Goal: Transaction & Acquisition: Purchase product/service

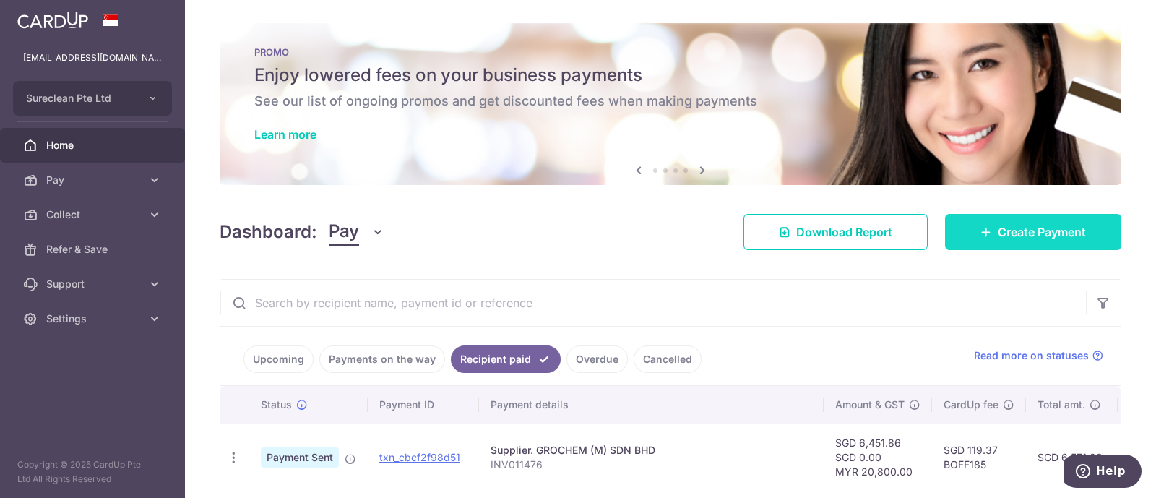
click at [1029, 233] on span "Create Payment" at bounding box center [1041, 231] width 88 height 17
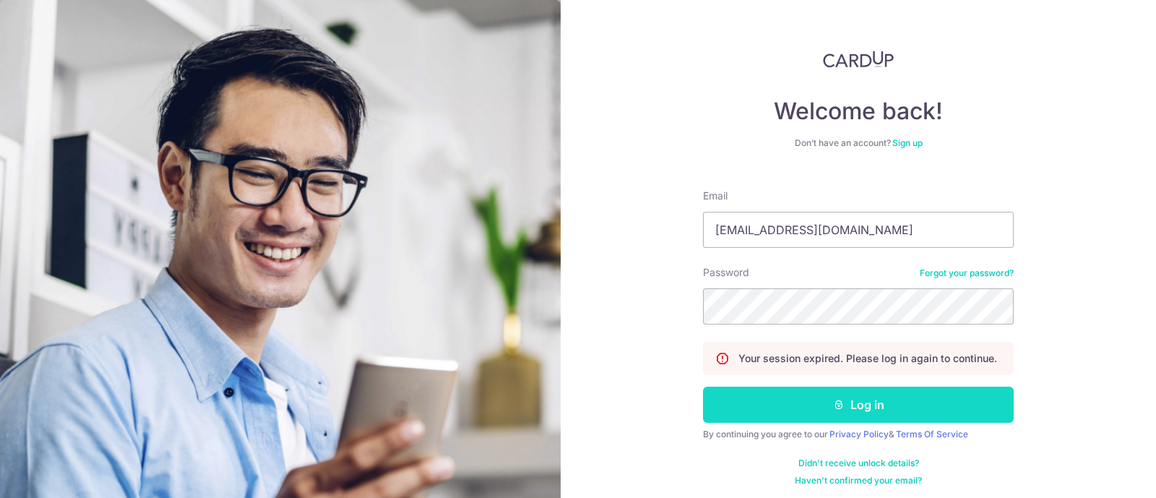
click at [852, 402] on button "Log in" at bounding box center [858, 404] width 311 height 36
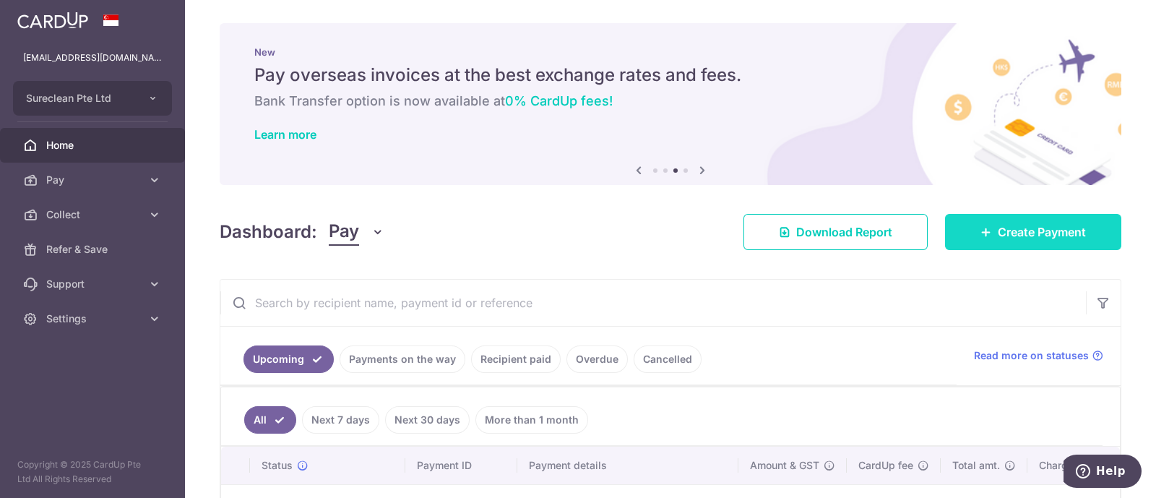
click at [1003, 230] on span "Create Payment" at bounding box center [1041, 231] width 88 height 17
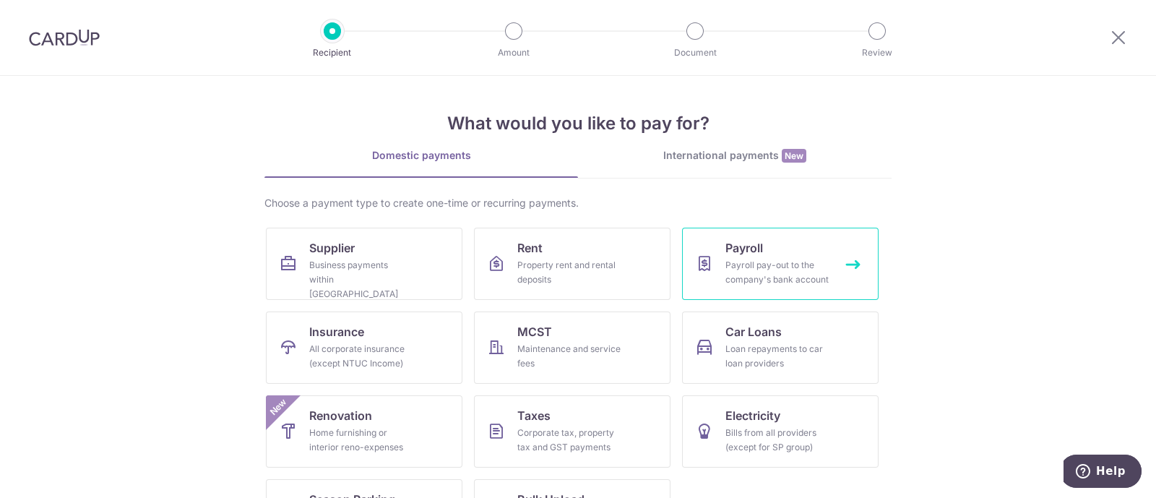
click at [753, 274] on div "Payroll pay-out to the company's bank account" at bounding box center [777, 272] width 104 height 29
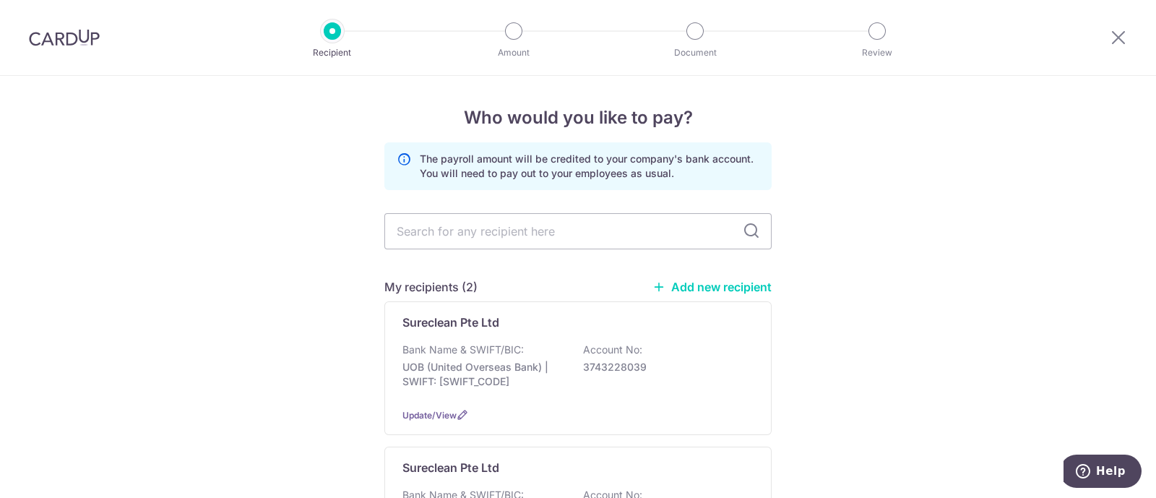
click at [701, 285] on link "Add new recipient" at bounding box center [711, 287] width 119 height 14
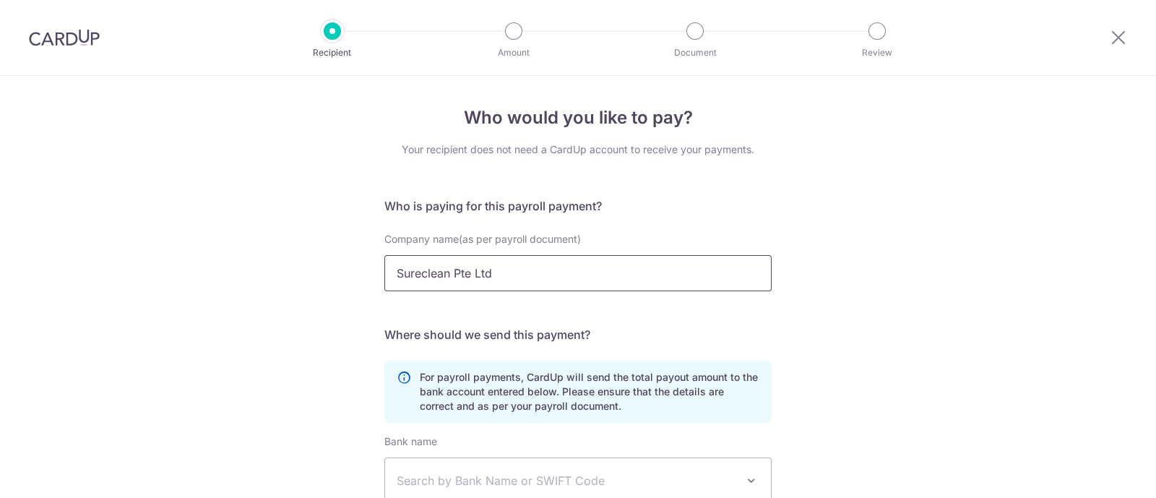
click at [448, 261] on input "Sureclean Pte Ltd" at bounding box center [577, 273] width 387 height 36
drag, startPoint x: 534, startPoint y: 271, endPoint x: 213, endPoint y: 269, distance: 320.7
click at [213, 269] on div "Who would you like to pay? Your recipient does not need a CardUp account to rec…" at bounding box center [578, 396] width 1156 height 640
click at [825, 235] on div "Who would you like to pay? Your recipient does not need a CardUp account to rec…" at bounding box center [578, 396] width 1156 height 640
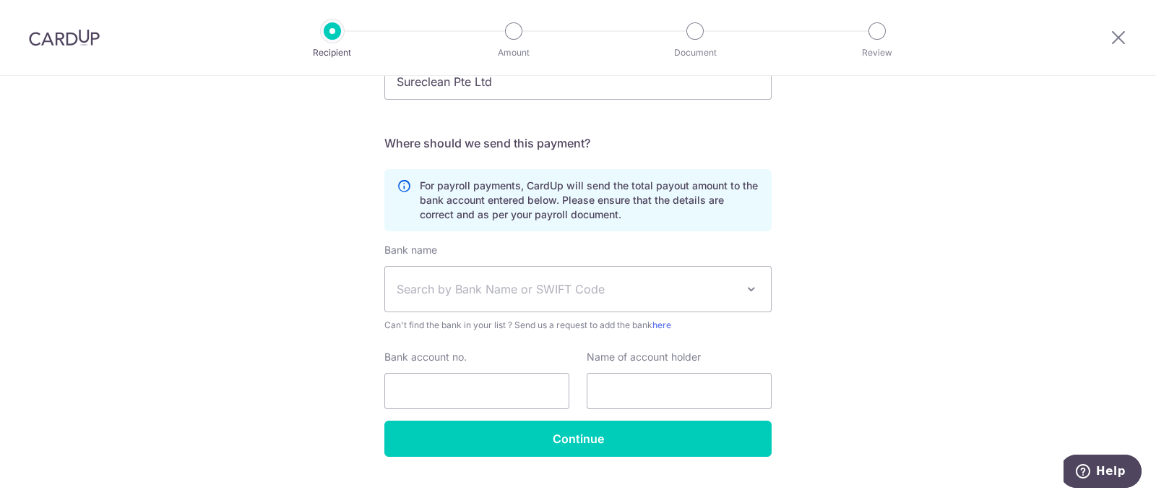
scroll to position [217, 0]
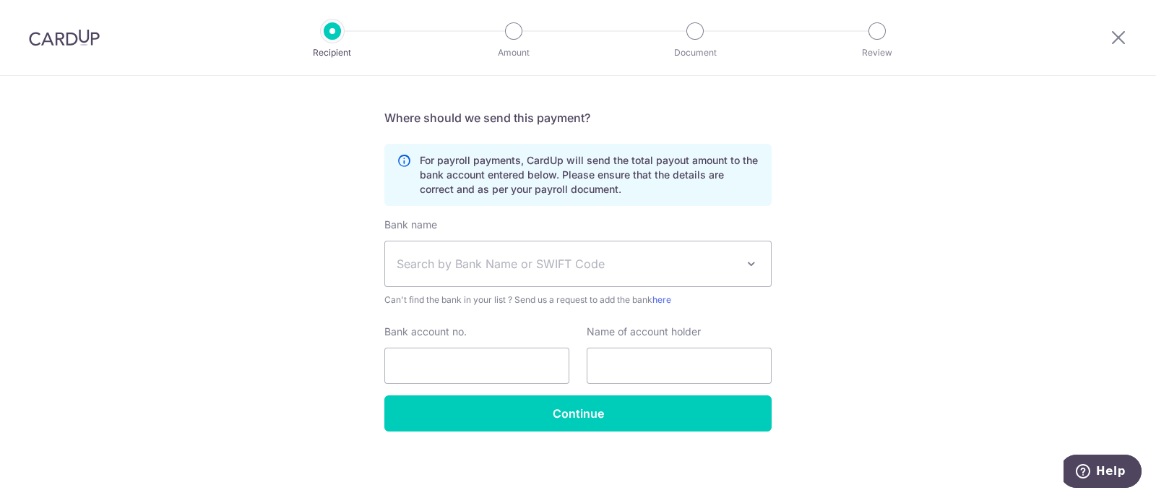
click at [568, 264] on span "Search by Bank Name or SWIFT Code" at bounding box center [566, 263] width 339 height 17
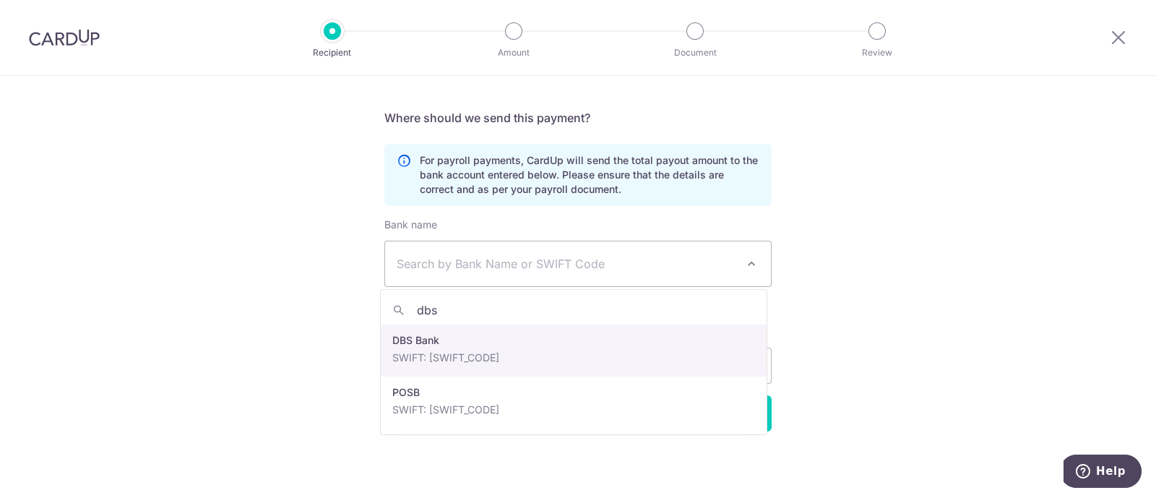
type input "dbs"
select select "6"
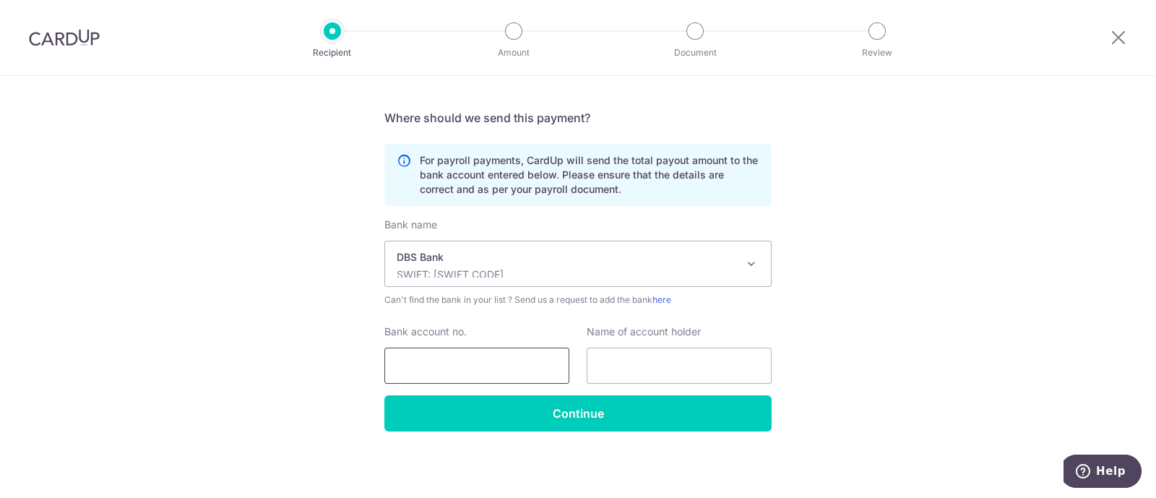
click at [473, 357] on input "Bank account no." at bounding box center [476, 365] width 185 height 36
paste input "NG E VONNE ([PERSON_NAME])"
type input "NG E VONNE ([PERSON_NAME])"
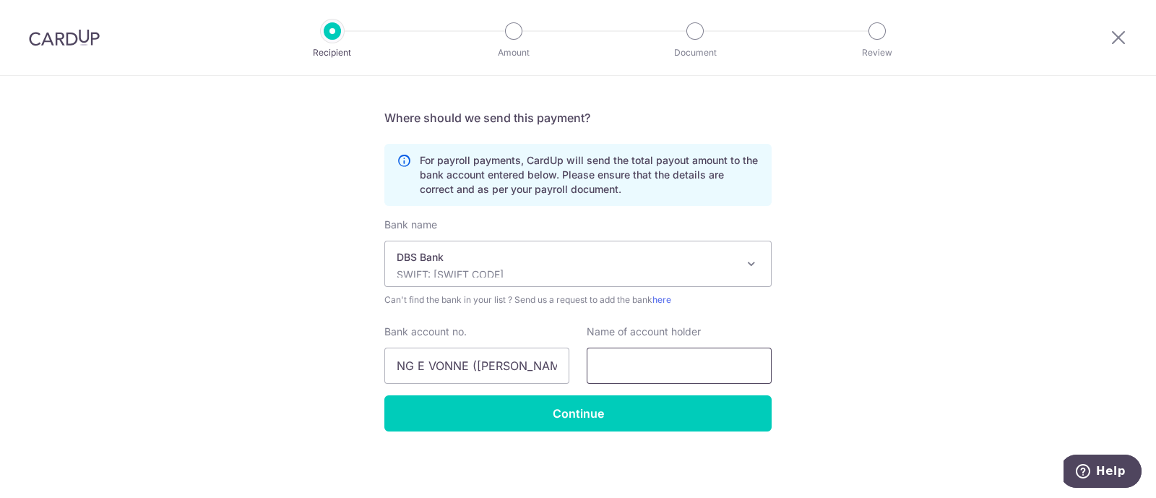
click at [626, 365] on input "text" at bounding box center [679, 365] width 185 height 36
paste input "NG E VONNE (HUANG YIWEN)"
type input "NG E VONNE (HUANG YIWEN)"
drag, startPoint x: 388, startPoint y: 365, endPoint x: 564, endPoint y: 365, distance: 176.2
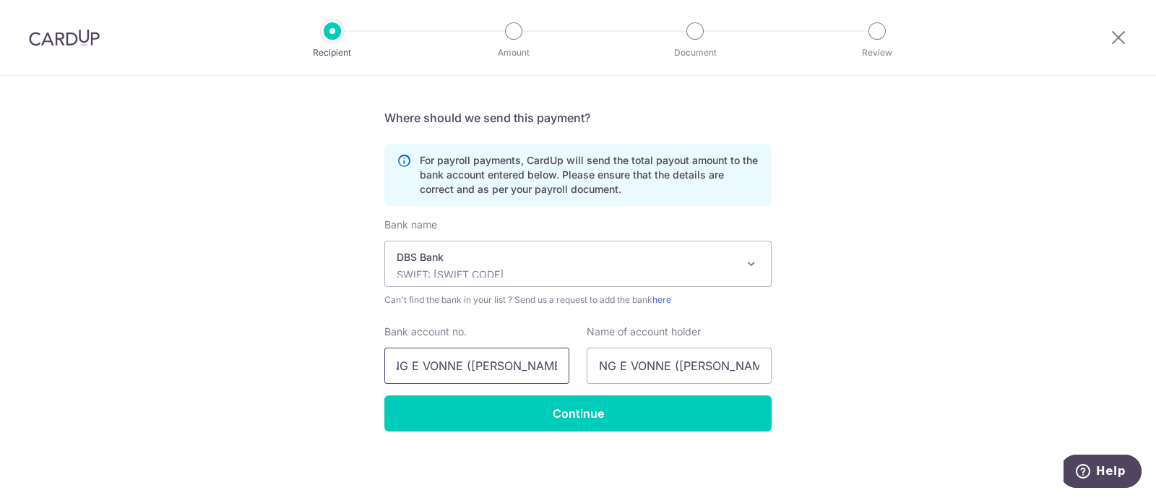
click at [564, 365] on input "NG E VONNE (HUANG YIWEN)" at bounding box center [476, 365] width 185 height 36
paste input "053125603"
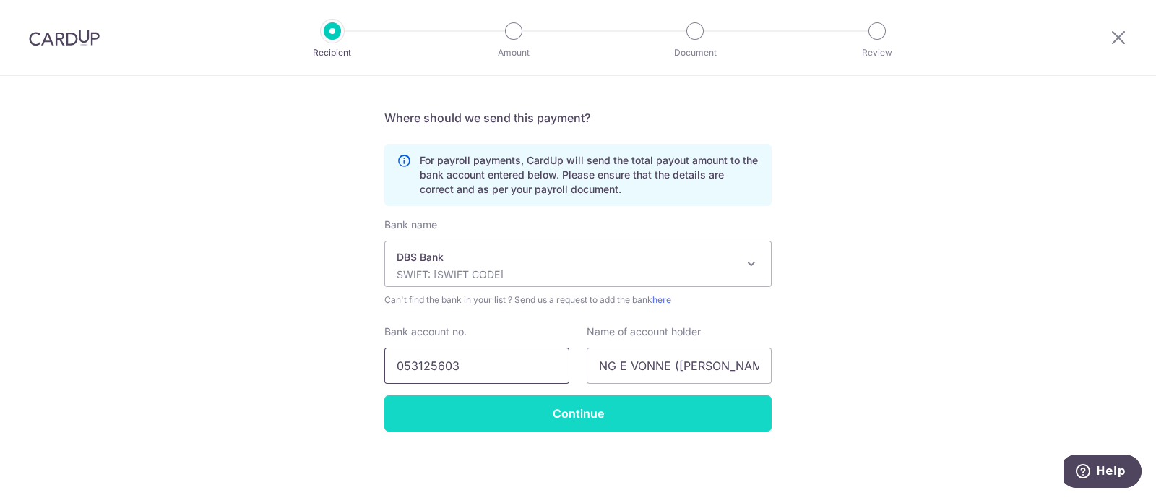
type input "053125603"
click at [585, 414] on input "Continue" at bounding box center [577, 413] width 387 height 36
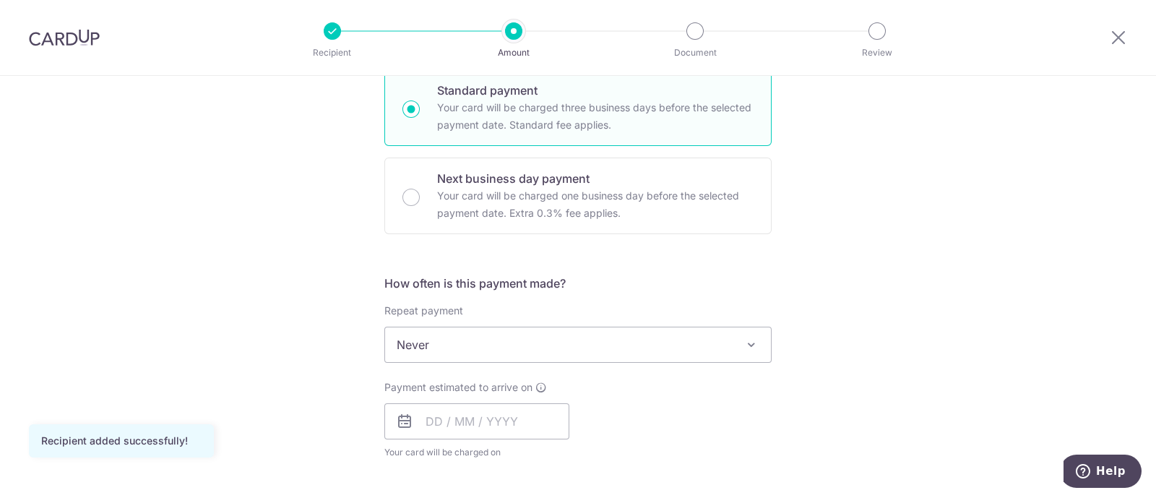
scroll to position [451, 0]
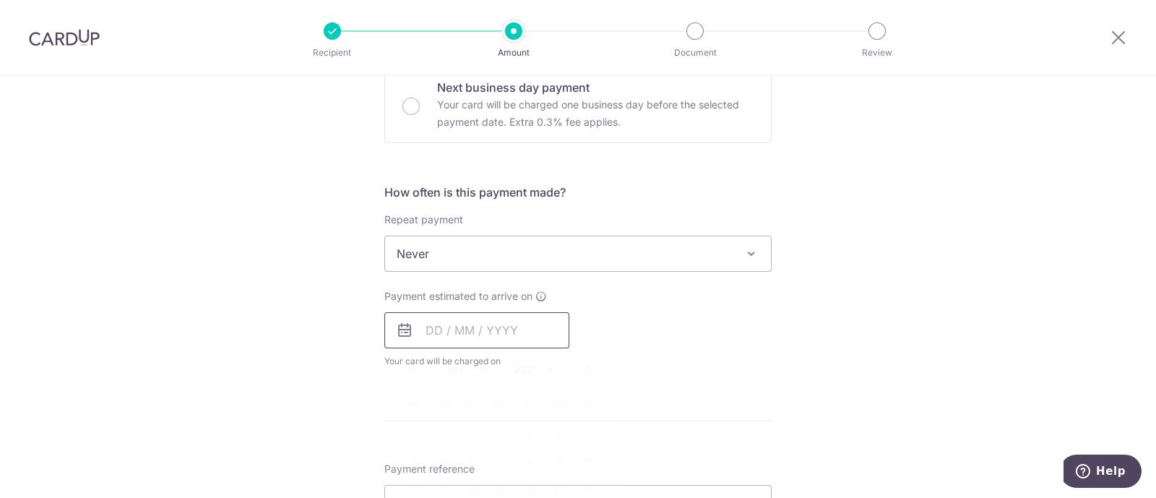
click at [503, 329] on input "text" at bounding box center [476, 330] width 185 height 36
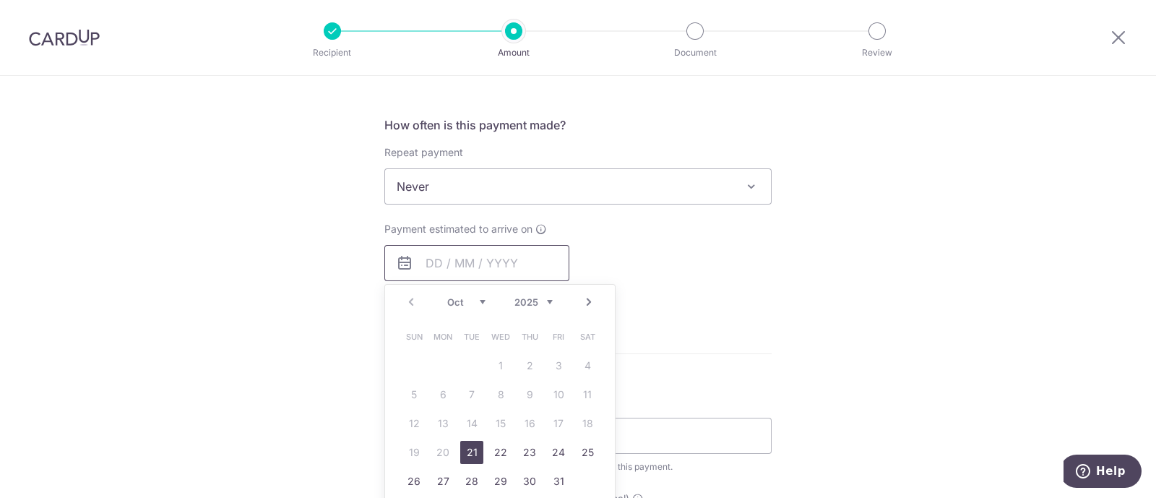
scroll to position [542, 0]
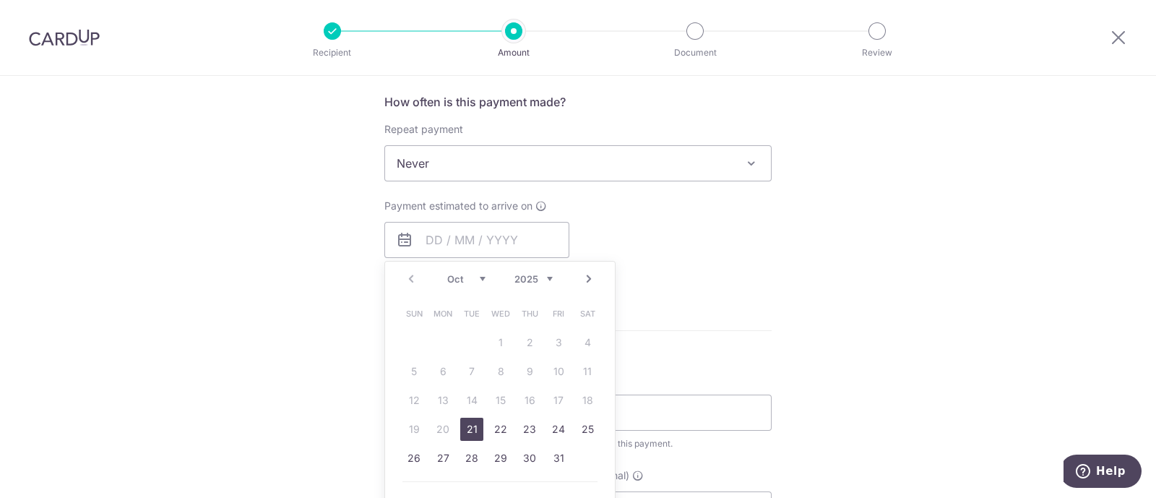
click at [838, 300] on div "Tell us more about your payment Enter payment amount SGD Recipient added succes…" at bounding box center [578, 228] width 1156 height 1389
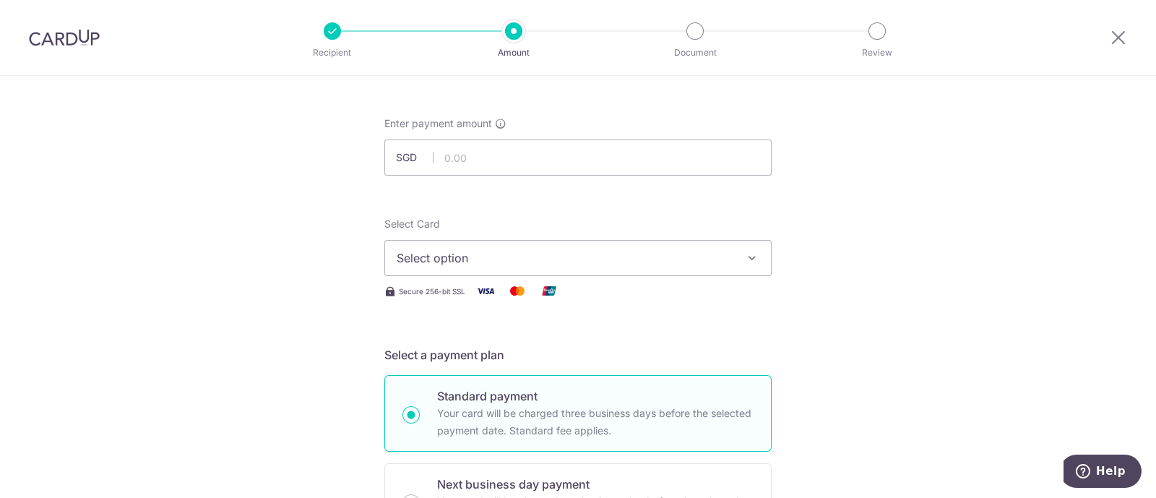
scroll to position [0, 0]
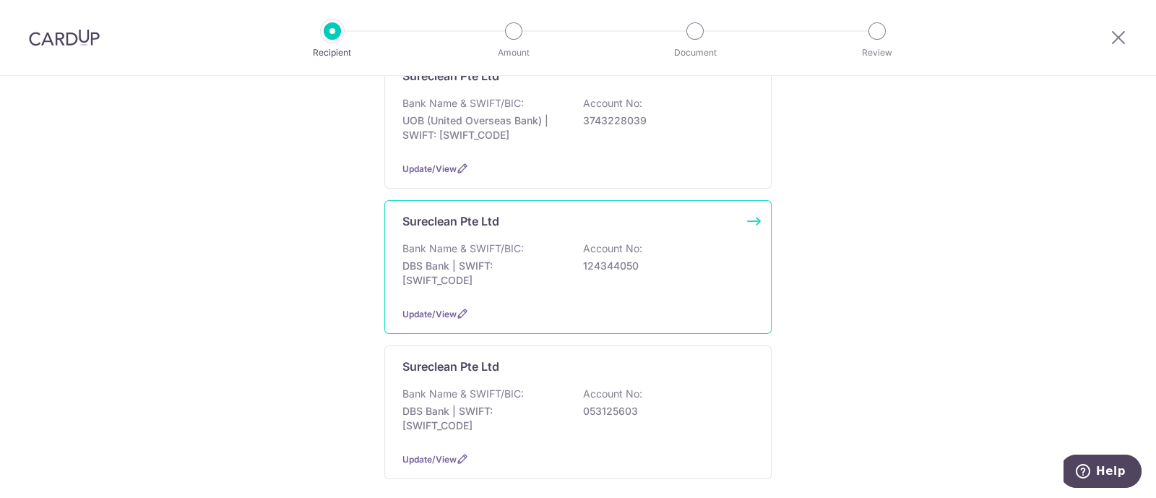
scroll to position [271, 0]
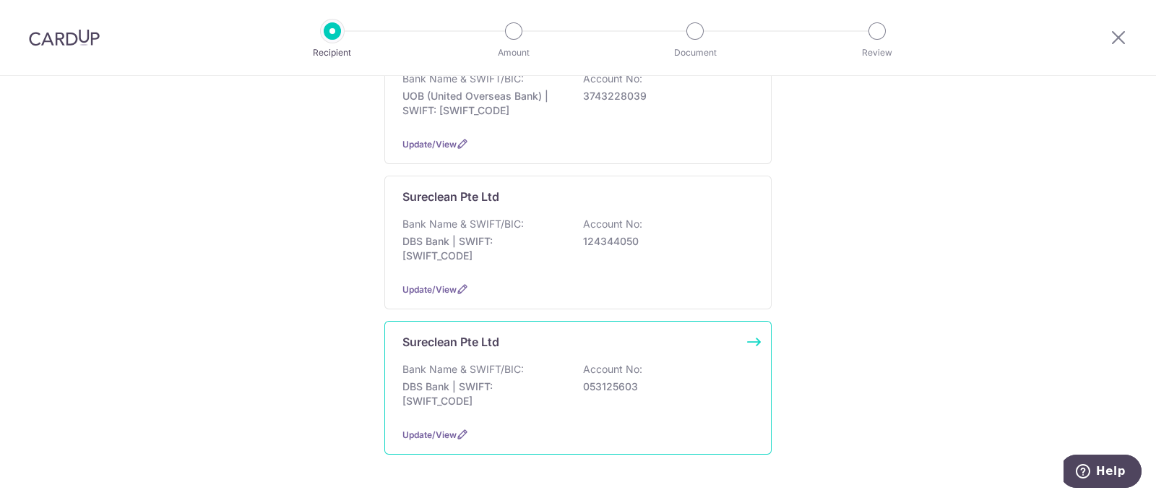
click at [445, 379] on p "DBS Bank | SWIFT: [SWIFT_CODE]" at bounding box center [483, 393] width 162 height 29
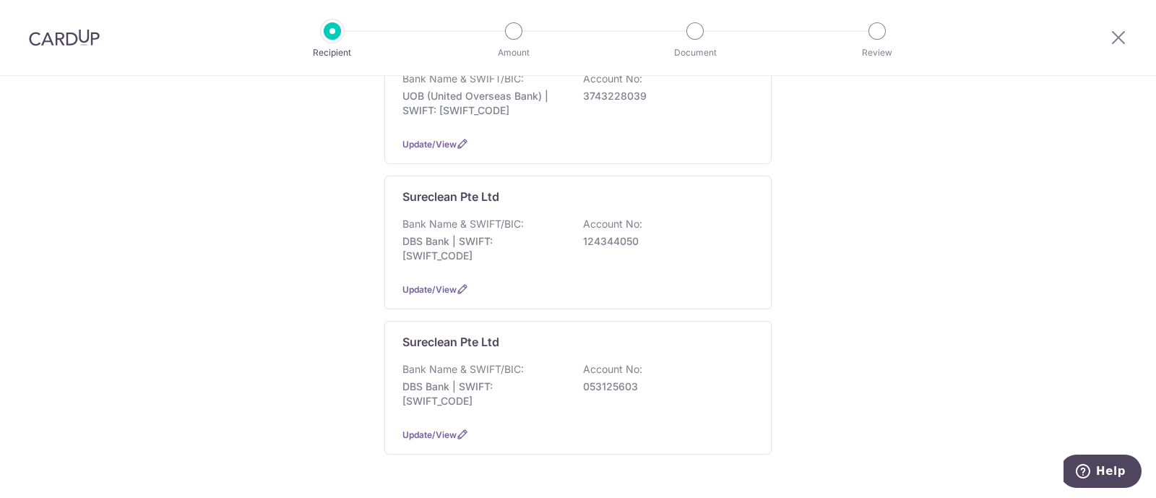
scroll to position [315, 0]
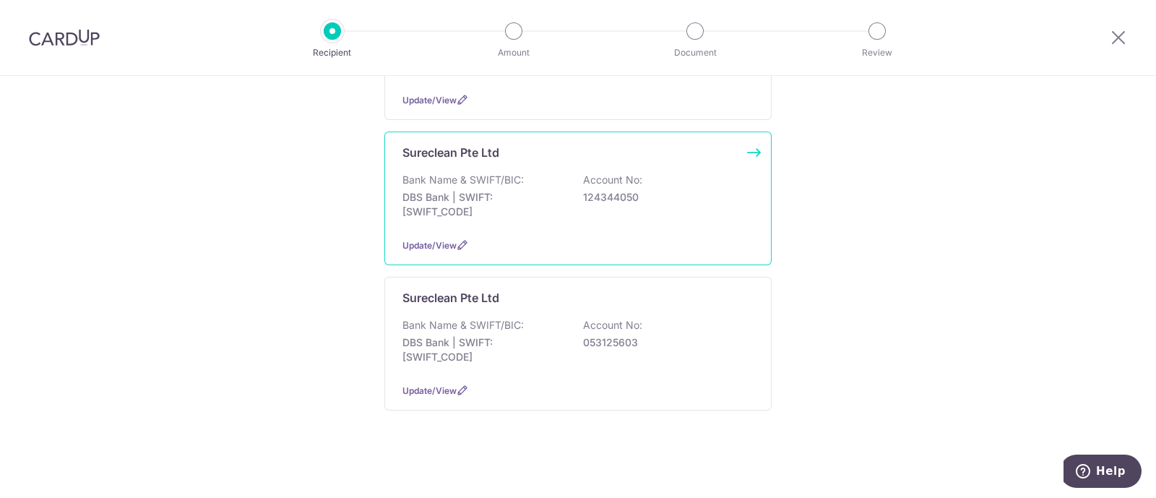
click at [428, 190] on p "DBS Bank | SWIFT: [SWIFT_CODE]" at bounding box center [483, 204] width 162 height 29
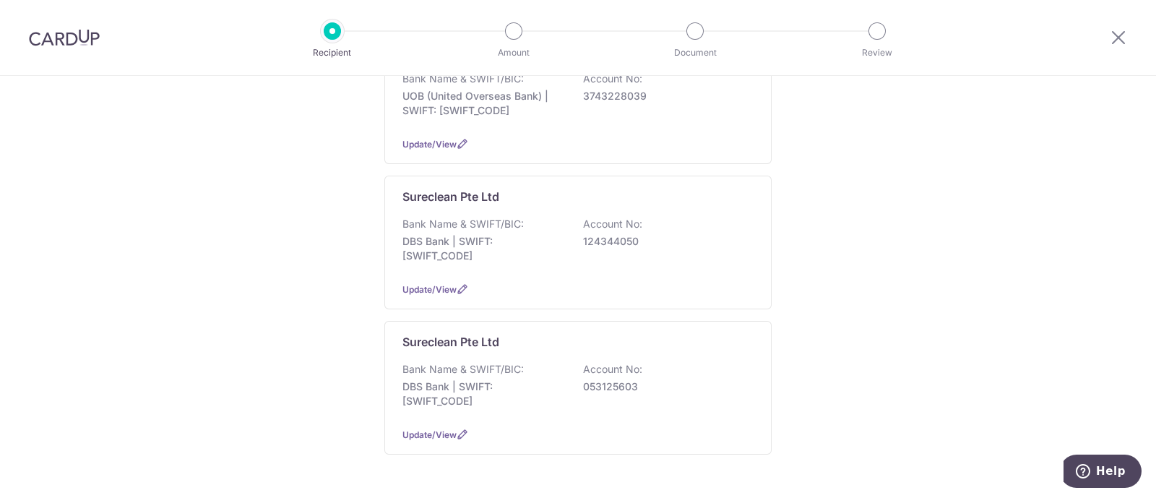
scroll to position [315, 0]
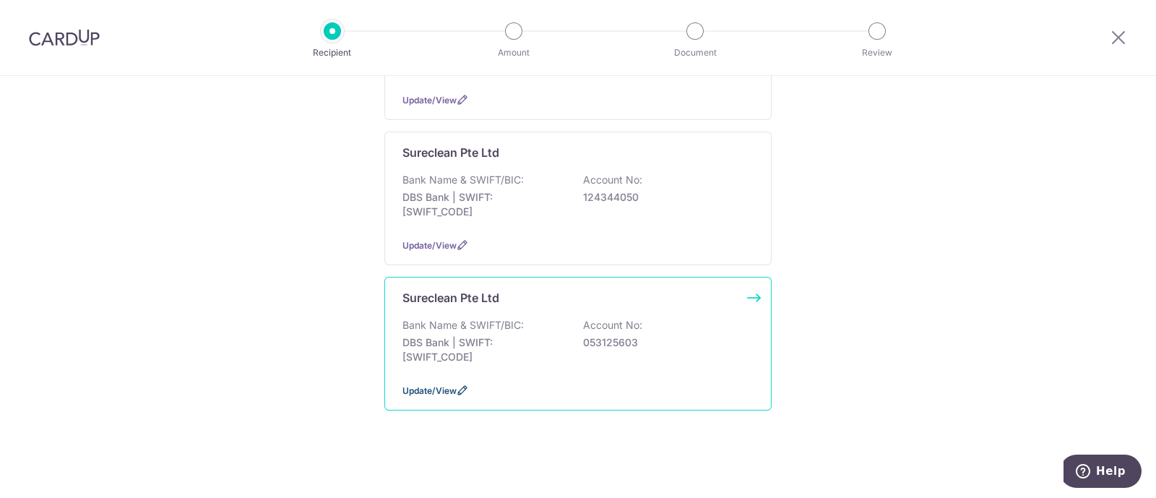
click at [438, 385] on span "Update/View" at bounding box center [429, 390] width 54 height 11
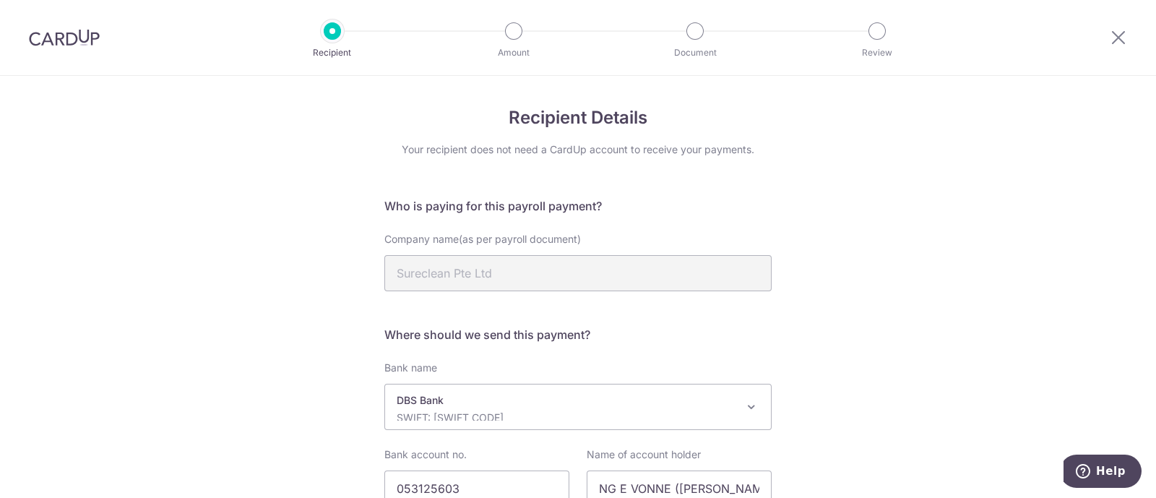
scroll to position [124, 0]
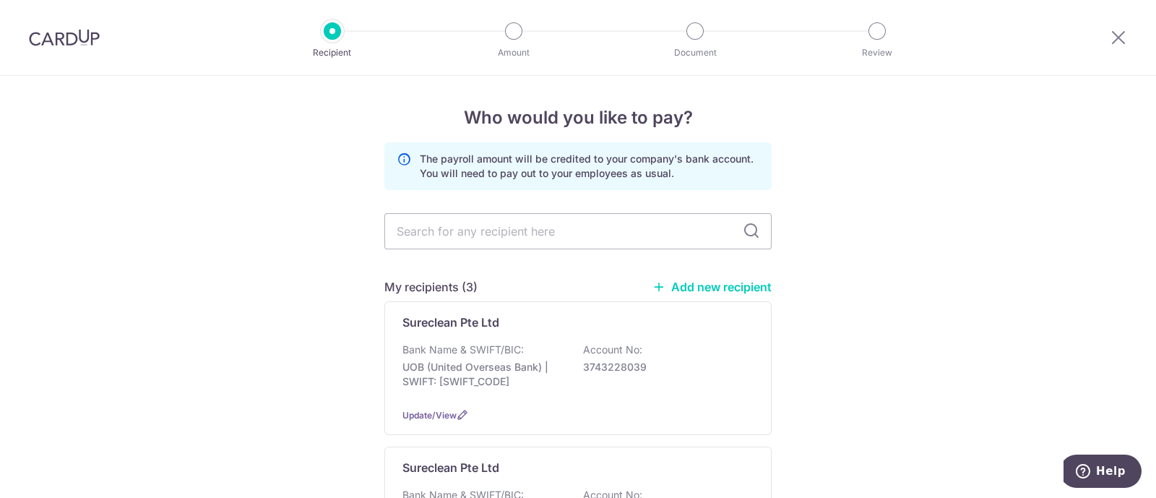
click at [691, 287] on link "Add new recipient" at bounding box center [711, 287] width 119 height 14
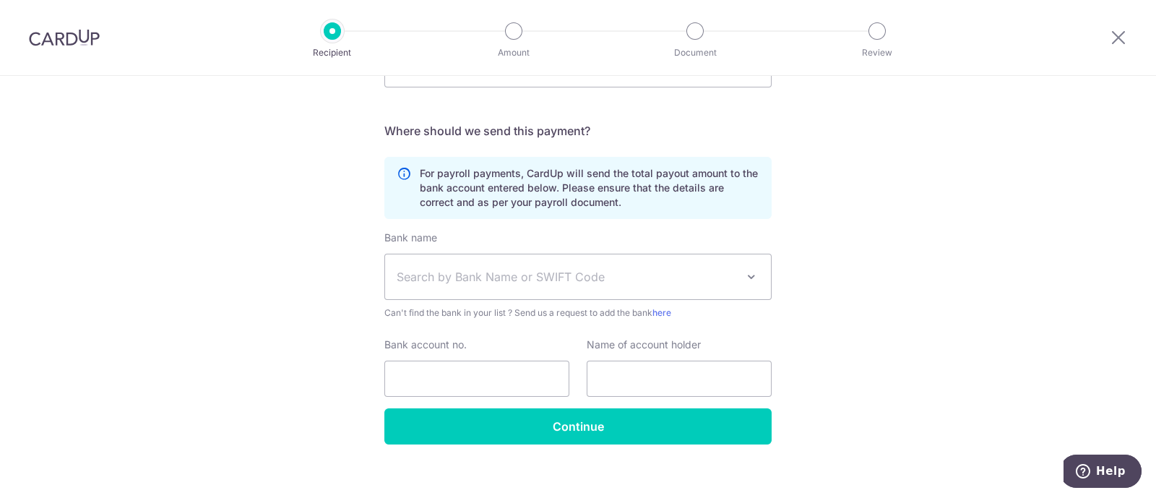
scroll to position [217, 0]
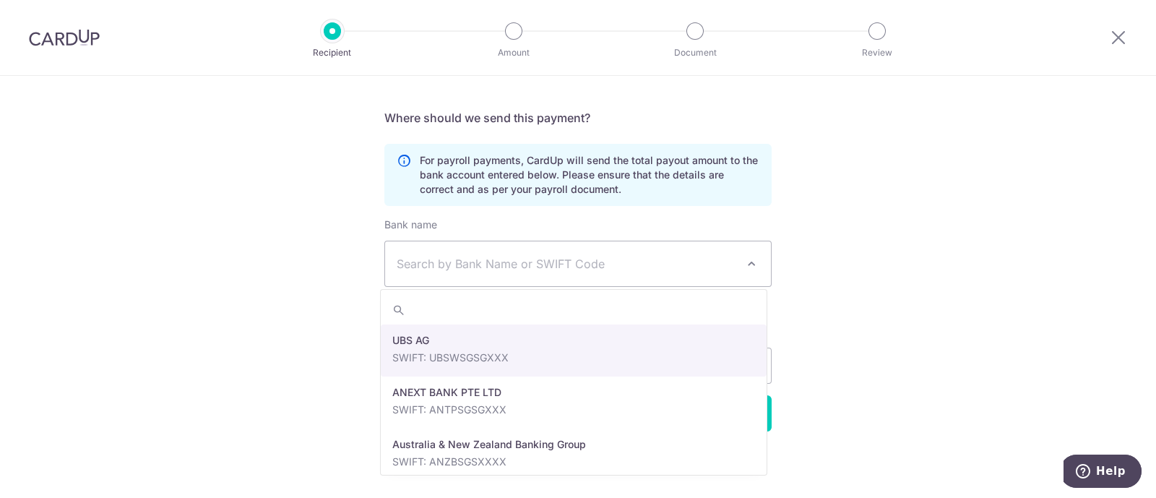
click at [430, 255] on span "Search by Bank Name or SWIFT Code" at bounding box center [566, 263] width 339 height 17
type input "db"
select select "6"
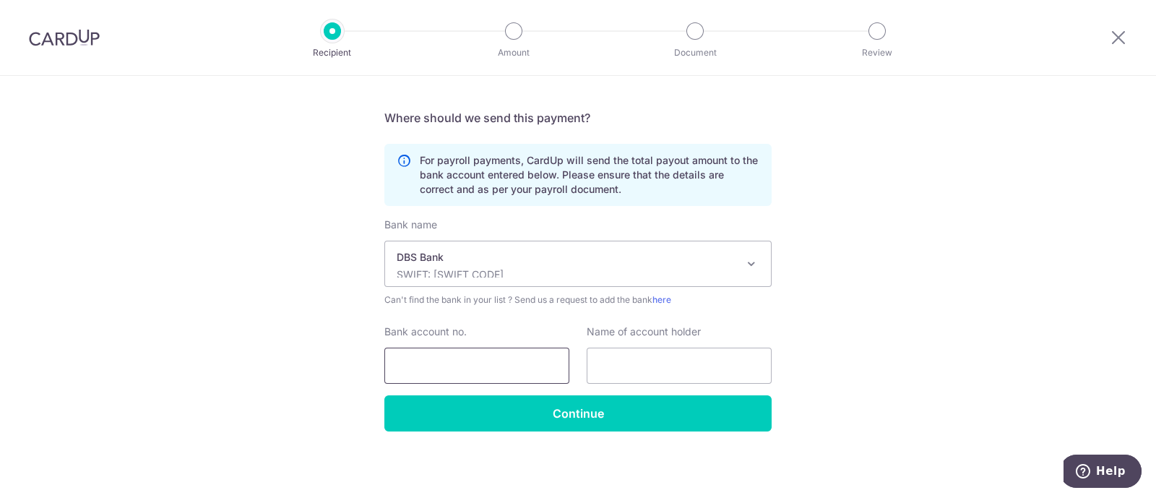
click at [456, 365] on input "Bank account no." at bounding box center [476, 365] width 185 height 36
paste input "003270351"
type input "003270351"
click at [654, 363] on input "text" at bounding box center [679, 365] width 185 height 36
paste input "TOH SIEW BEE"
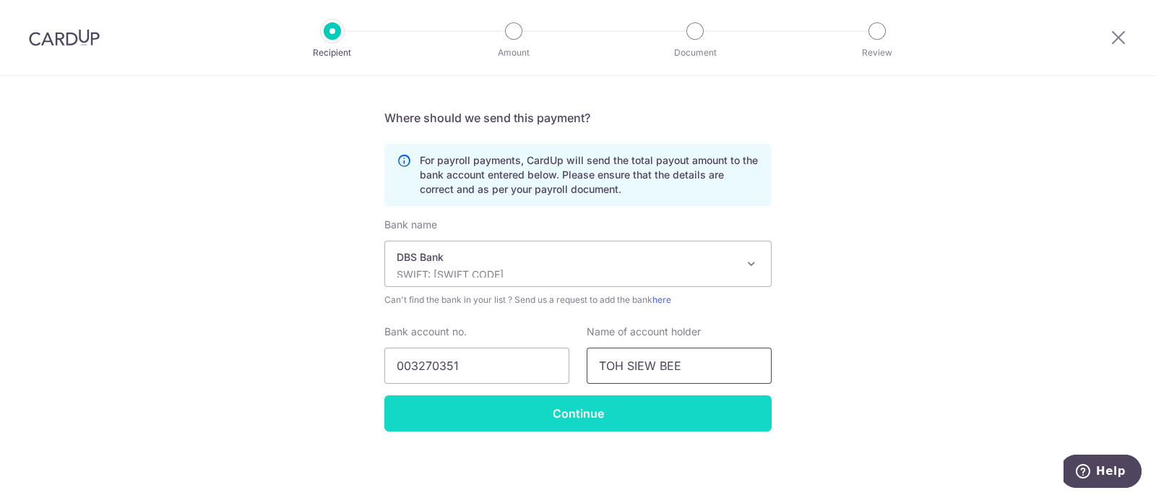
type input "TOH SIEW BEE"
click at [568, 411] on input "Continue" at bounding box center [577, 413] width 387 height 36
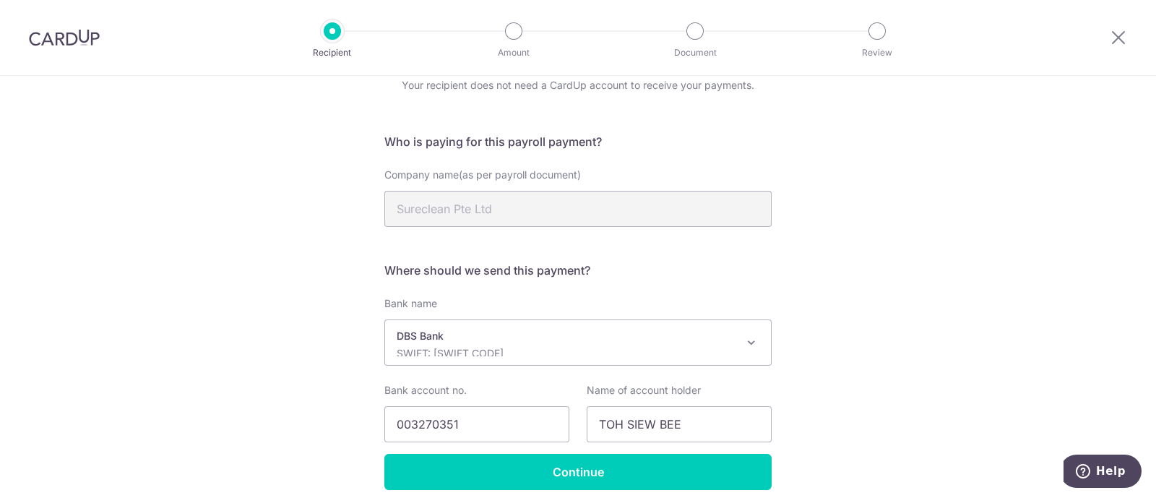
scroll to position [90, 0]
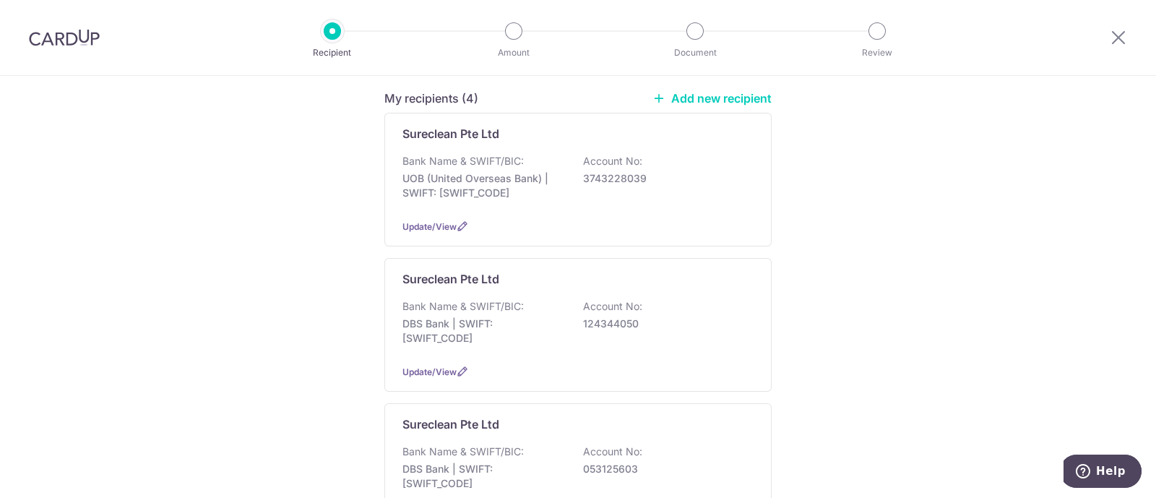
scroll to position [188, 0]
click at [708, 95] on link "Add new recipient" at bounding box center [711, 99] width 119 height 14
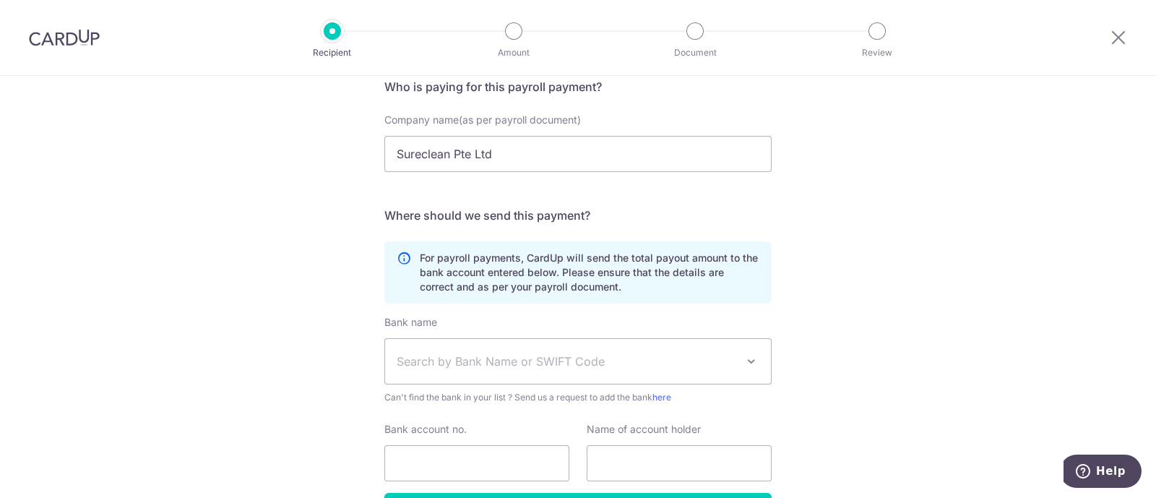
scroll to position [180, 0]
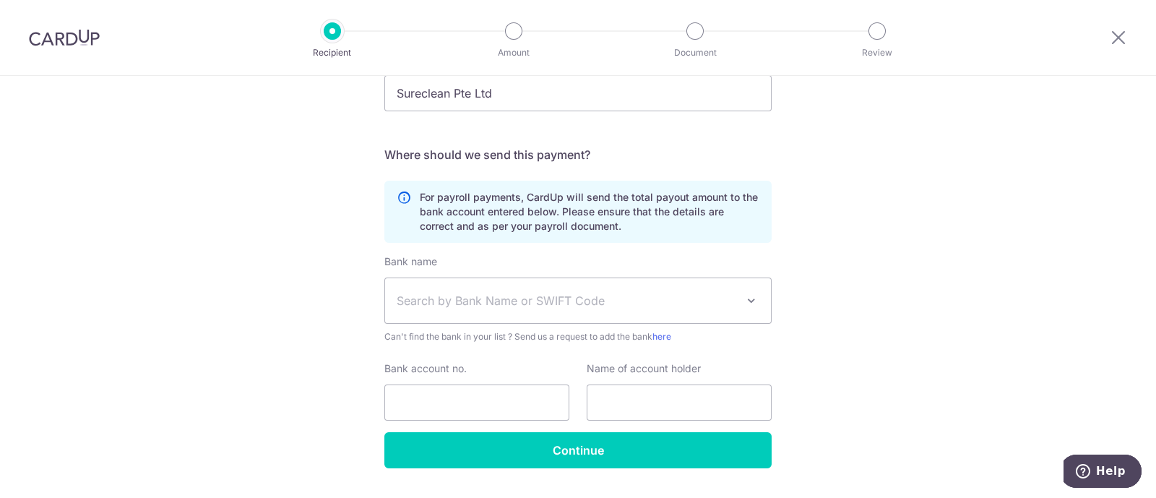
click at [475, 292] on span "Search by Bank Name or SWIFT Code" at bounding box center [566, 300] width 339 height 17
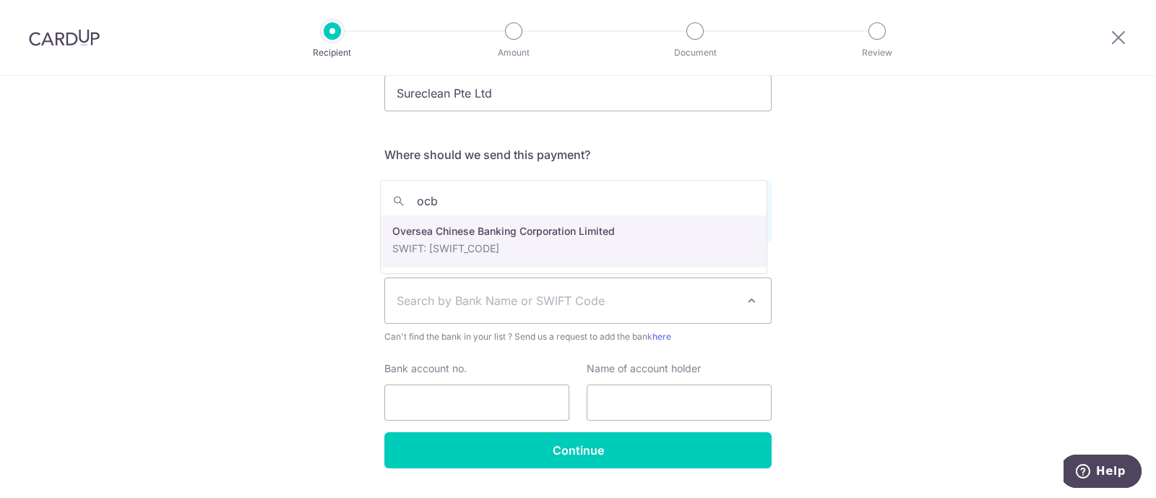
type input "ocb"
select select "12"
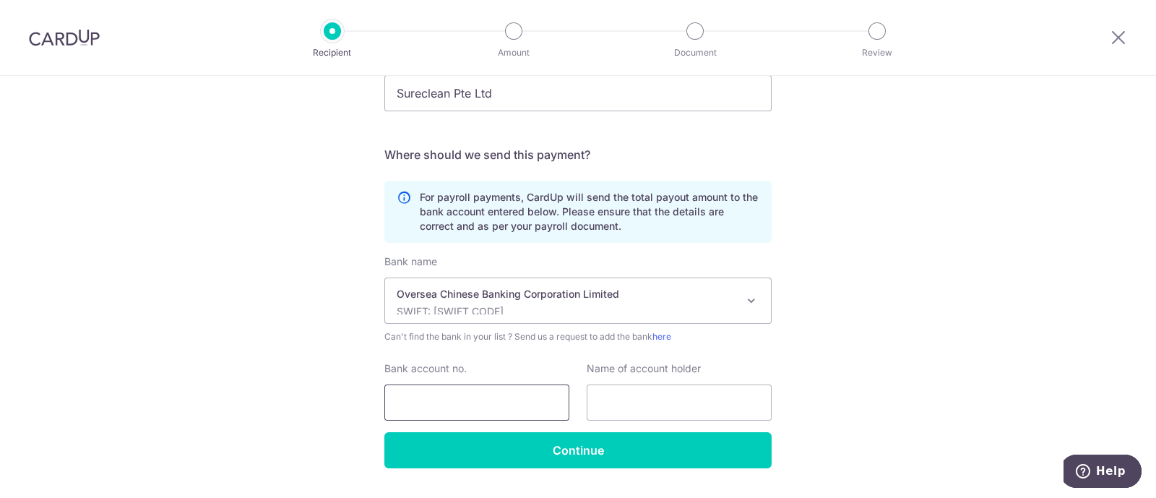
click at [464, 402] on input "Bank account no." at bounding box center [476, 402] width 185 height 36
paste input "643330392001"
type input "643330392001"
click at [621, 408] on input "text" at bounding box center [679, 402] width 185 height 36
paste input "LIM KIAN KEONG(BERNARD)"
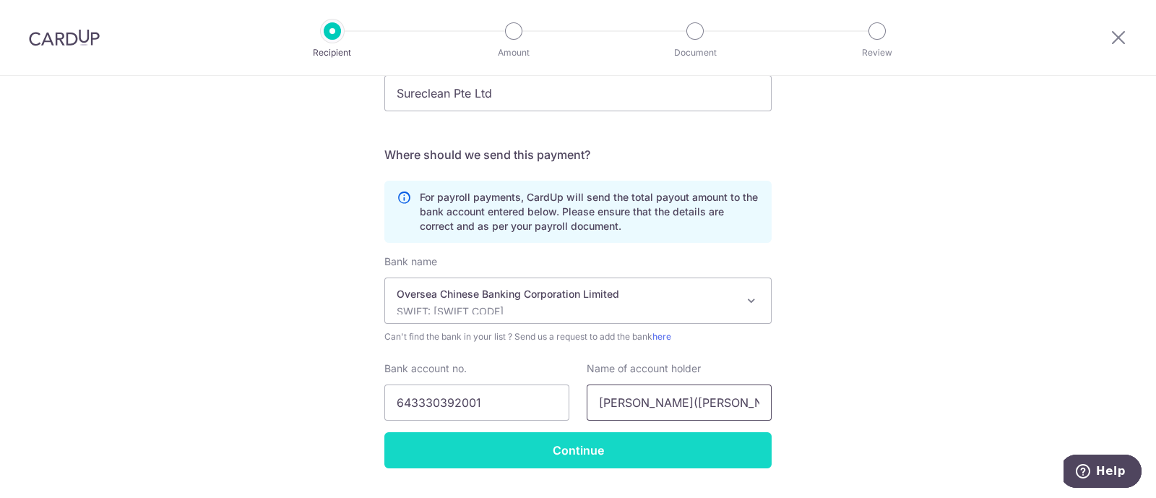
type input "LIM KIAN KEONG(BERNARD)"
click at [574, 453] on input "Continue" at bounding box center [577, 450] width 387 height 36
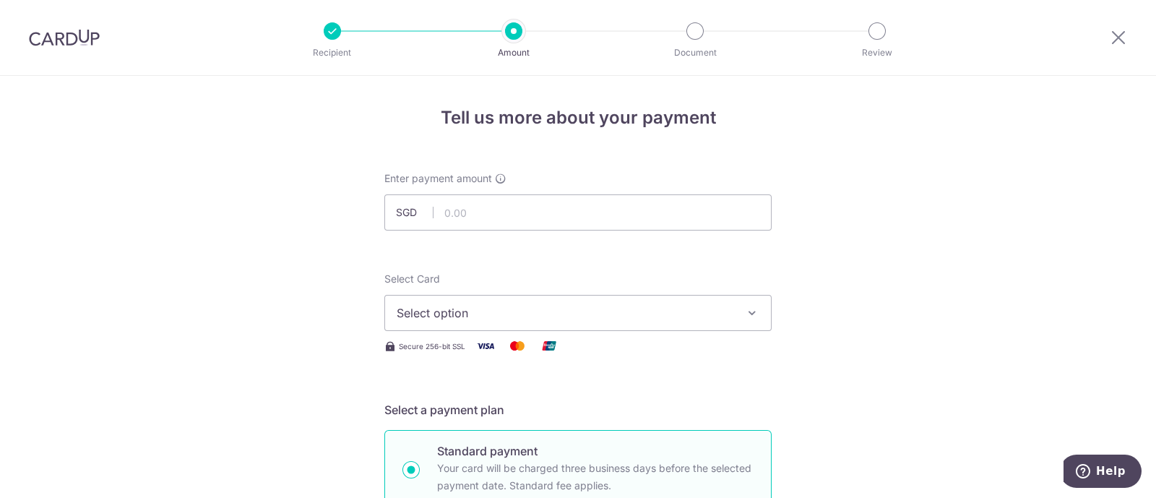
scroll to position [90, 0]
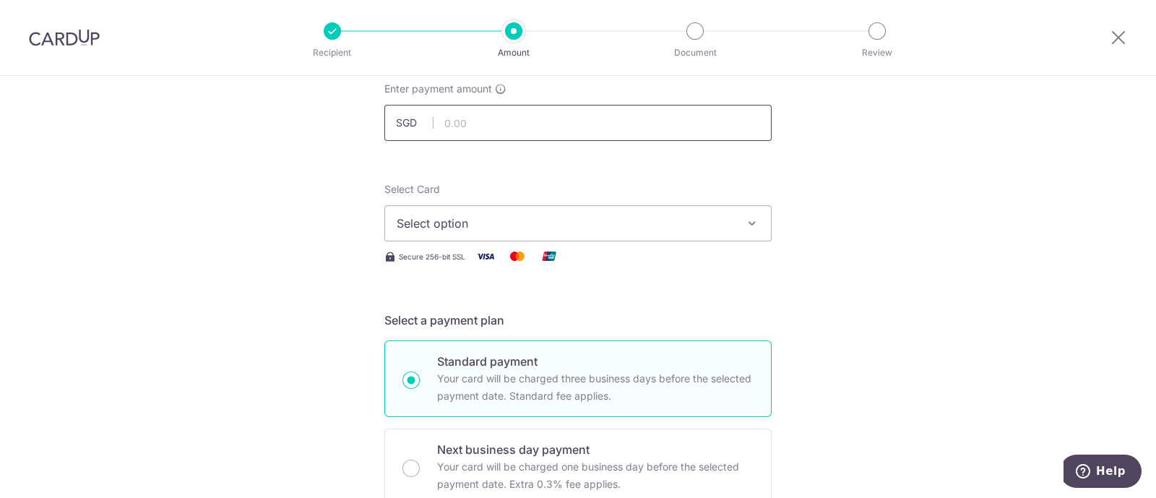
click at [505, 117] on input "text" at bounding box center [577, 123] width 387 height 36
type input "1.00"
click at [636, 232] on button "Select option" at bounding box center [577, 223] width 387 height 36
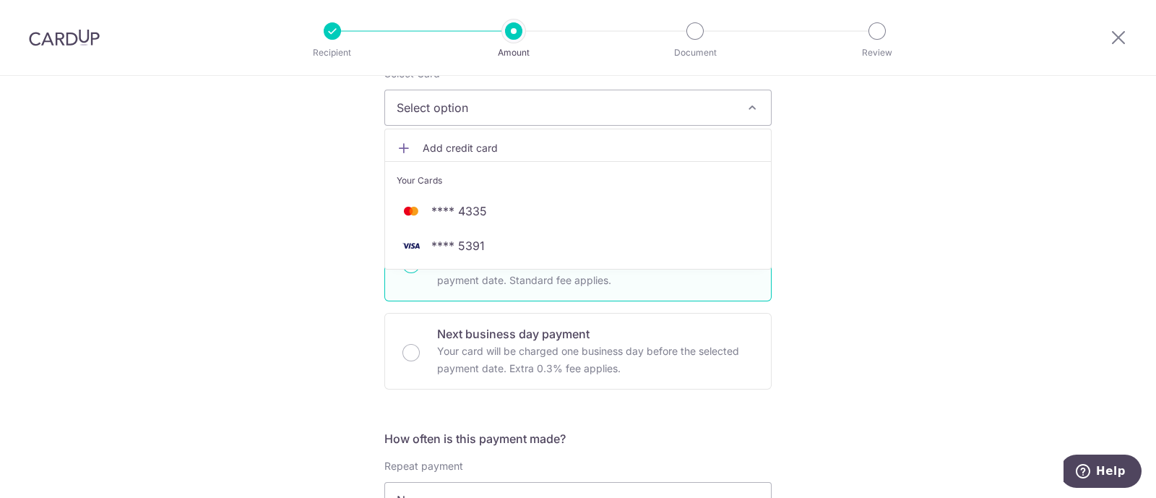
scroll to position [180, 0]
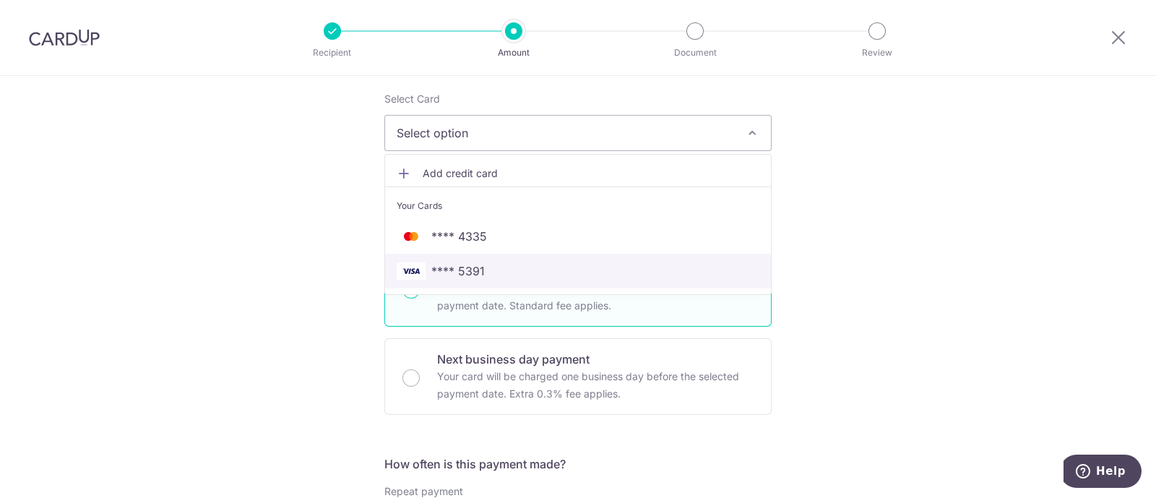
click at [464, 267] on span "**** 5391" at bounding box center [457, 270] width 53 height 17
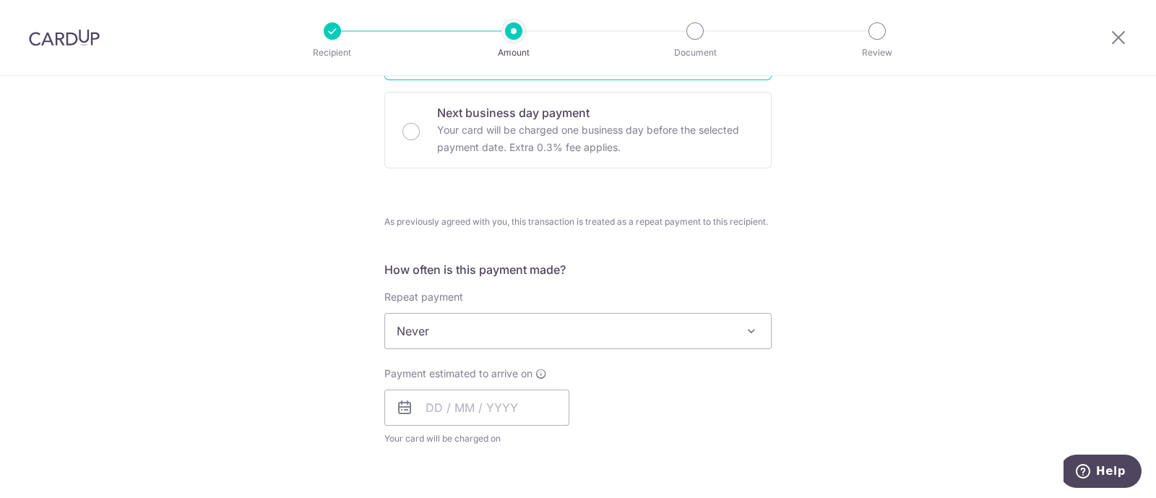
scroll to position [451, 0]
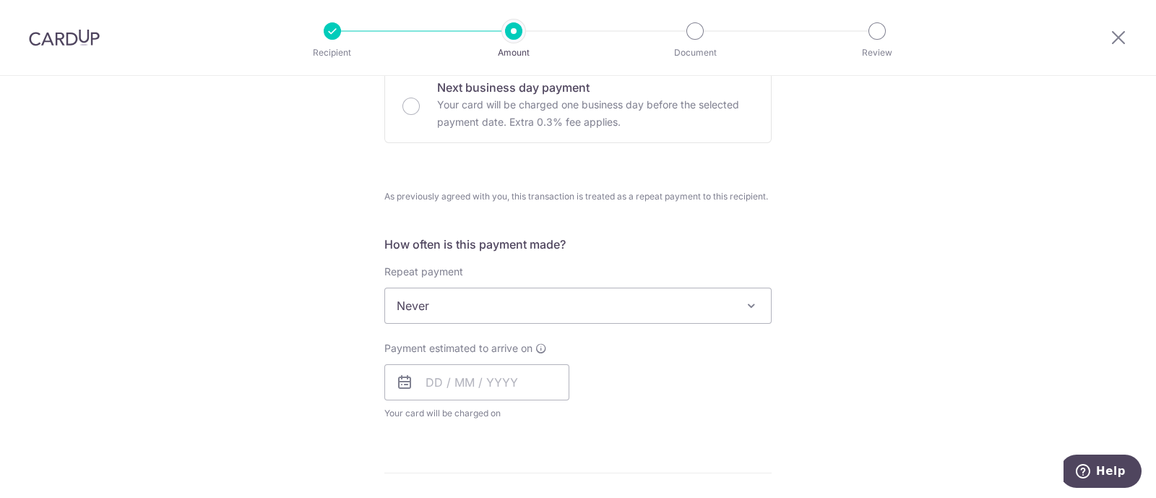
click at [745, 301] on span at bounding box center [751, 305] width 17 height 17
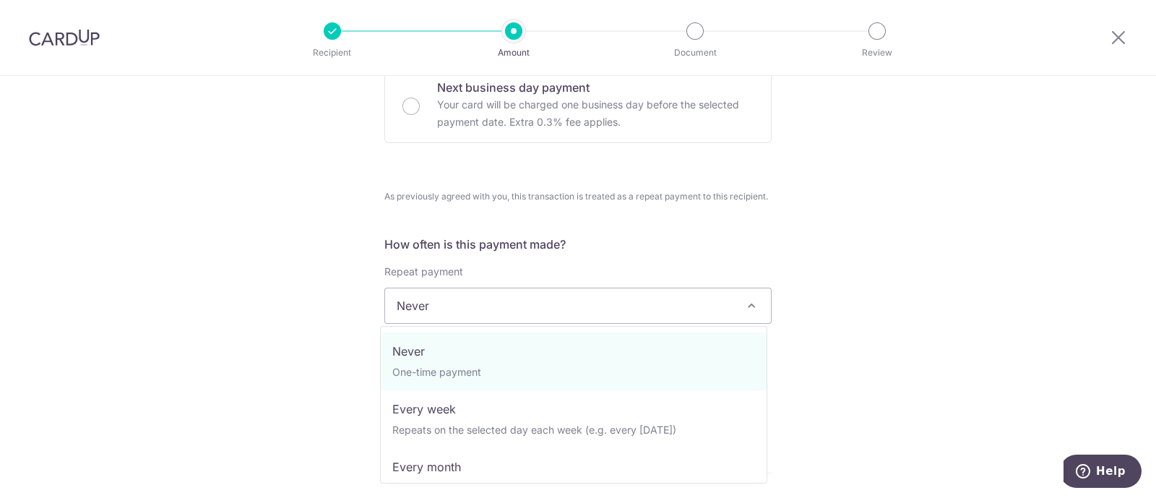
scroll to position [90, 0]
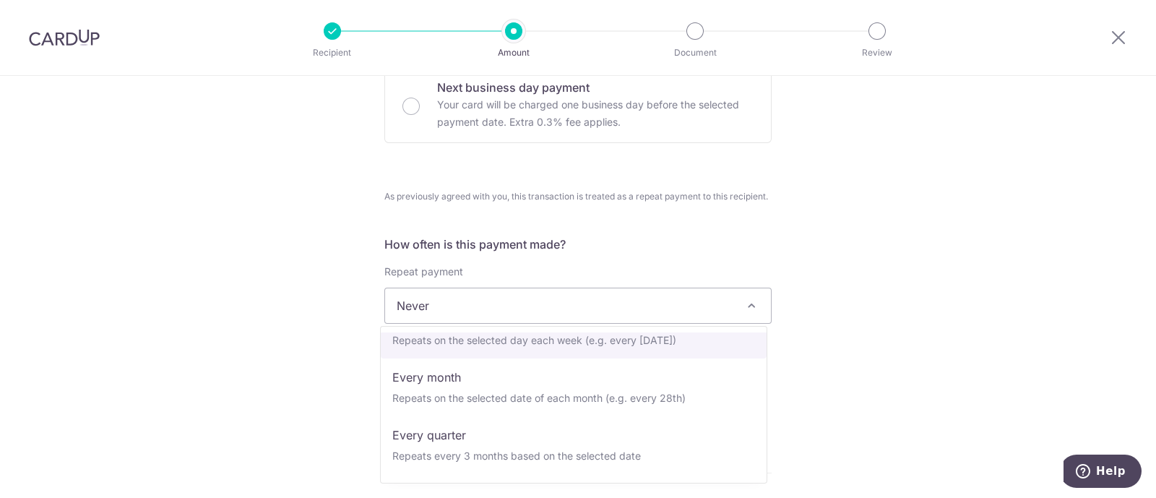
click at [870, 348] on div "Tell us more about your payment Enter payment amount SGD 1.00 1.00 Recipient ad…" at bounding box center [578, 374] width 1156 height 1500
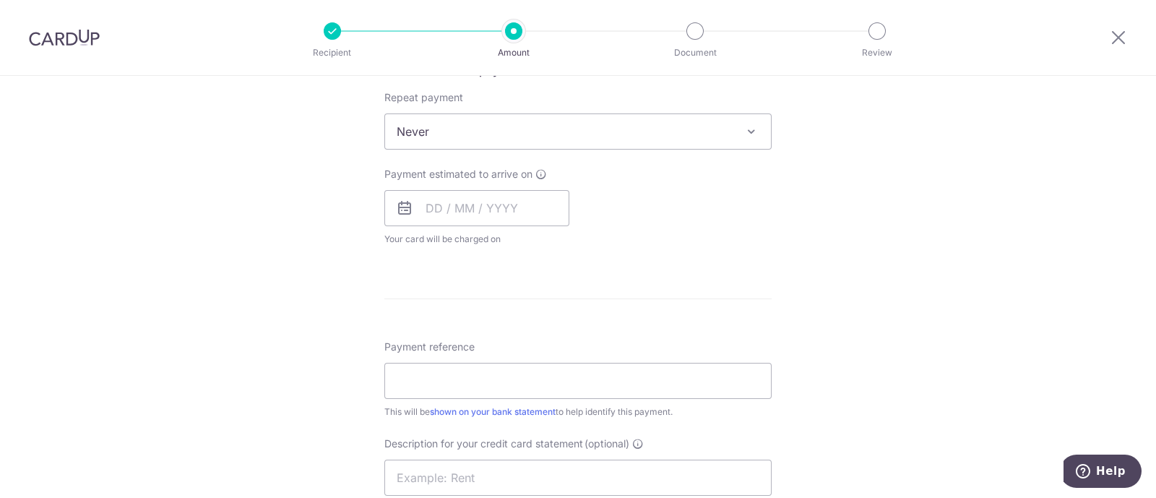
scroll to position [631, 0]
click at [492, 199] on input "text" at bounding box center [476, 202] width 185 height 36
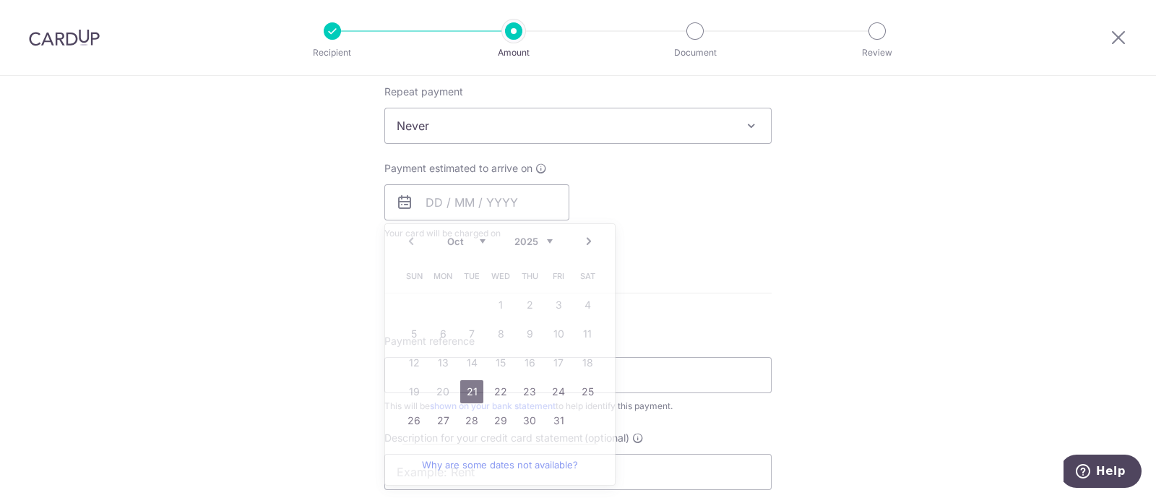
click at [748, 247] on div "How often is this payment made? Repeat payment Never Every week Every month Eve…" at bounding box center [577, 154] width 387 height 196
click at [480, 205] on input "text" at bounding box center [476, 202] width 185 height 36
click at [463, 389] on link "21" at bounding box center [471, 391] width 23 height 23
type input "[DATE]"
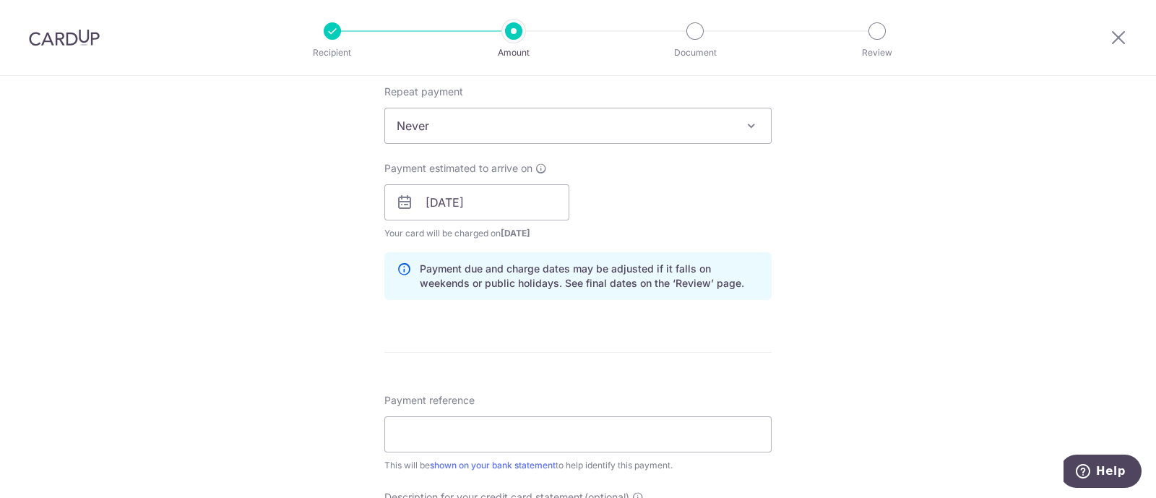
scroll to position [722, 0]
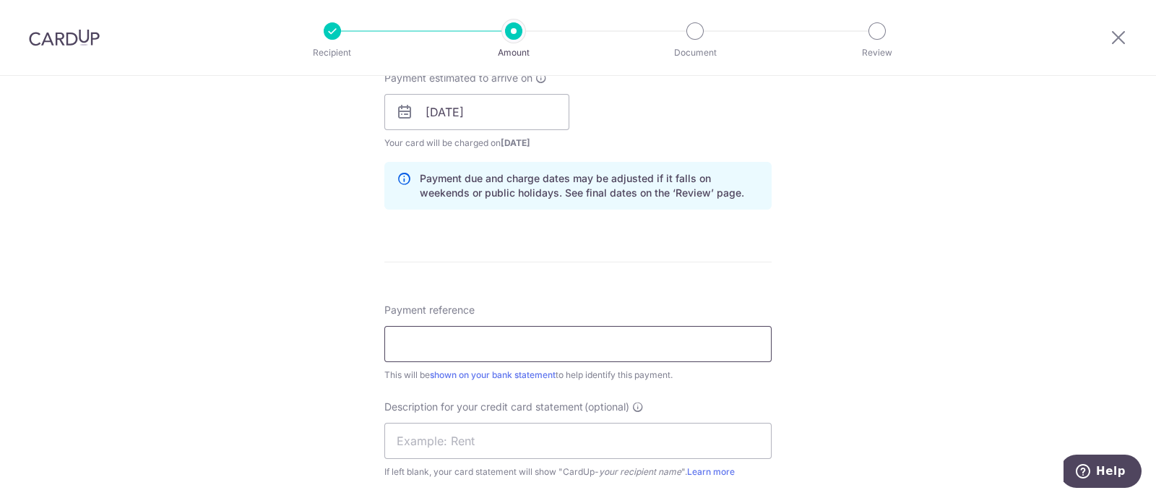
click at [463, 345] on input "Payment reference" at bounding box center [577, 344] width 387 height 36
click at [809, 270] on div "Tell us more about your payment Enter payment amount SGD 1.00 1.00 Recipient ad…" at bounding box center [578, 133] width 1156 height 1559
click at [520, 352] on input "Payment reference" at bounding box center [577, 344] width 387 height 36
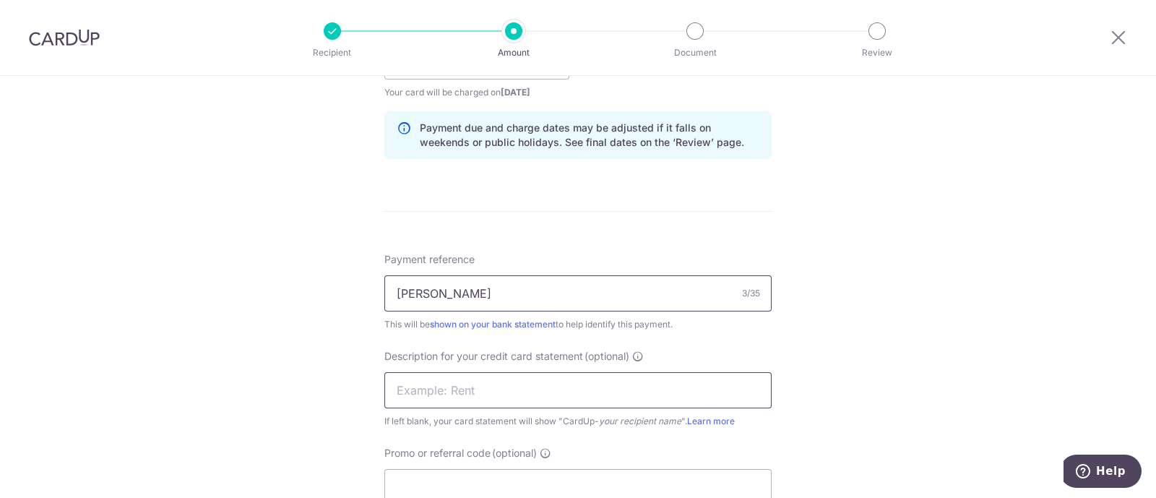
scroll to position [813, 0]
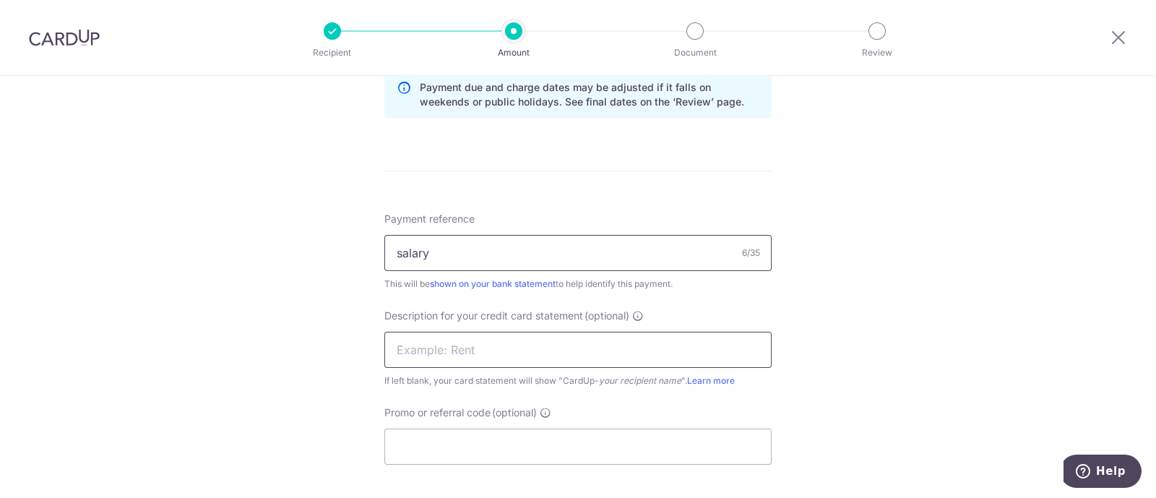
type input "salary"
click at [538, 345] on input "text" at bounding box center [577, 350] width 387 height 36
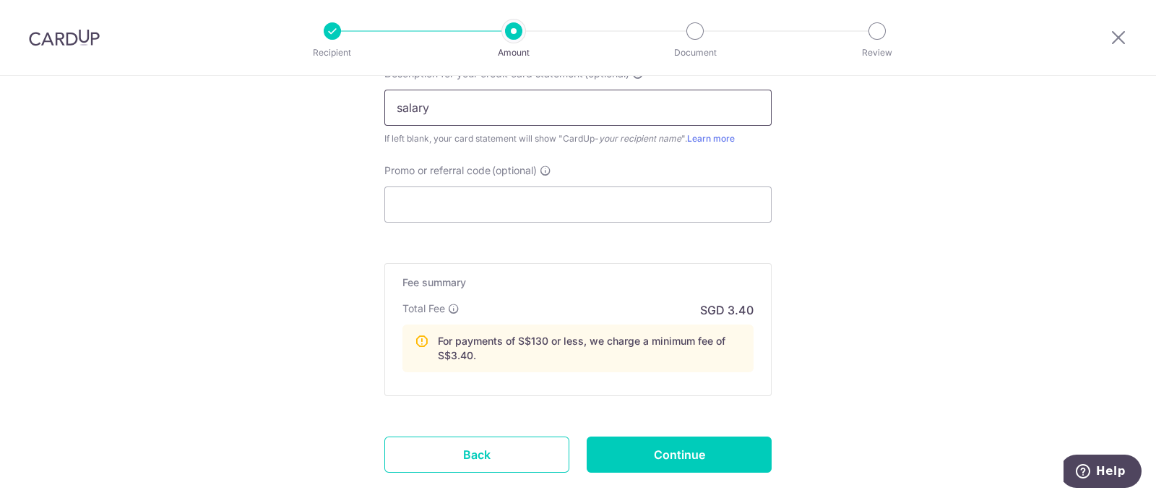
scroll to position [1083, 0]
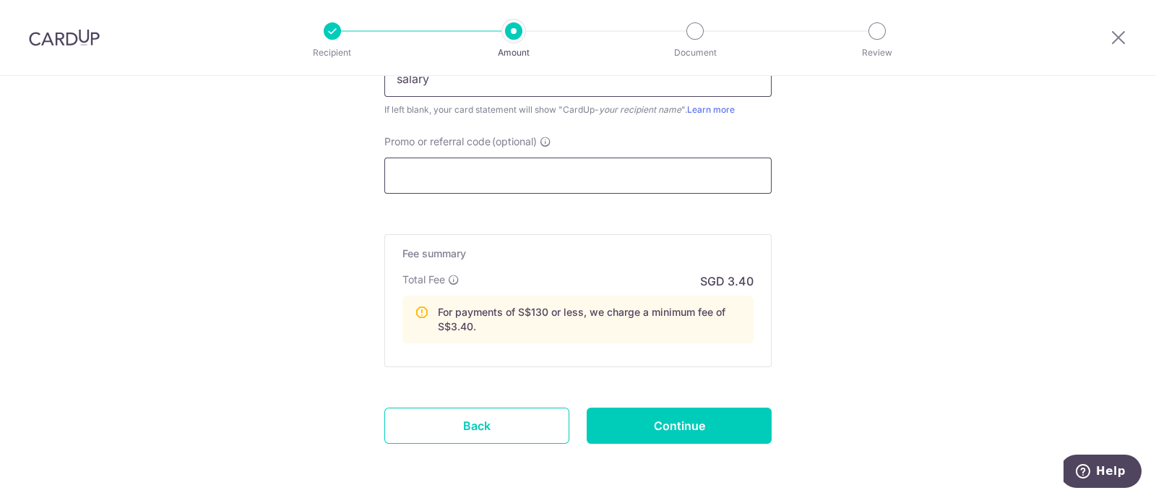
type input "salary"
click at [549, 181] on input "Promo or referral code (optional)" at bounding box center [577, 175] width 387 height 36
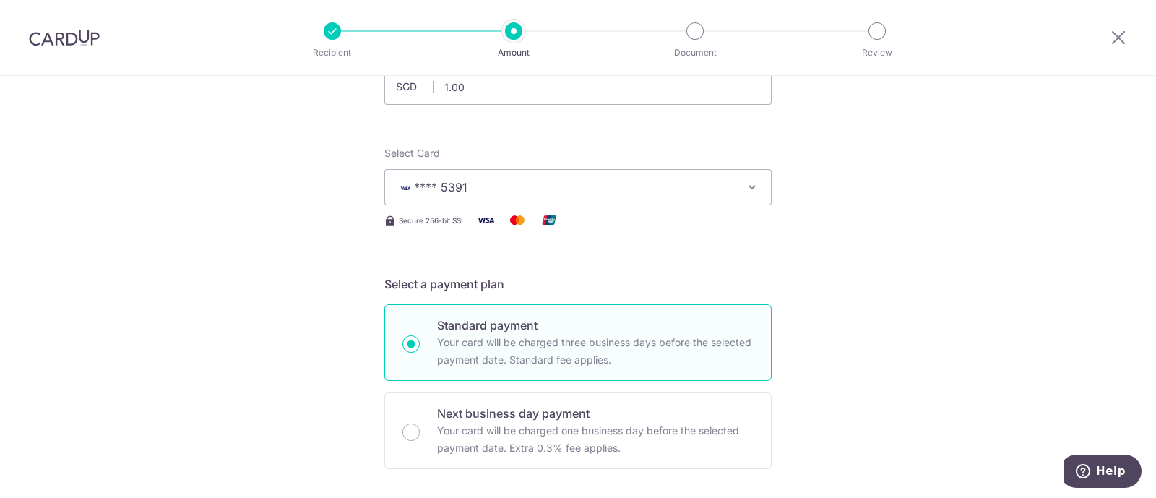
scroll to position [0, 0]
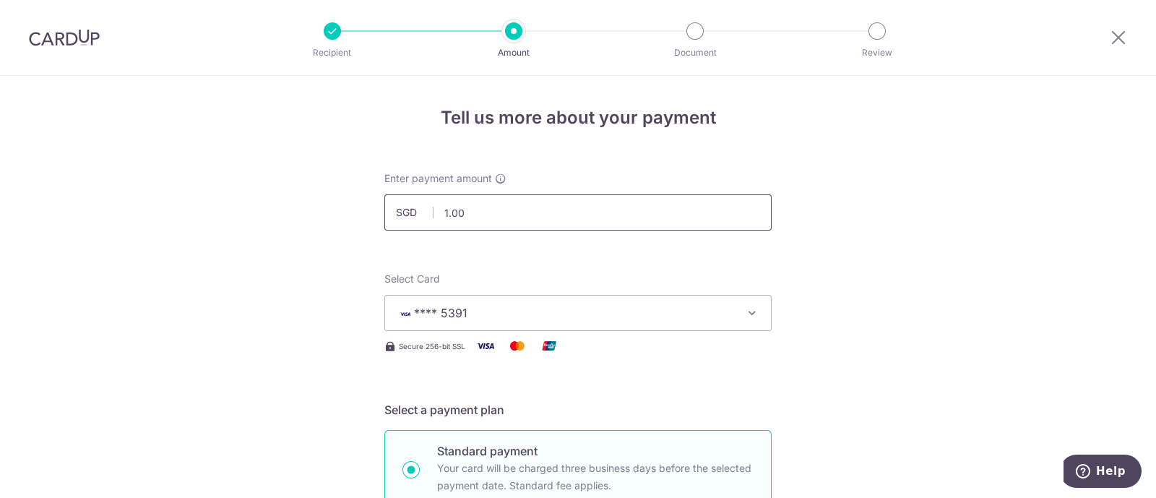
type input "BOFF185"
drag, startPoint x: 437, startPoint y: 211, endPoint x: 477, endPoint y: 212, distance: 39.7
click at [477, 212] on input "1.00" at bounding box center [577, 212] width 387 height 36
type input "1,000.00"
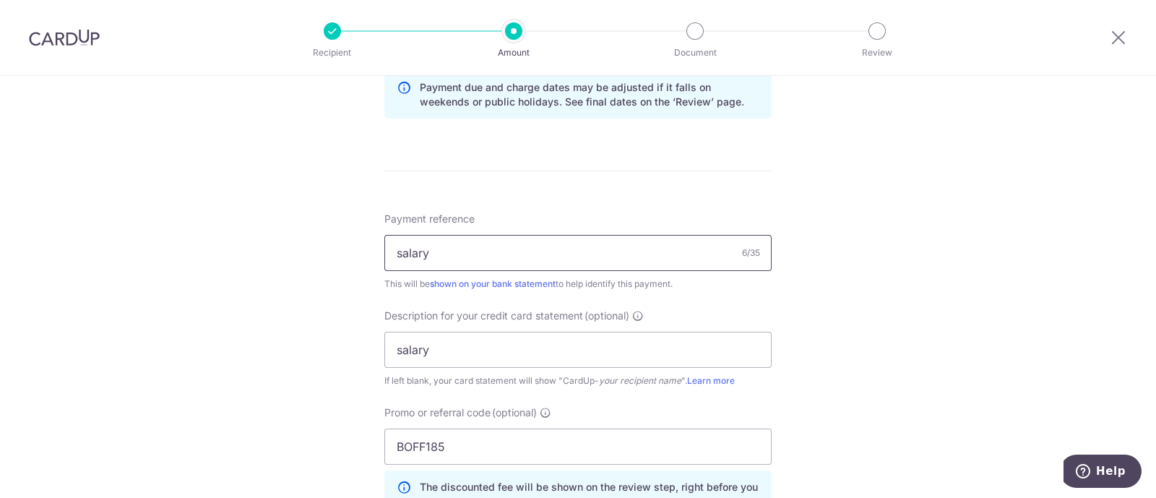
scroll to position [1141, 0]
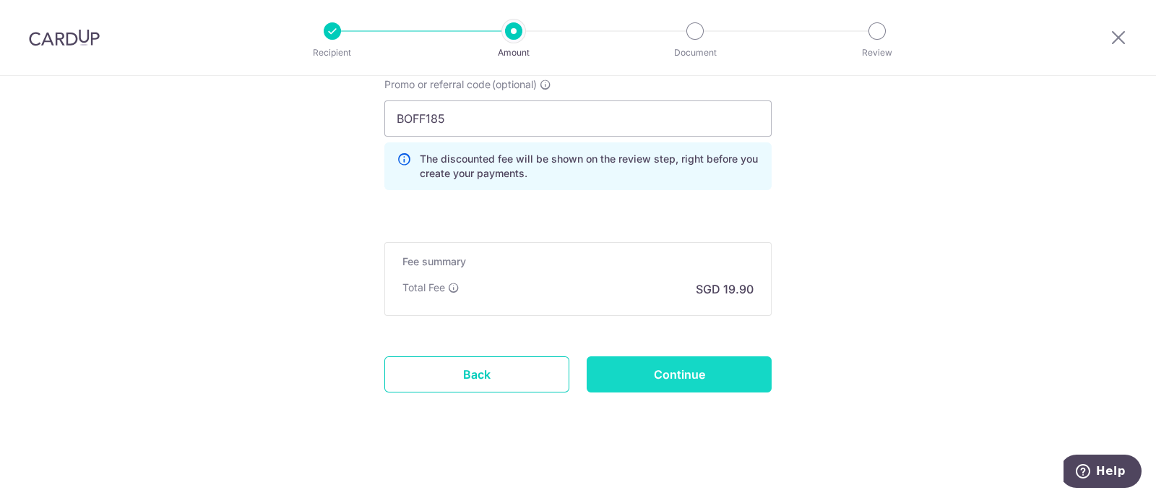
click at [669, 366] on input "Continue" at bounding box center [679, 374] width 185 height 36
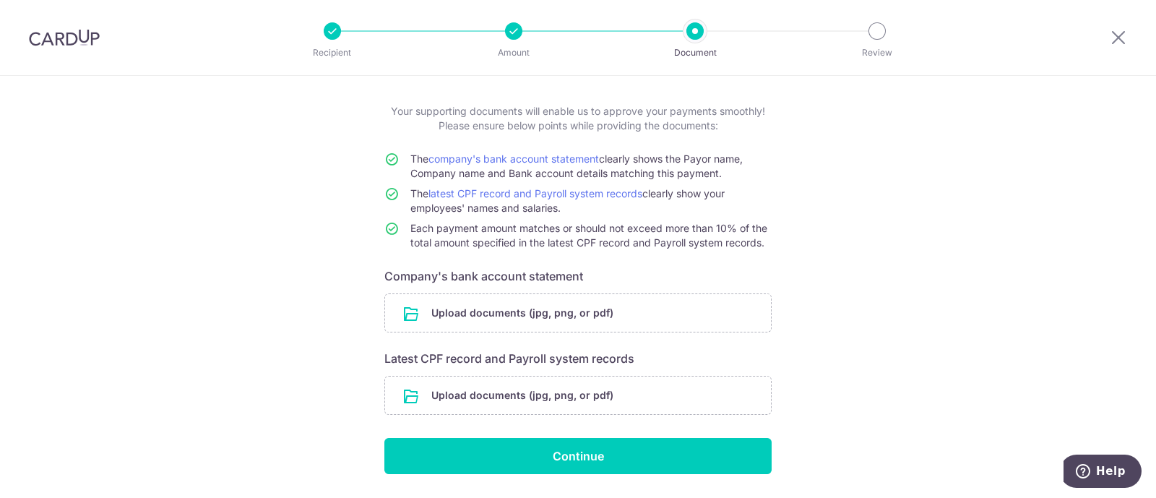
scroll to position [90, 0]
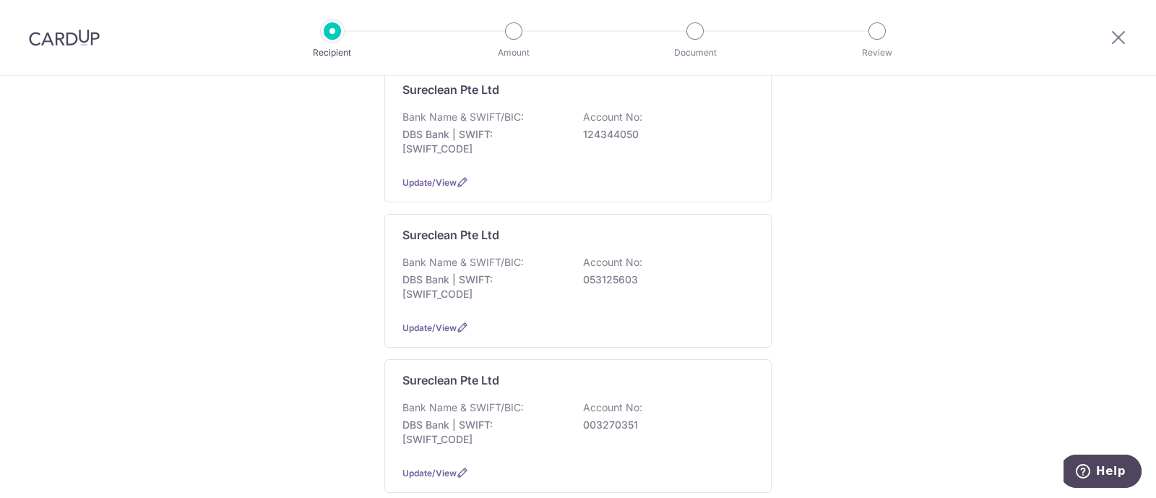
scroll to position [69, 0]
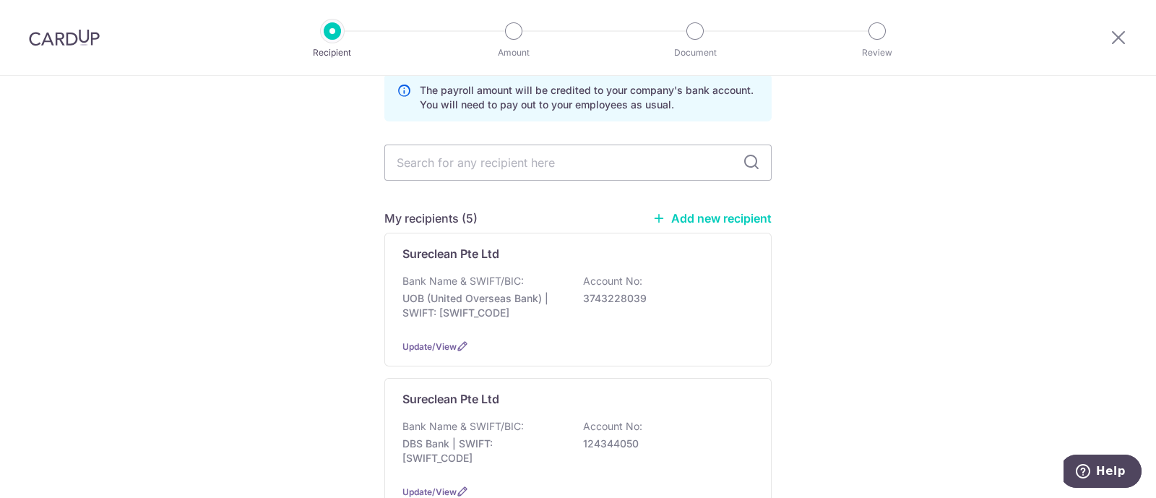
drag, startPoint x: 701, startPoint y: 215, endPoint x: 659, endPoint y: 77, distance: 144.2
click at [701, 215] on link "Add new recipient" at bounding box center [711, 218] width 119 height 14
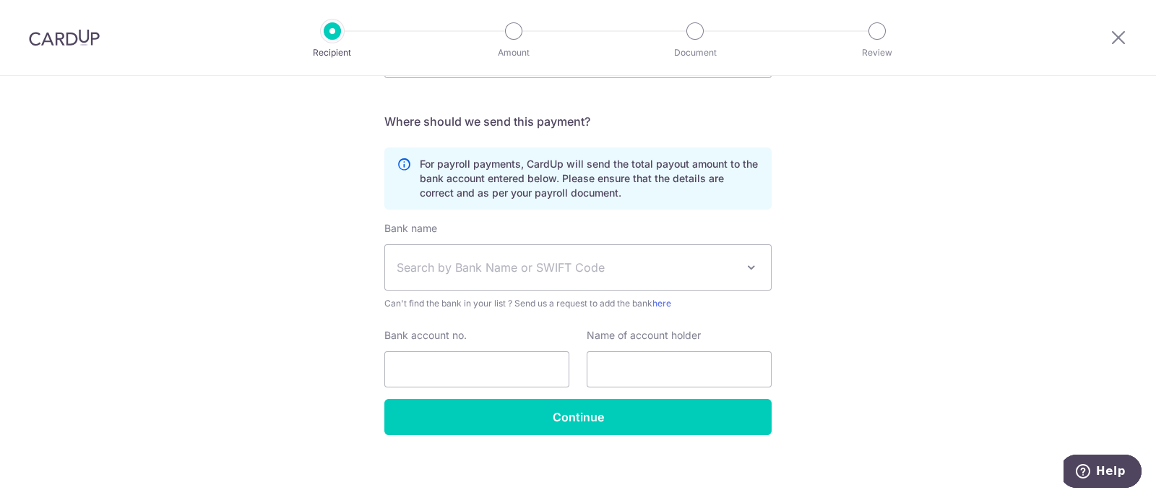
scroll to position [217, 0]
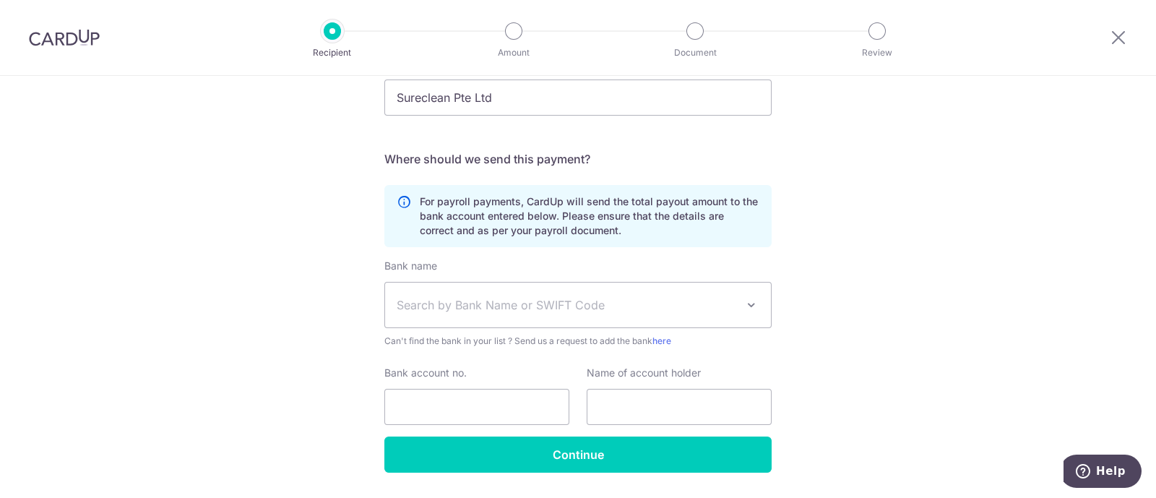
scroll to position [180, 0]
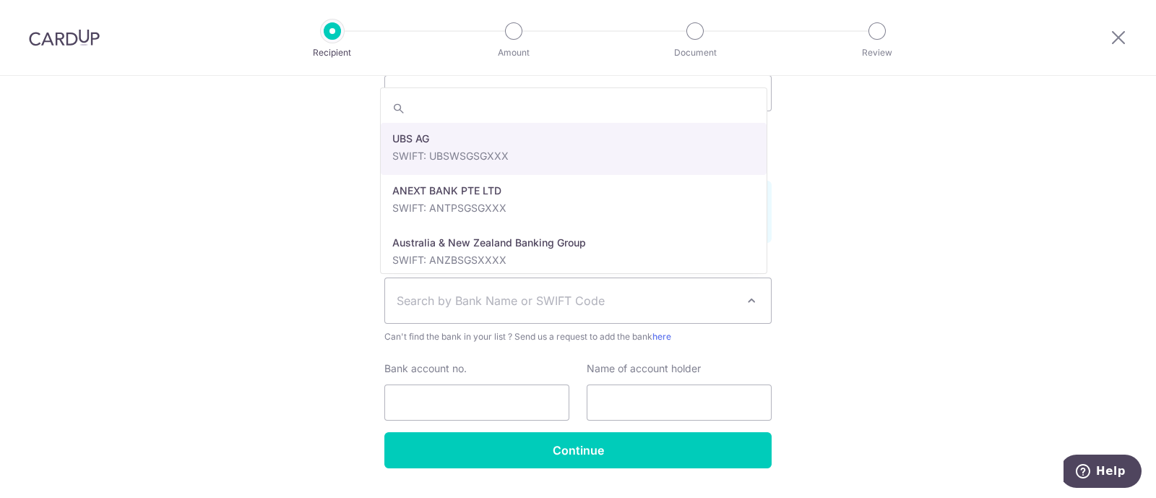
click at [506, 292] on span "Search by Bank Name or SWIFT Code" at bounding box center [566, 300] width 339 height 17
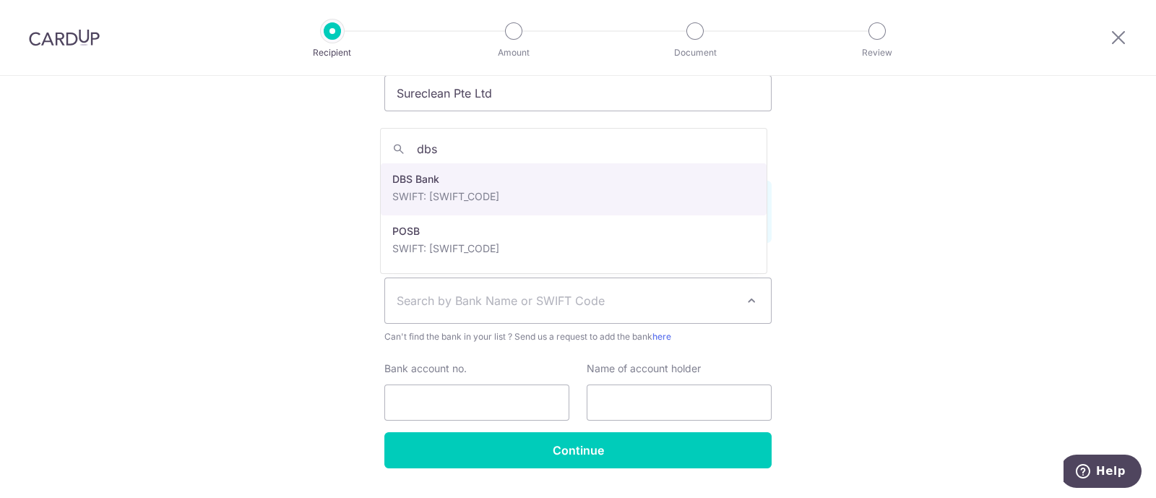
type input "dbs"
select select "6"
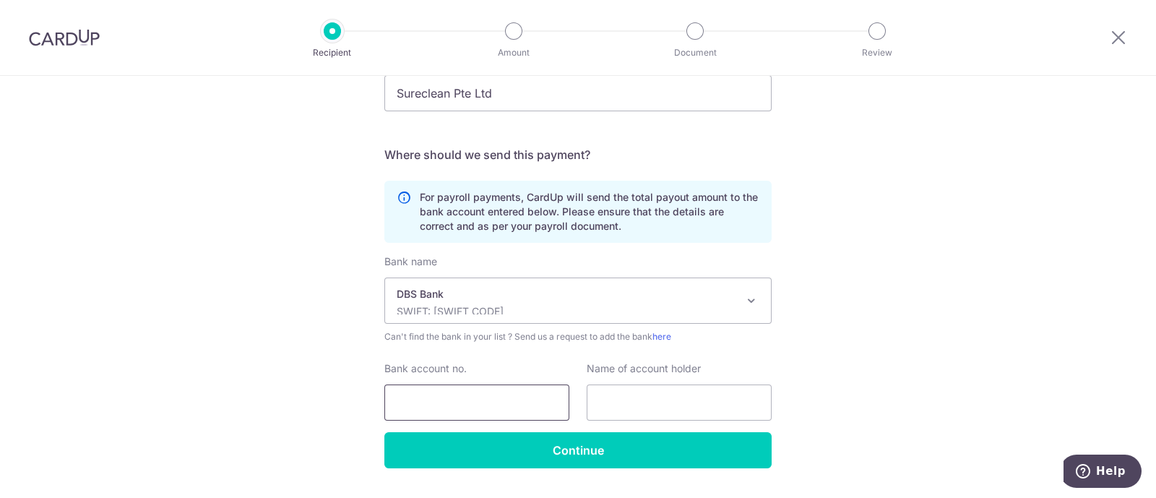
click at [462, 402] on input "Bank account no." at bounding box center [476, 402] width 185 height 36
paste input "017349538"
type input "017349538"
click at [706, 392] on input "text" at bounding box center [679, 402] width 185 height 36
paste input "LEE DONGLI ADRIAN"
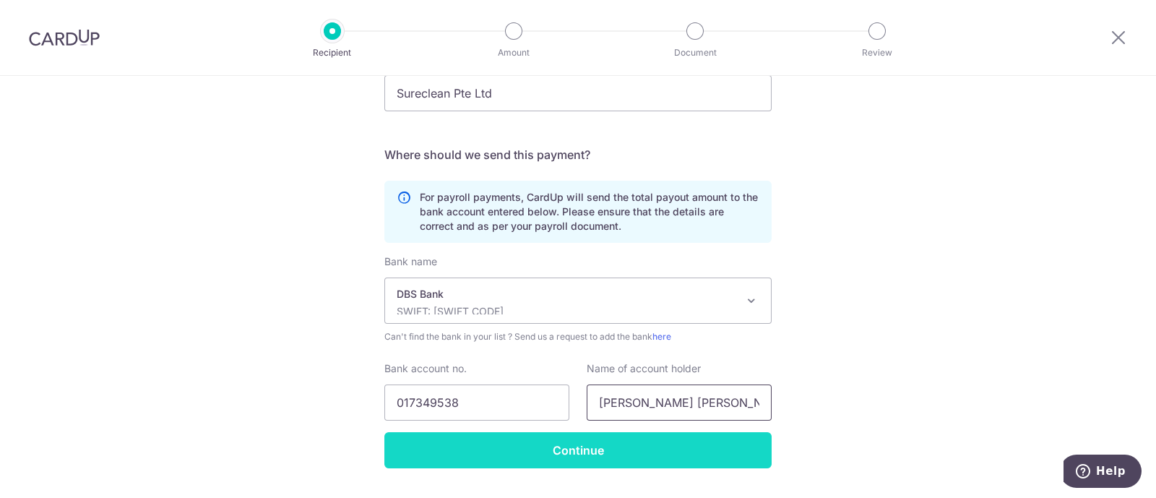
type input "LEE DONGLI ADRIAN"
click at [568, 454] on input "Continue" at bounding box center [577, 450] width 387 height 36
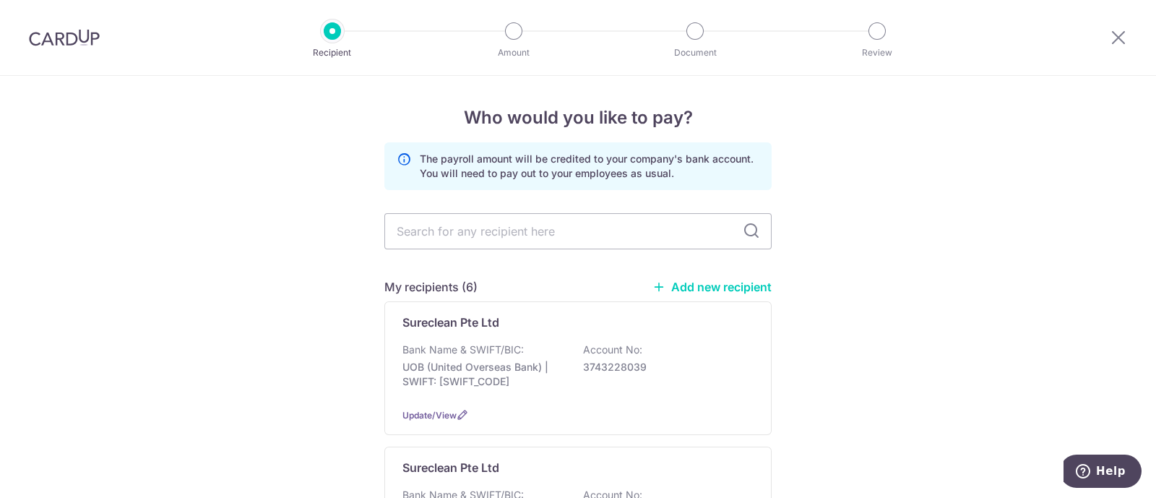
click at [715, 284] on link "Add new recipient" at bounding box center [711, 287] width 119 height 14
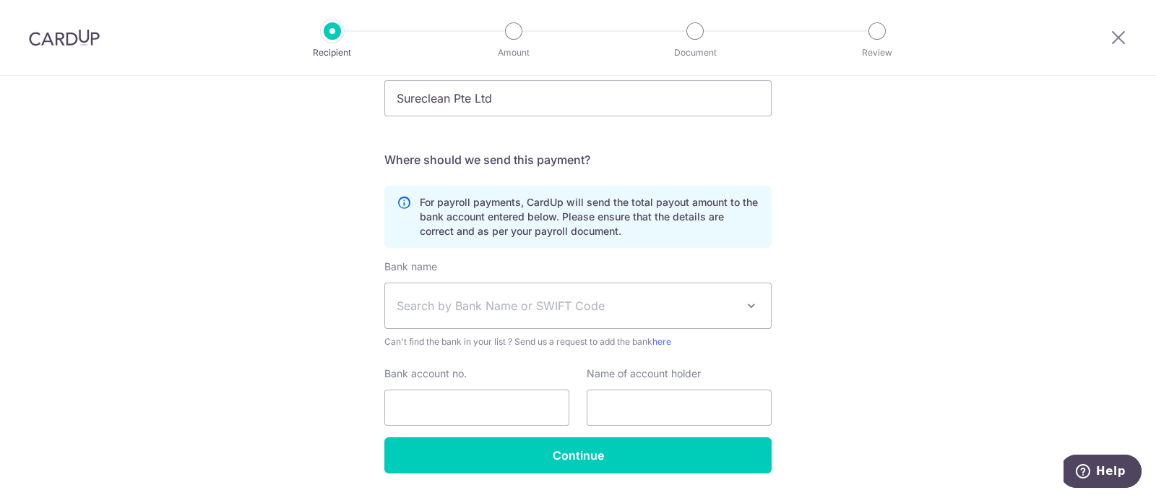
scroll to position [180, 0]
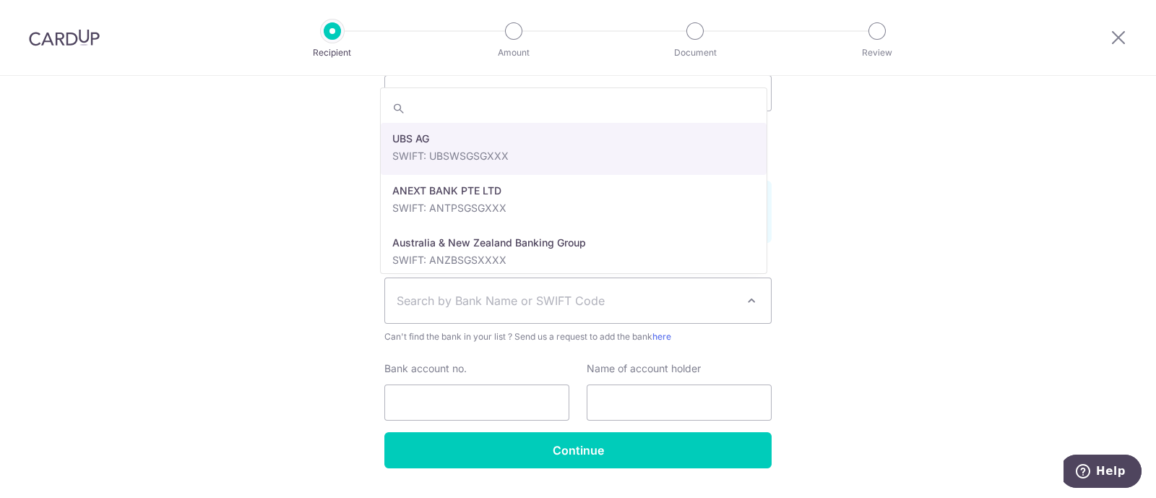
click at [433, 305] on span "Search by Bank Name or SWIFT Code" at bounding box center [566, 300] width 339 height 17
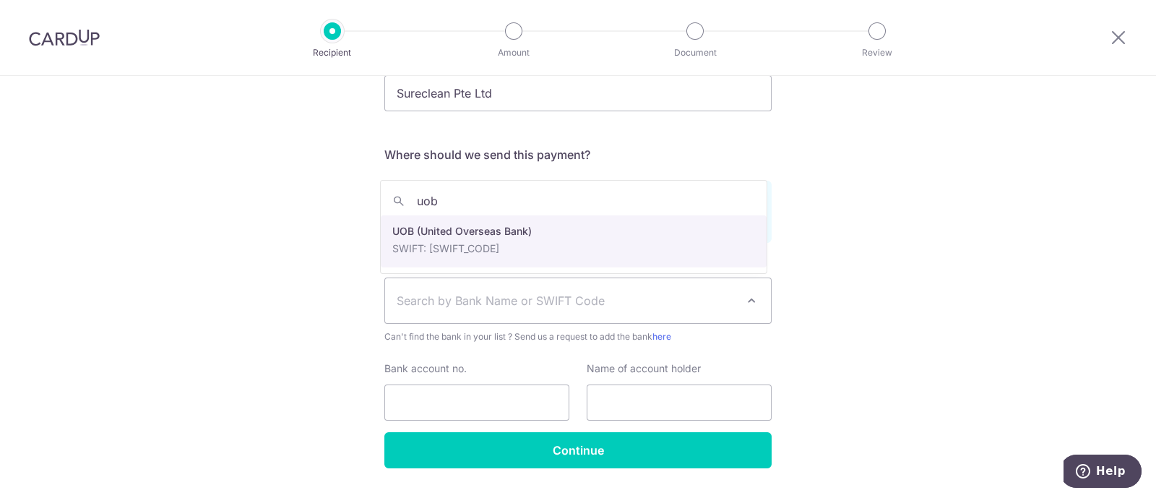
type input "uob"
select select "18"
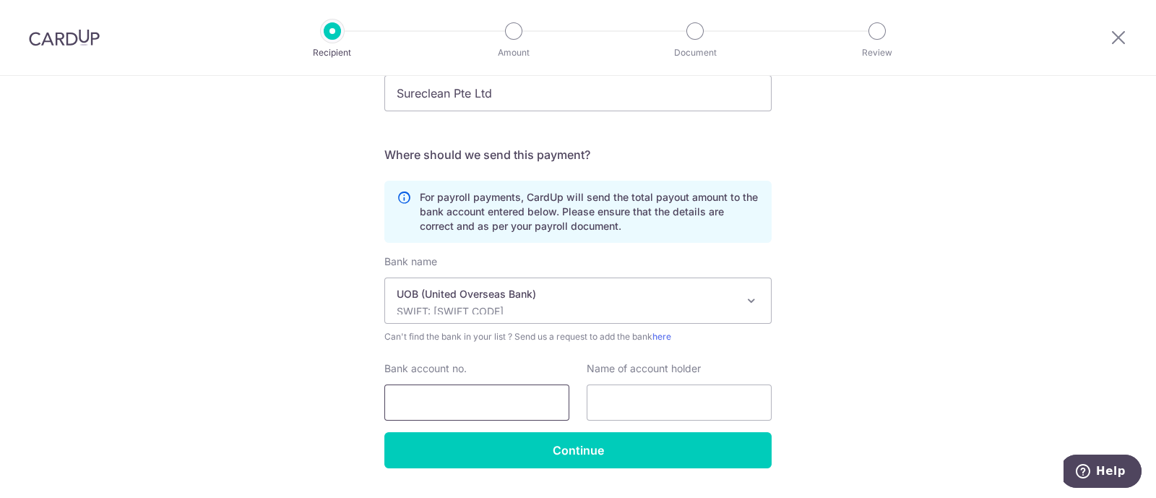
click at [472, 400] on input "Bank account no." at bounding box center [476, 402] width 185 height 36
paste input "4353771692"
type input "4353771692"
click at [643, 399] on input "text" at bounding box center [679, 402] width 185 height 36
paste input "OW KIN FUN"
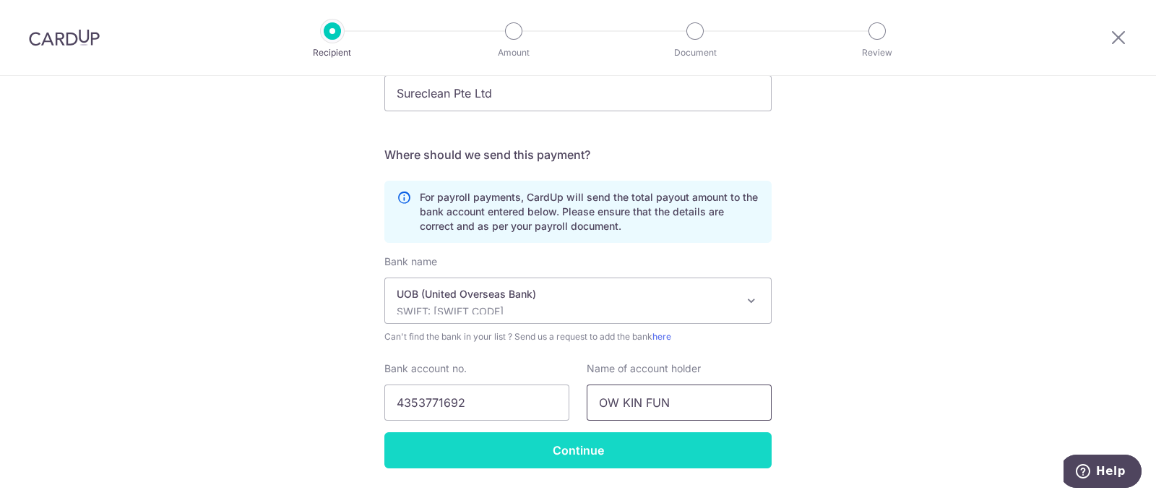
type input "OW KIN FUN"
click at [574, 449] on input "Continue" at bounding box center [577, 450] width 387 height 36
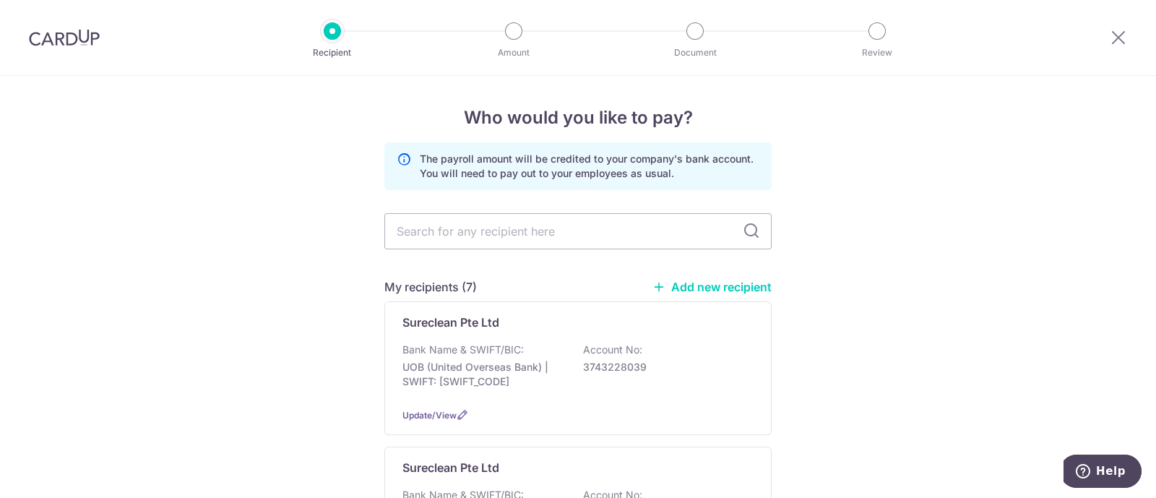
click at [698, 289] on link "Add new recipient" at bounding box center [711, 287] width 119 height 14
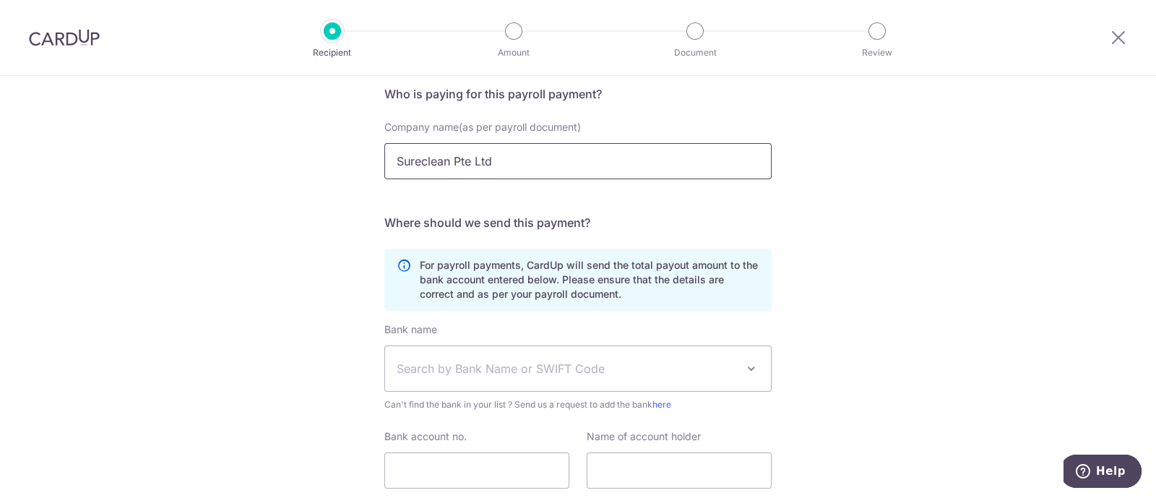
scroll to position [217, 0]
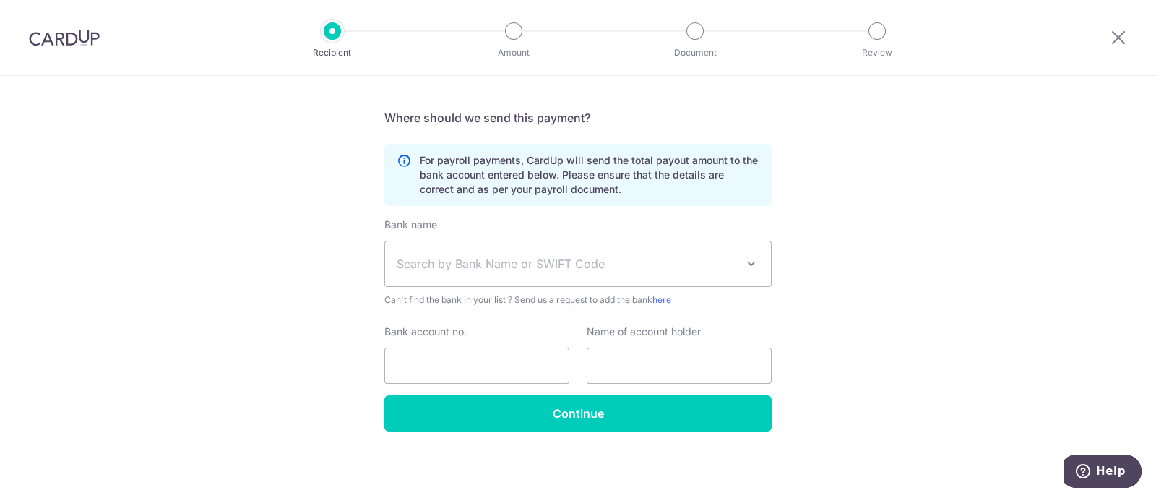
click at [433, 255] on span "Search by Bank Name or SWIFT Code" at bounding box center [566, 263] width 339 height 17
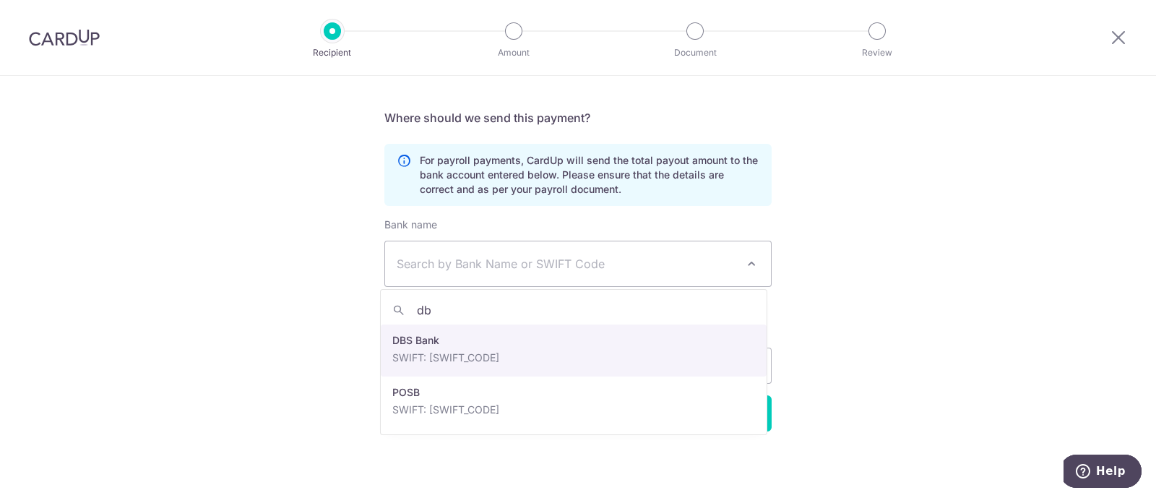
type input "db"
select select "6"
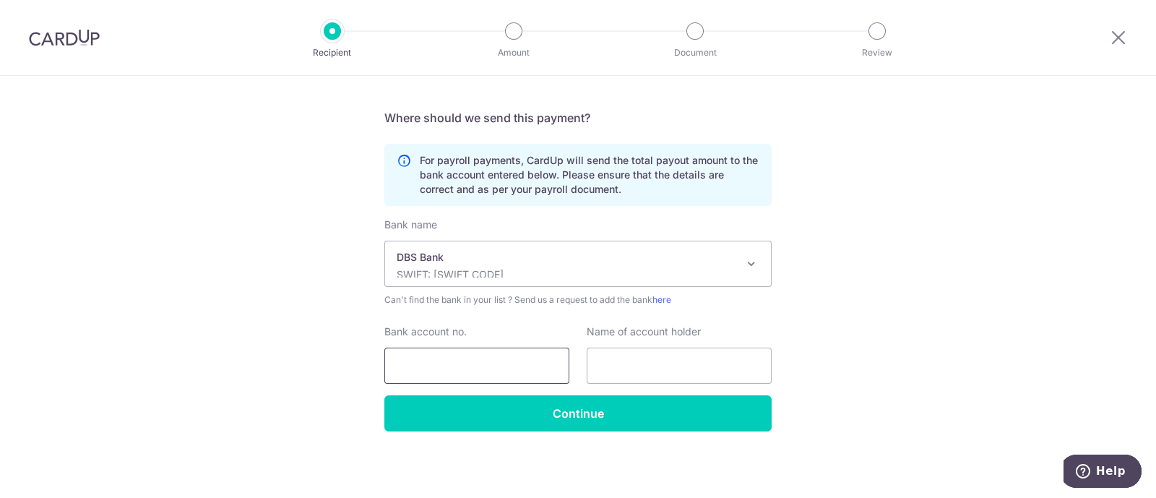
click at [441, 370] on input "Bank account no." at bounding box center [476, 365] width 185 height 36
paste input "130329454"
type input "130329454"
click at [653, 367] on input "text" at bounding box center [679, 365] width 185 height 36
paste input "TOO JUN TAT, GILBERT"
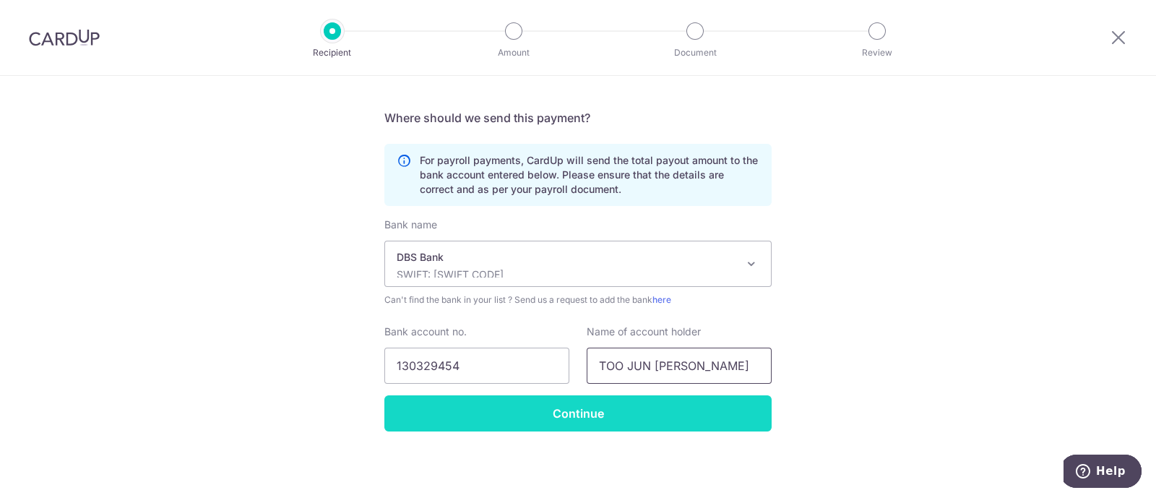
type input "TOO JUN TAT, GILBERT"
click at [572, 417] on input "Continue" at bounding box center [577, 413] width 387 height 36
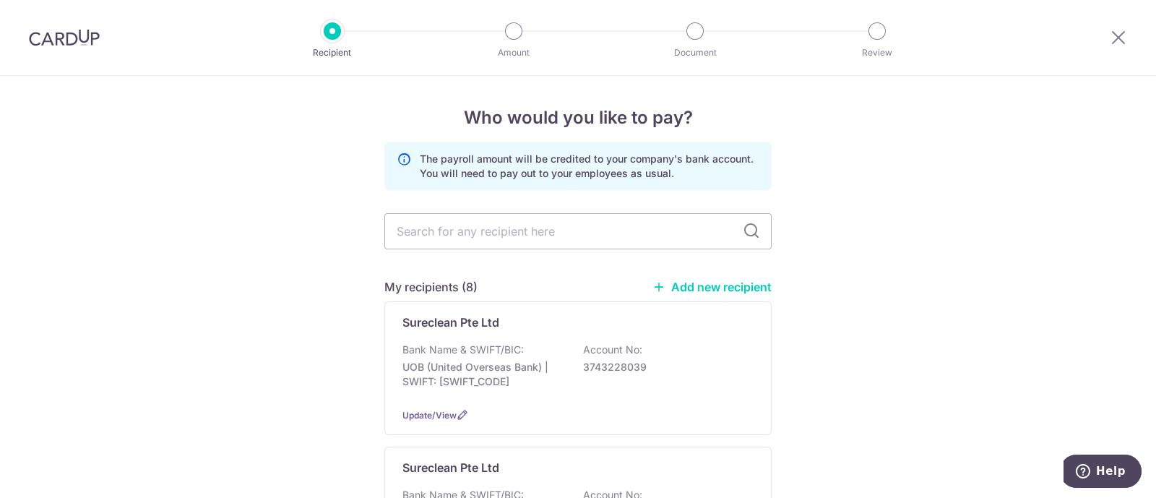
click at [701, 290] on link "Add new recipient" at bounding box center [711, 287] width 119 height 14
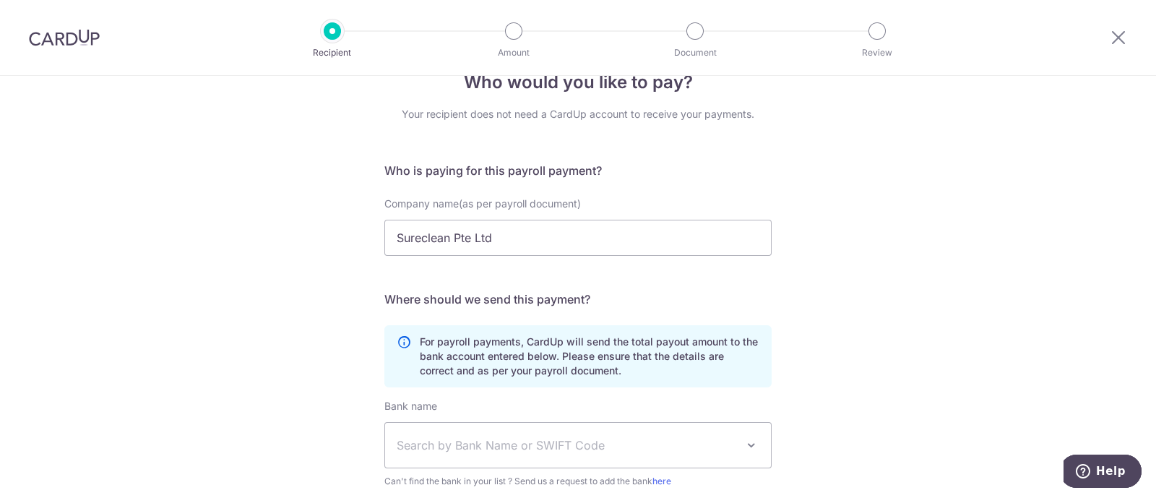
scroll to position [180, 0]
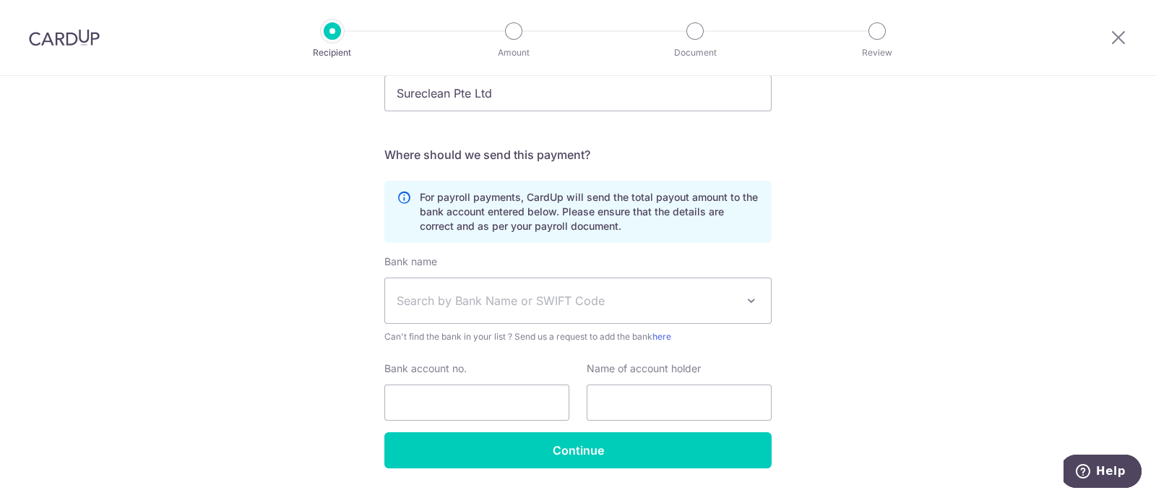
click at [472, 298] on span "Search by Bank Name or SWIFT Code" at bounding box center [566, 300] width 339 height 17
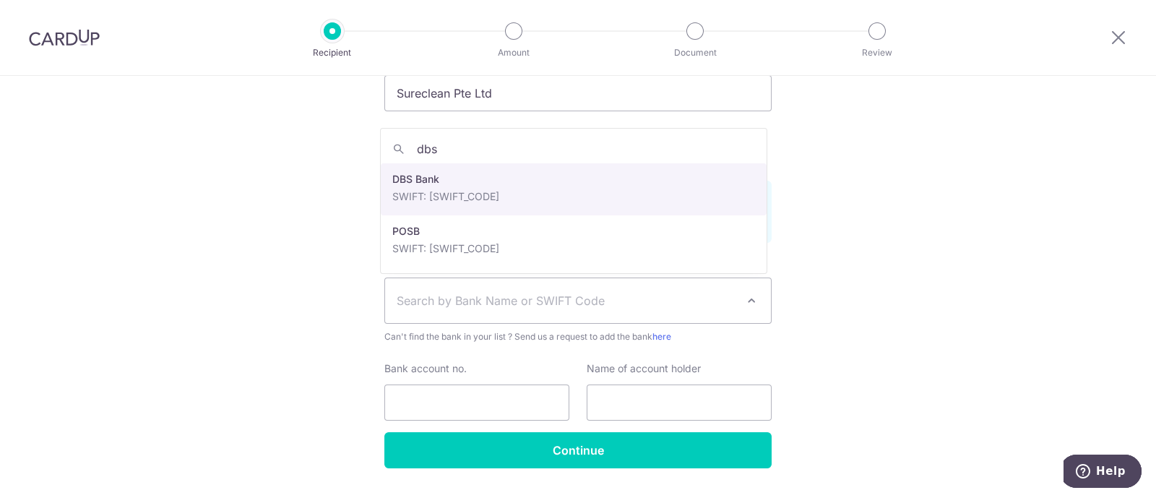
type input "dbs"
select select "6"
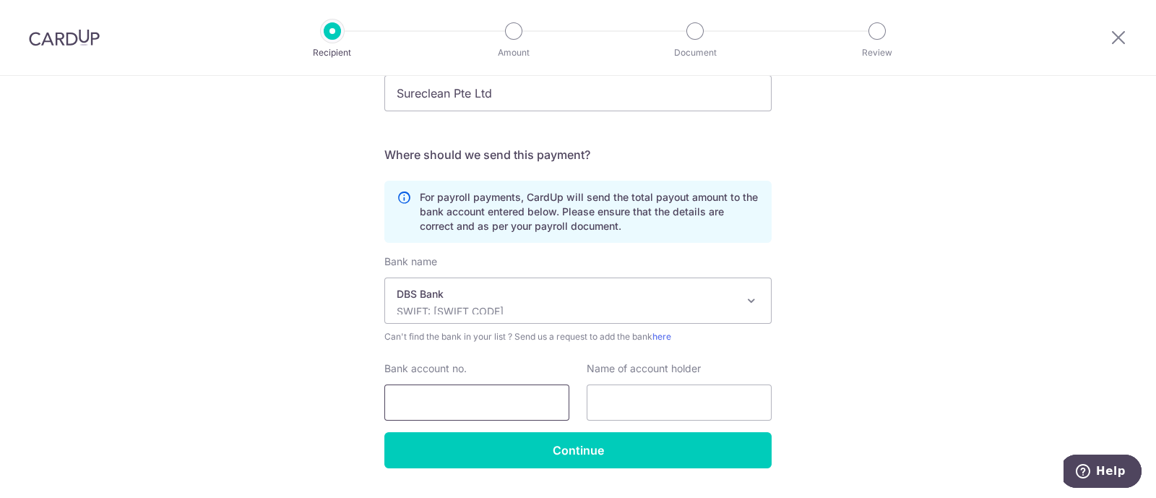
click at [451, 410] on input "Bank account no." at bounding box center [476, 402] width 185 height 36
paste input "407488326"
type input "407488326"
click at [630, 397] on input "text" at bounding box center [679, 402] width 185 height 36
paste input "VILLARAZA LEAH DELOS SANTOS"
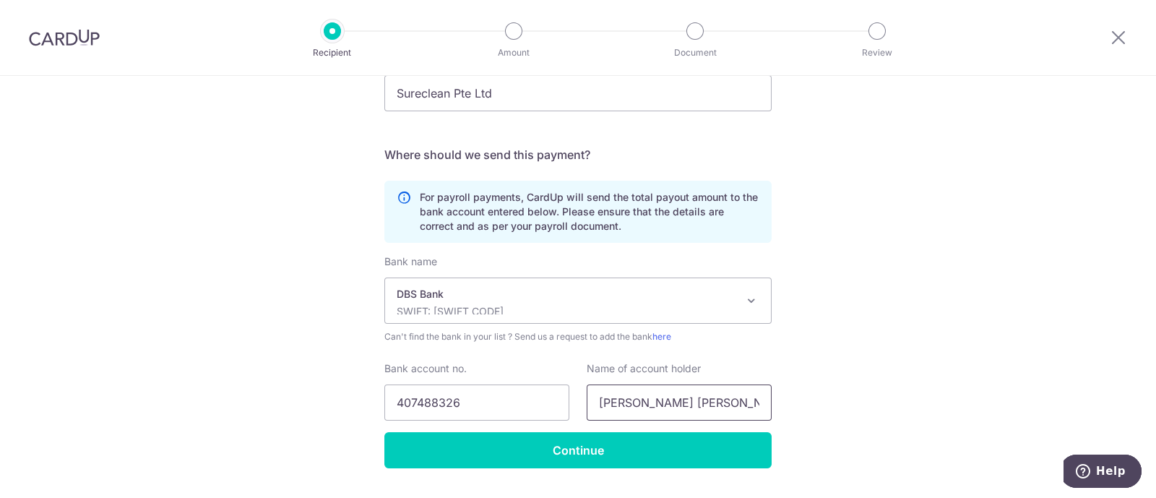
scroll to position [0, 27]
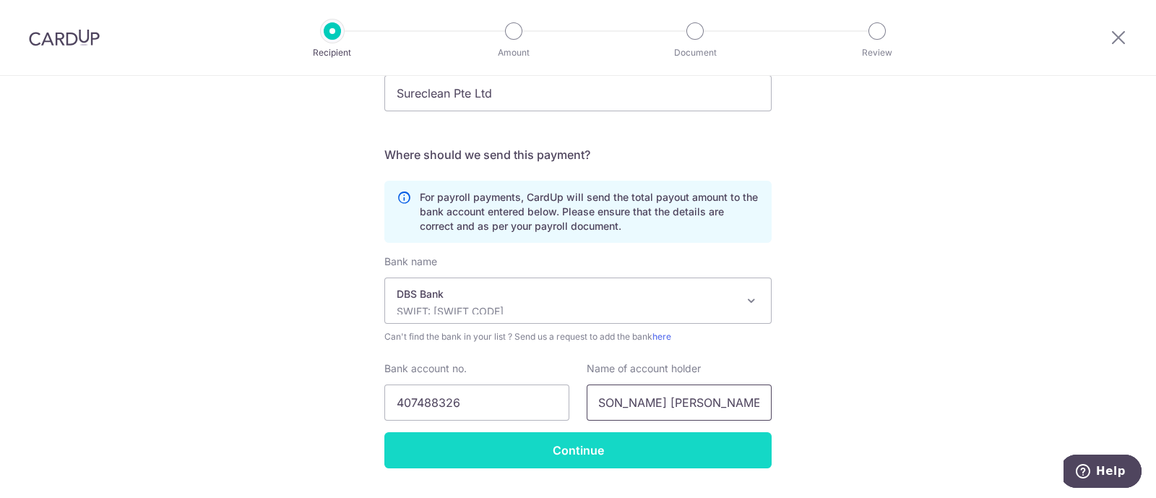
type input "VILLARAZA LEAH DELOS SANTOS"
click at [578, 451] on input "Continue" at bounding box center [577, 450] width 387 height 36
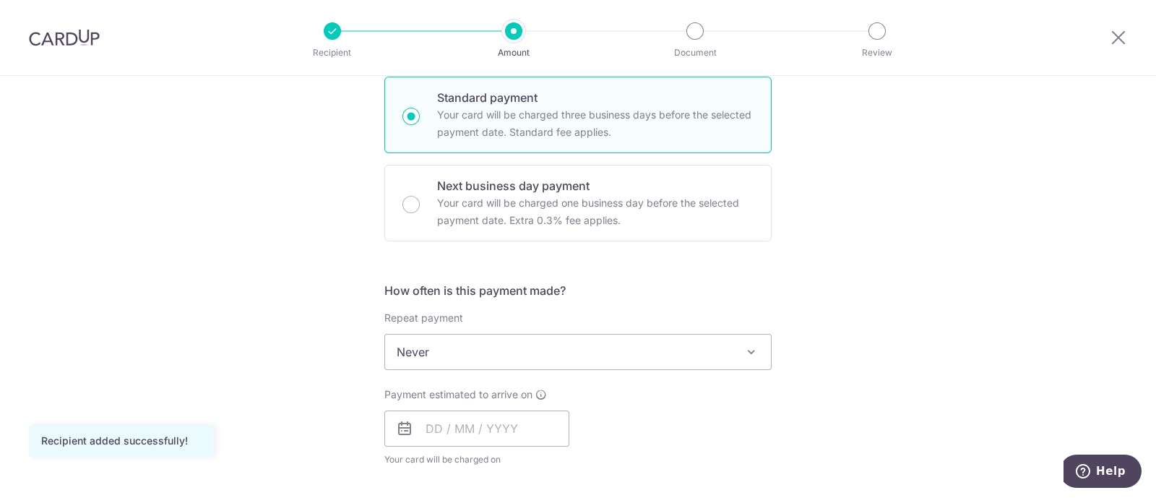
scroll to position [360, 0]
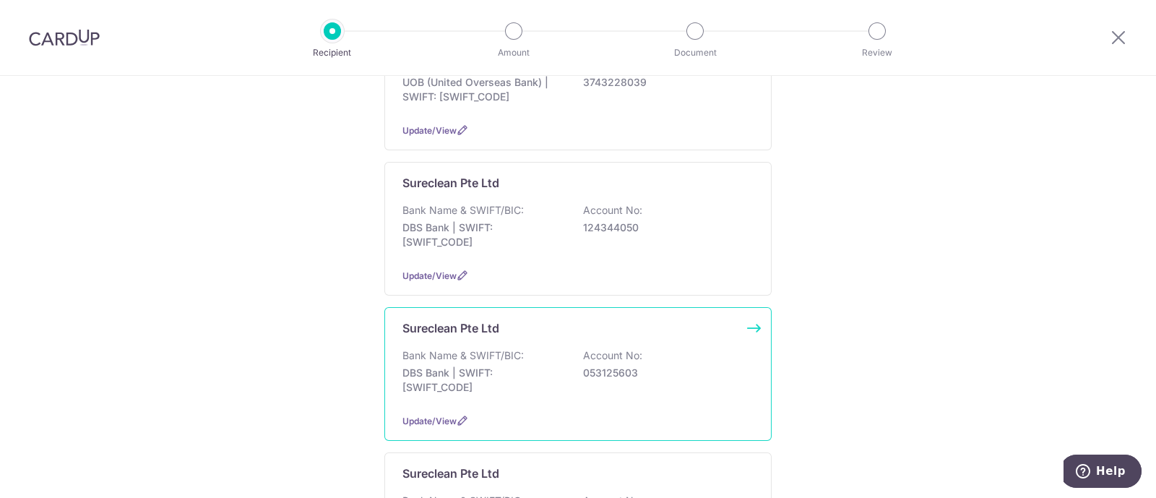
scroll to position [104, 0]
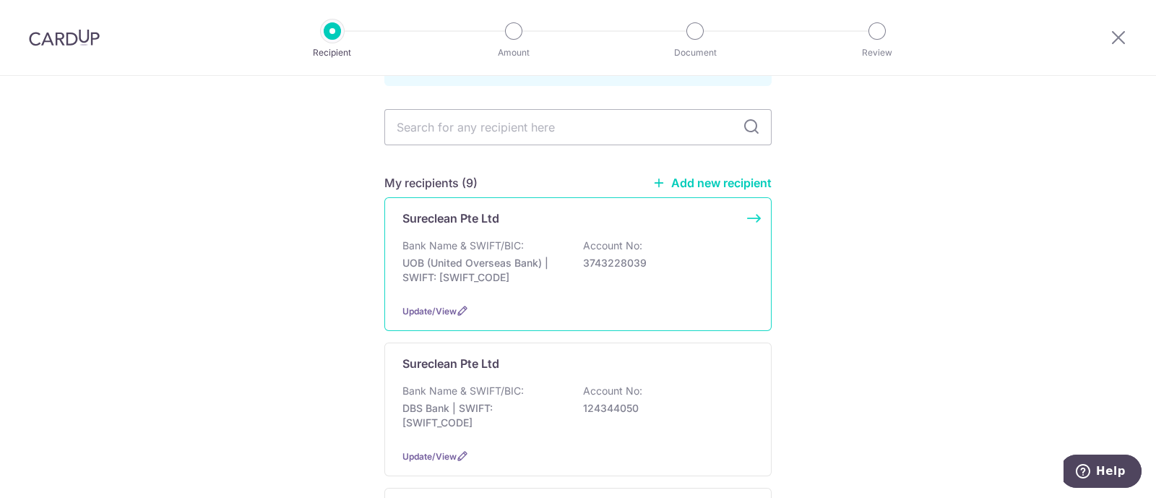
click at [433, 215] on p "Sureclean Pte Ltd" at bounding box center [450, 217] width 97 height 17
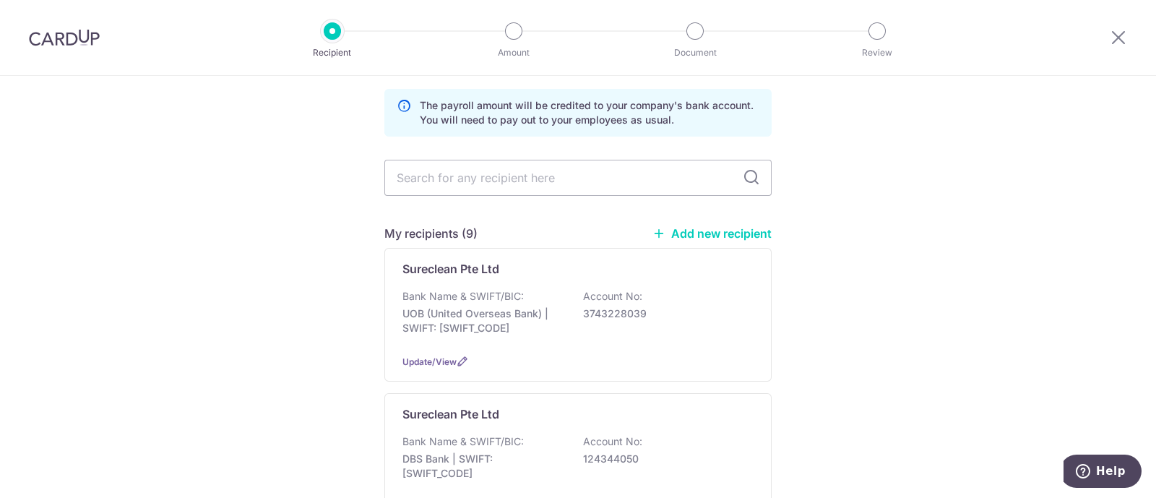
scroll to position [180, 0]
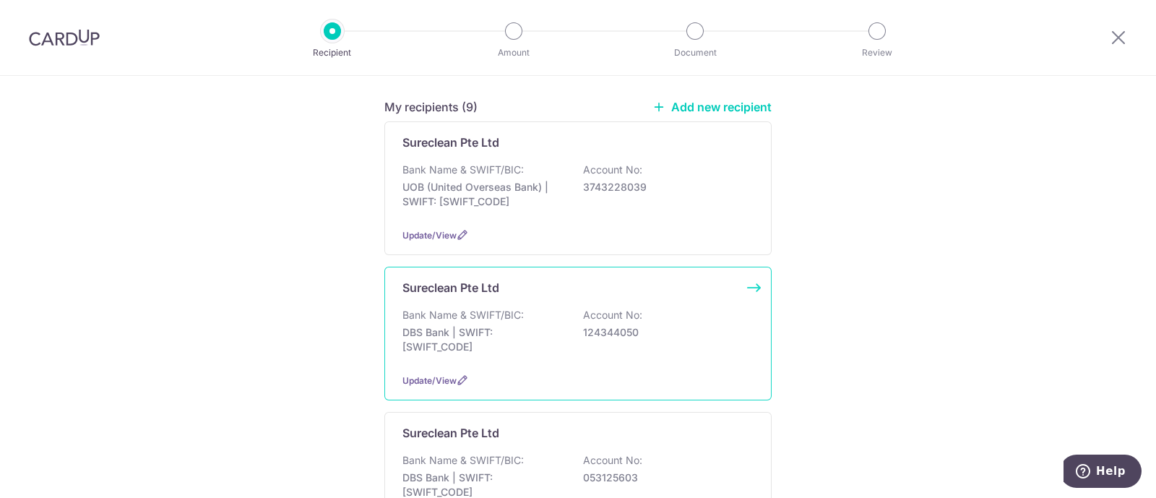
click at [445, 283] on p "Sureclean Pte Ltd" at bounding box center [450, 287] width 97 height 17
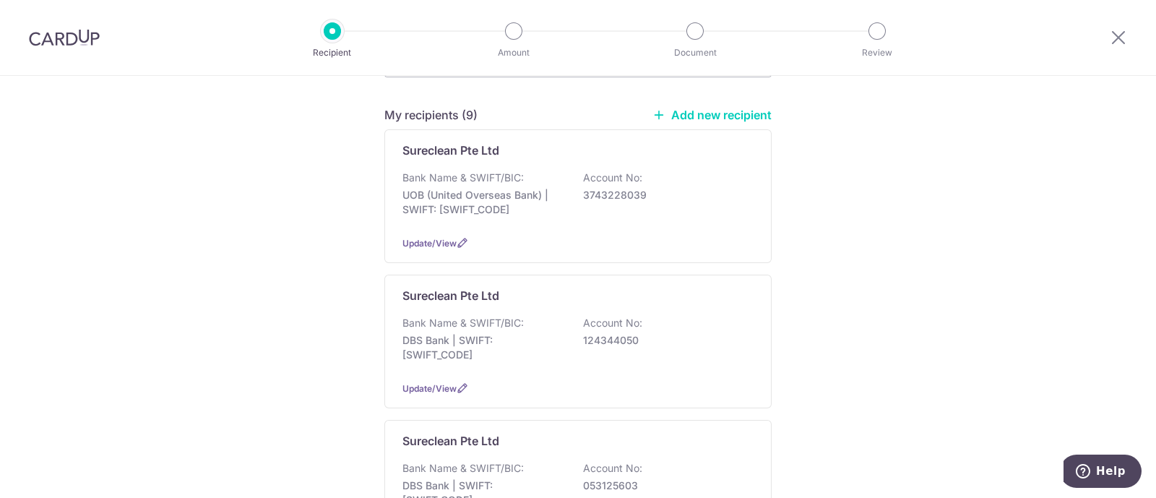
scroll to position [285, 0]
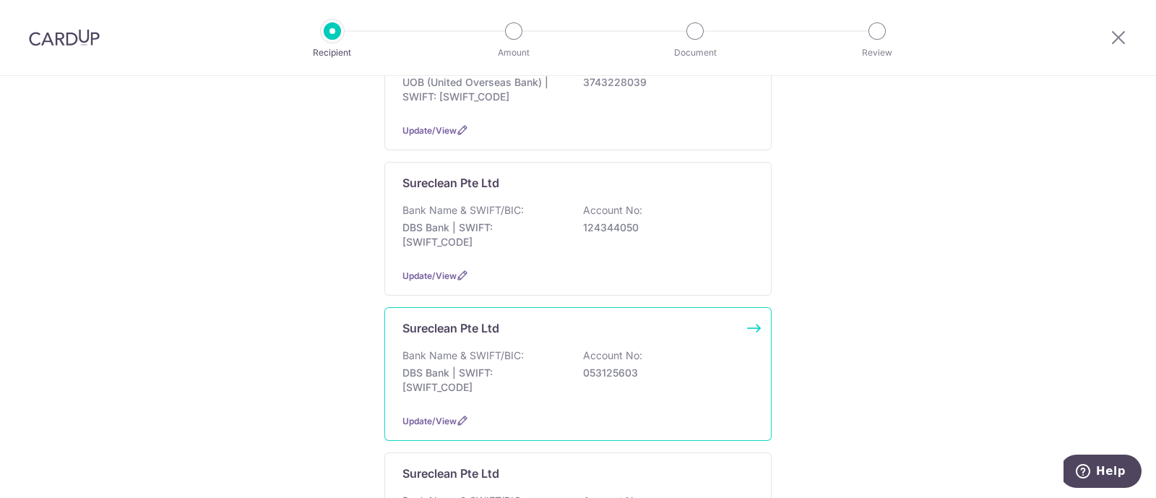
click at [465, 360] on div "Bank Name & SWIFT/BIC: DBS Bank | SWIFT: DBSSSGSGXXX Account No: 053125603" at bounding box center [577, 374] width 351 height 53
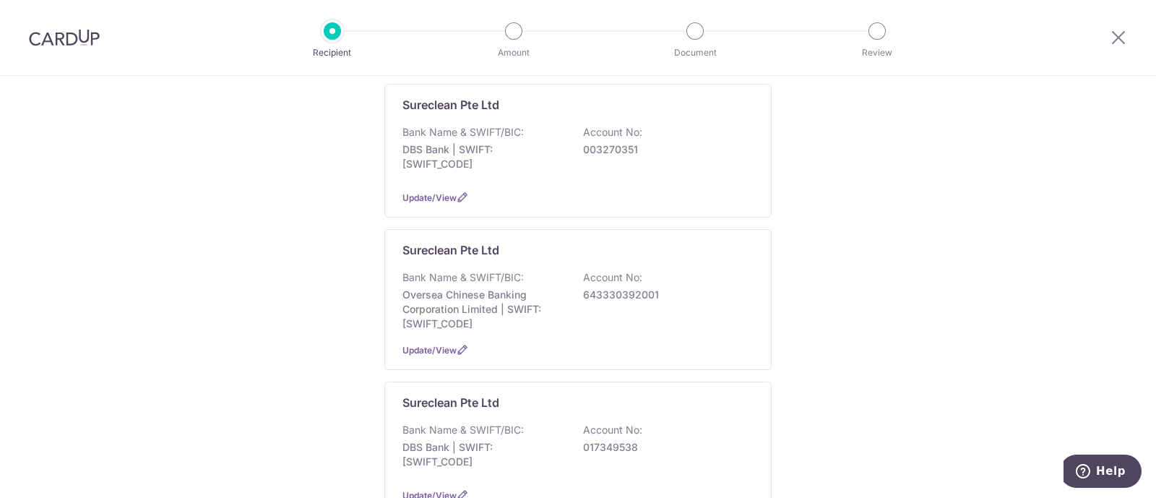
scroll to position [722, 0]
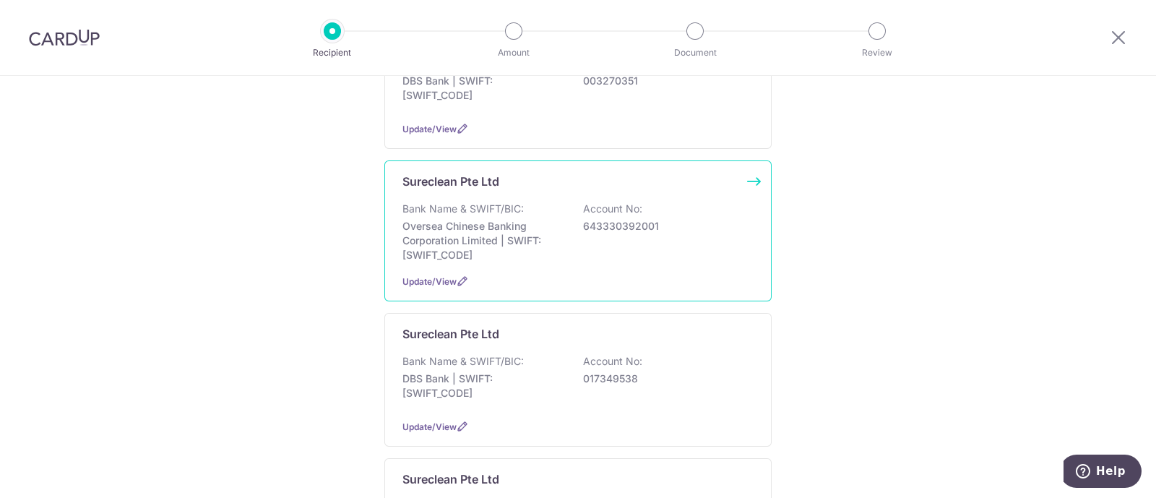
click at [461, 219] on p "Oversea Chinese Banking Corporation Limited | SWIFT: [SWIFT_CODE]" at bounding box center [483, 240] width 162 height 43
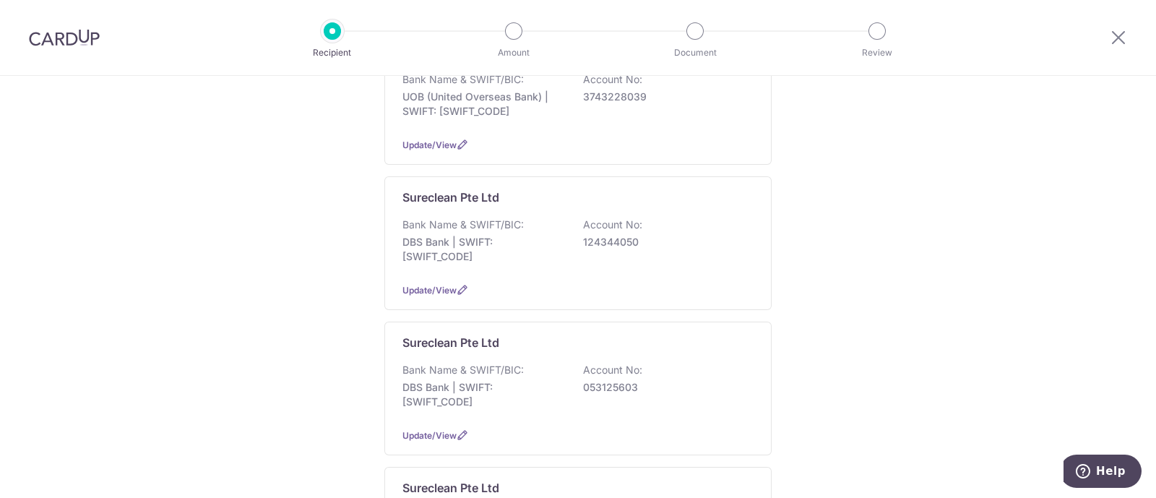
scroll to position [271, 0]
click at [441, 142] on span "Update/View" at bounding box center [429, 144] width 54 height 11
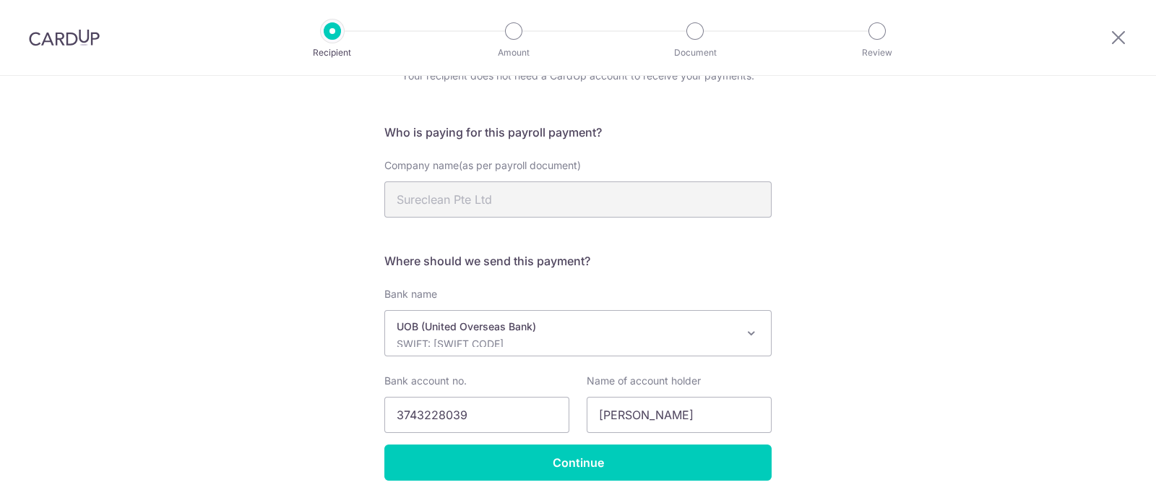
scroll to position [124, 0]
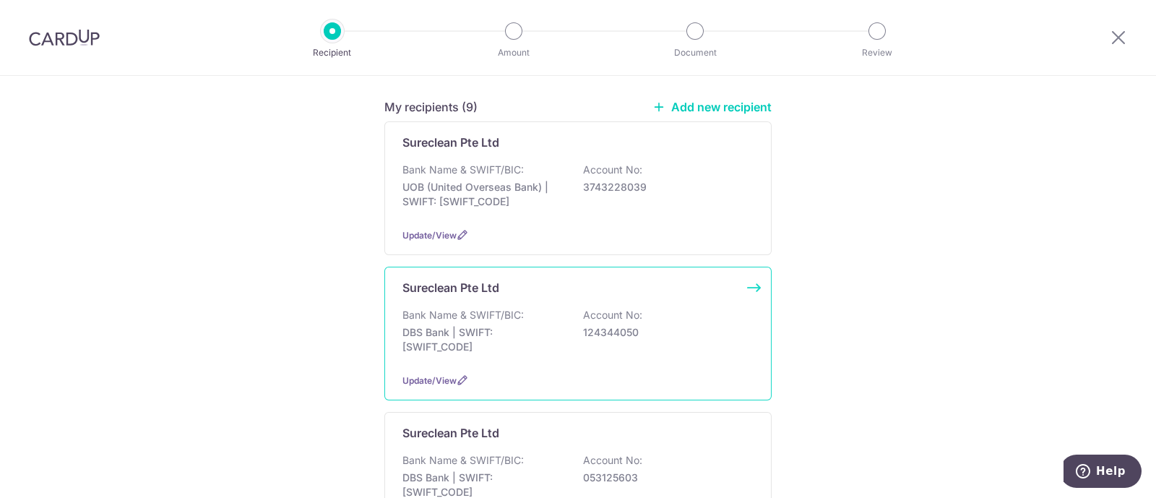
scroll to position [180, 0]
click at [443, 376] on span "Update/View" at bounding box center [429, 380] width 54 height 11
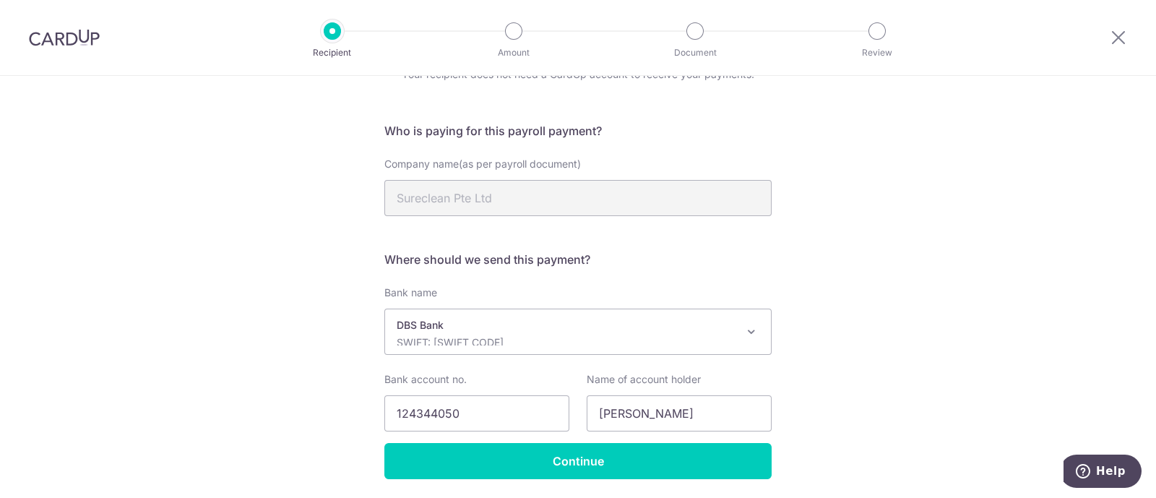
scroll to position [124, 0]
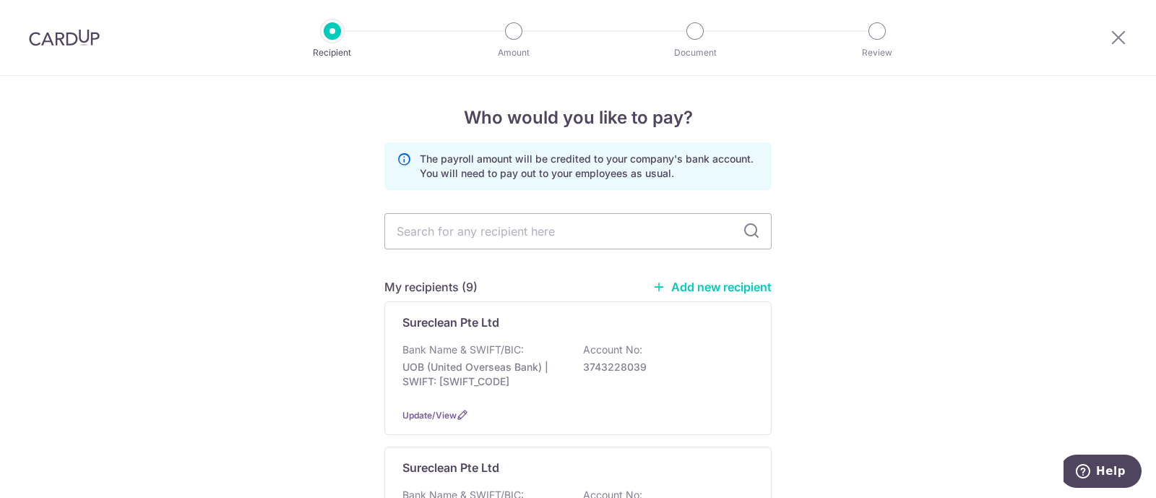
click at [706, 285] on link "Add new recipient" at bounding box center [711, 287] width 119 height 14
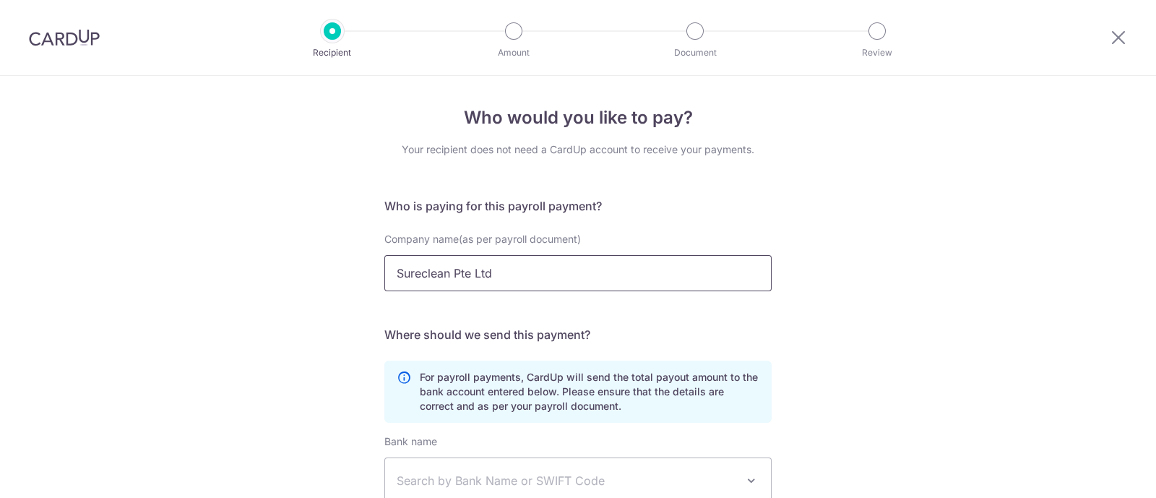
click at [440, 272] on input "Sureclean Pte Ltd" at bounding box center [577, 273] width 387 height 36
click at [524, 272] on input "Sureclean Pte Ltd" at bounding box center [577, 273] width 387 height 36
click at [860, 280] on div "Who would you like to pay? Your recipient does not need a CardUp account to rec…" at bounding box center [578, 396] width 1156 height 640
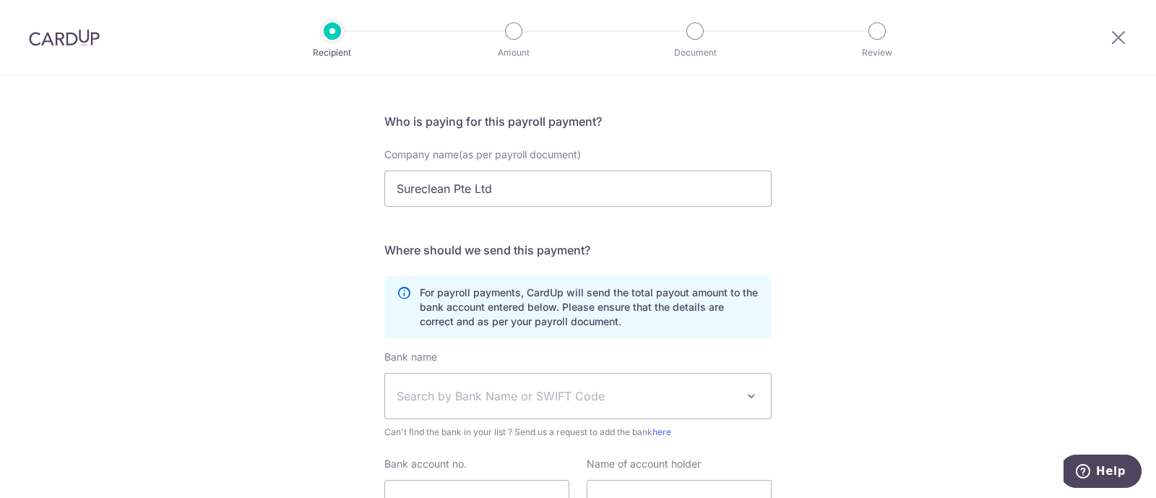
scroll to position [180, 0]
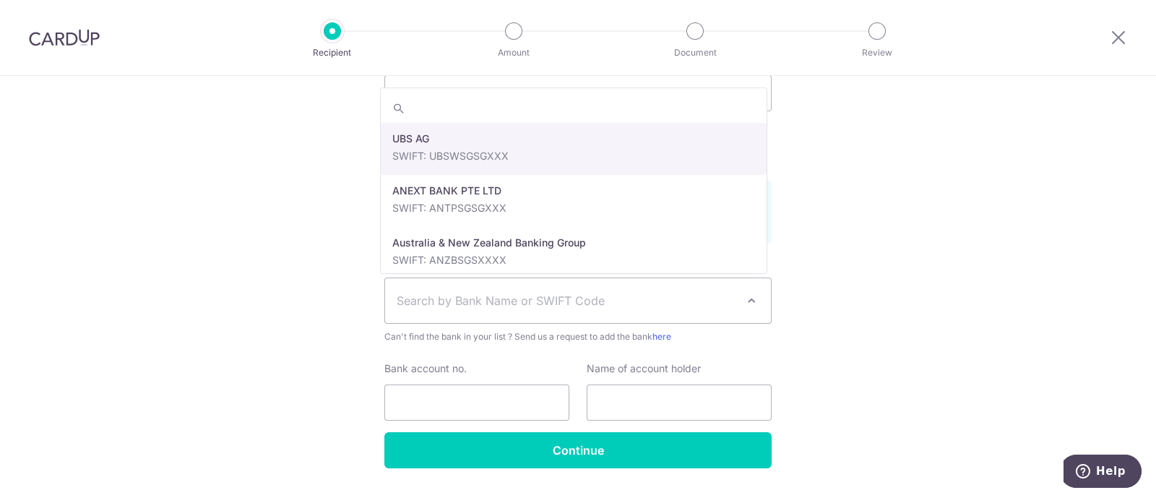
click at [456, 298] on span "Search by Bank Name or SWIFT Code" at bounding box center [566, 300] width 339 height 17
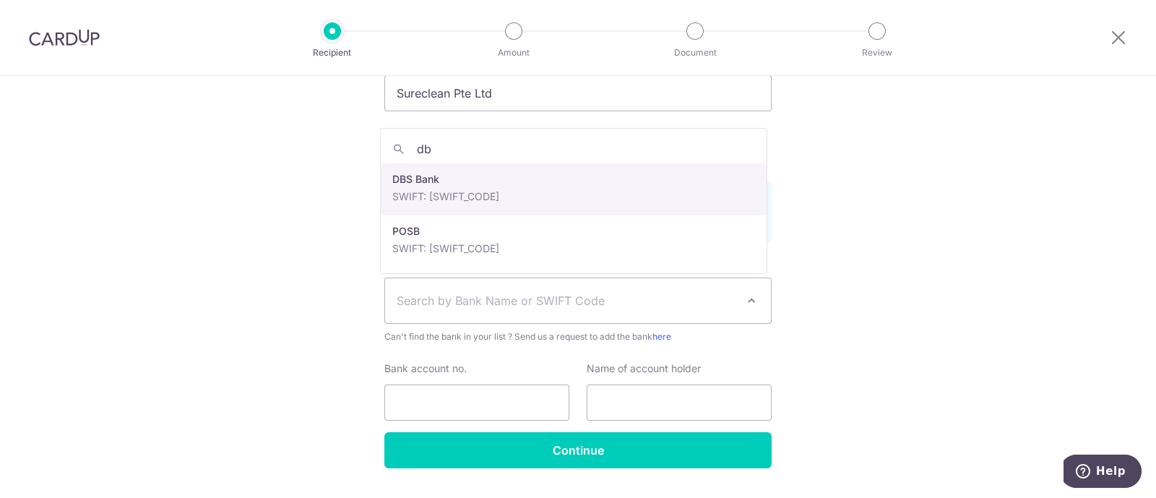
type input "db"
select select "6"
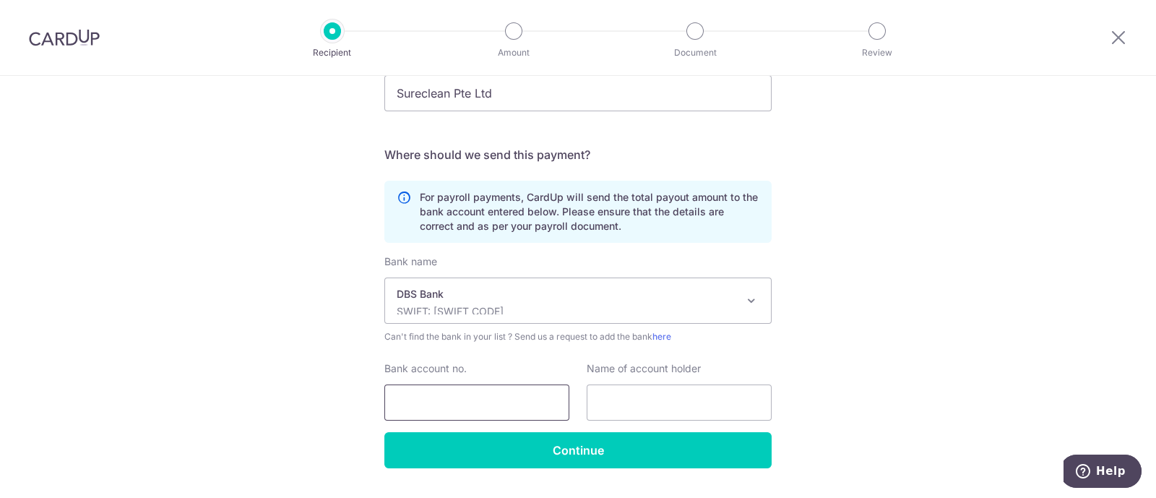
click at [512, 403] on input "Bank account no." at bounding box center [476, 402] width 185 height 36
paste input "4119110062325391"
type input "4119110062325391"
click at [621, 402] on input "text" at bounding box center [679, 402] width 185 height 36
paste input "ALVIN TAN"
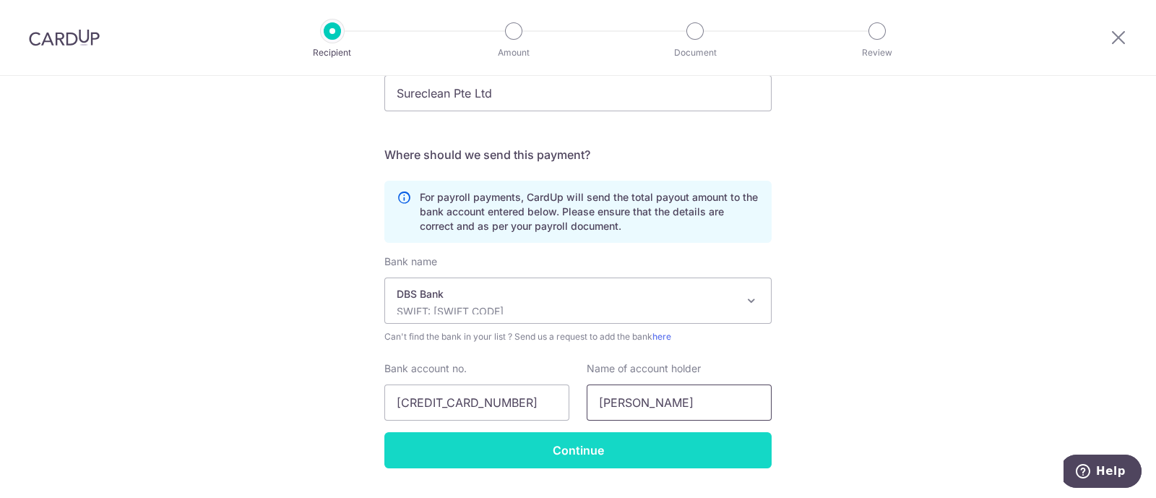
type input "ALVIN TAN"
click at [564, 449] on input "Continue" at bounding box center [577, 450] width 387 height 36
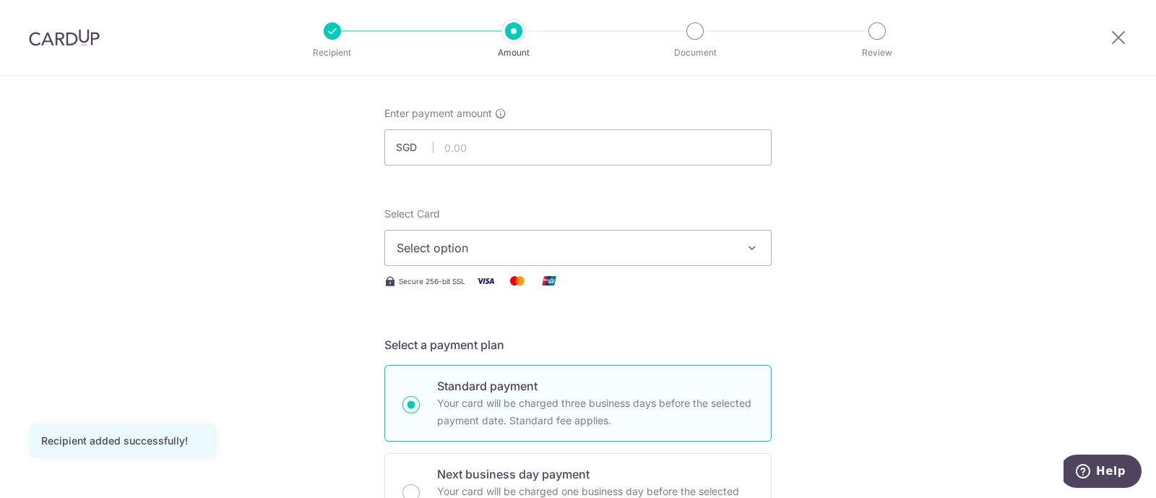
scroll to position [90, 0]
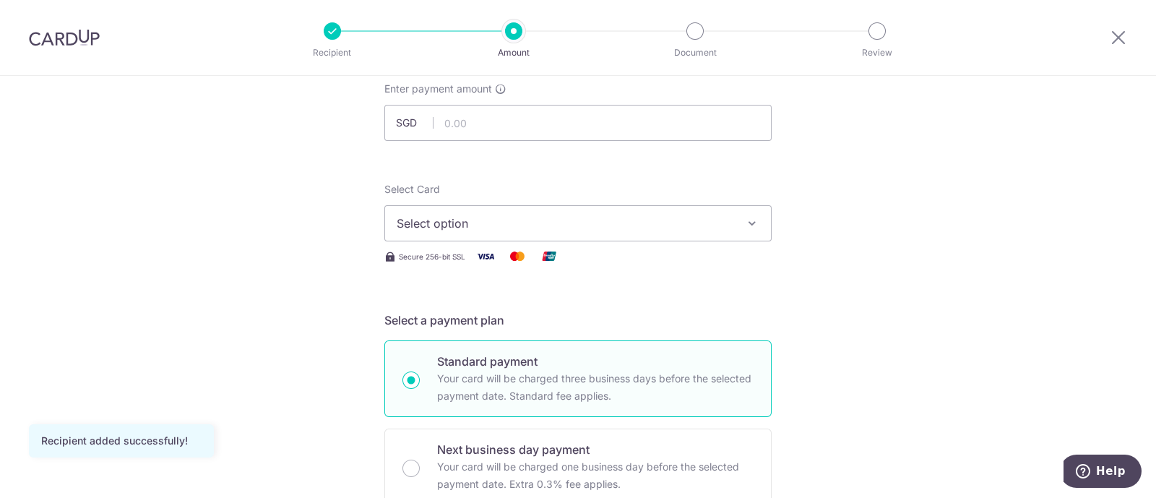
click at [748, 218] on icon "button" at bounding box center [752, 223] width 14 height 14
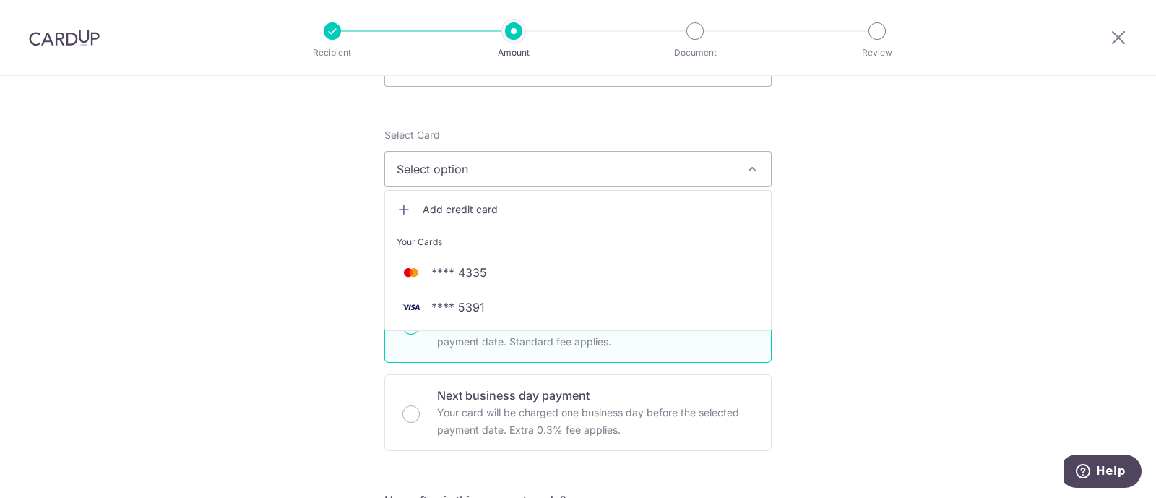
scroll to position [180, 0]
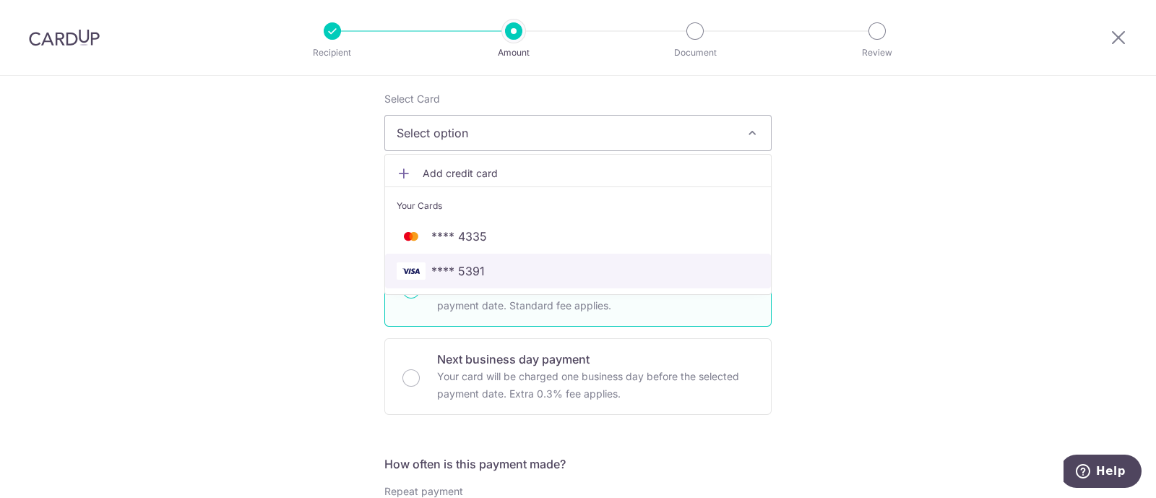
click at [555, 264] on span "**** 5391" at bounding box center [578, 270] width 363 height 17
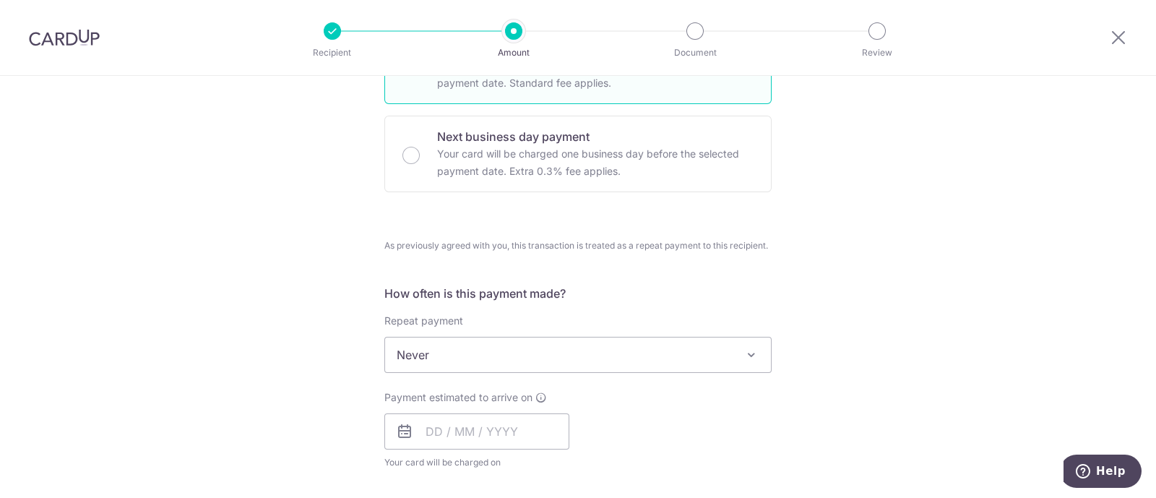
scroll to position [451, 0]
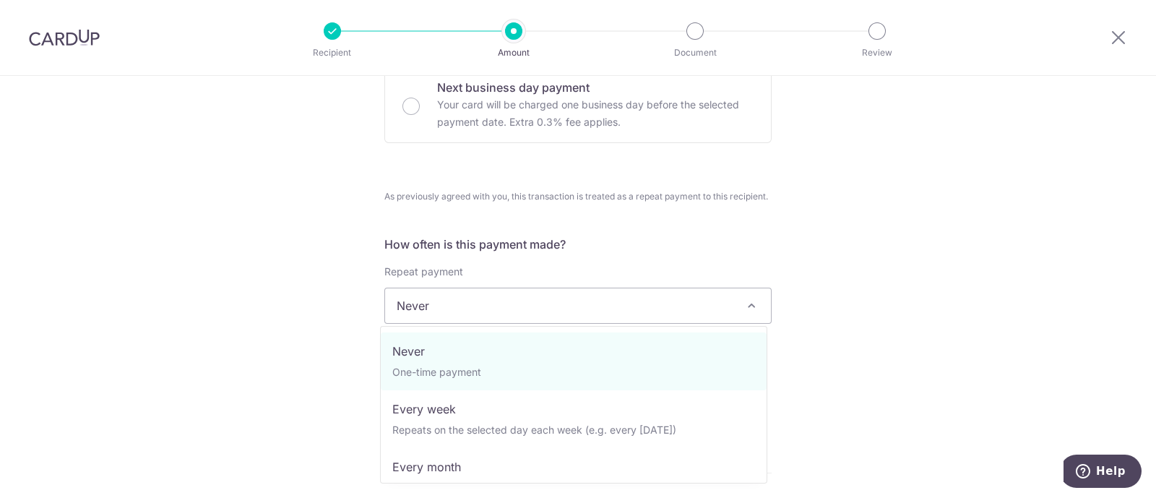
click at [477, 300] on span "Never" at bounding box center [578, 305] width 386 height 35
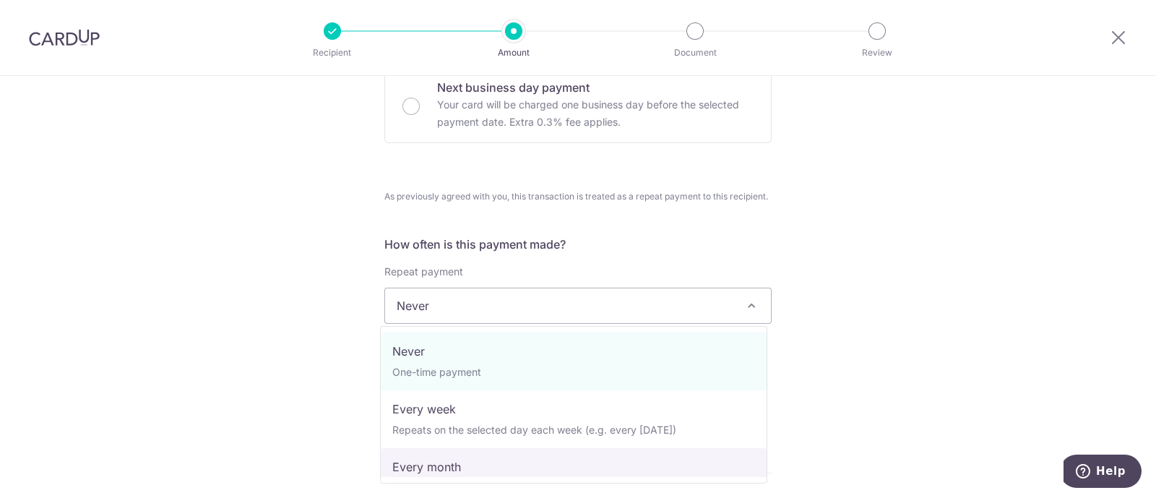
select select "3"
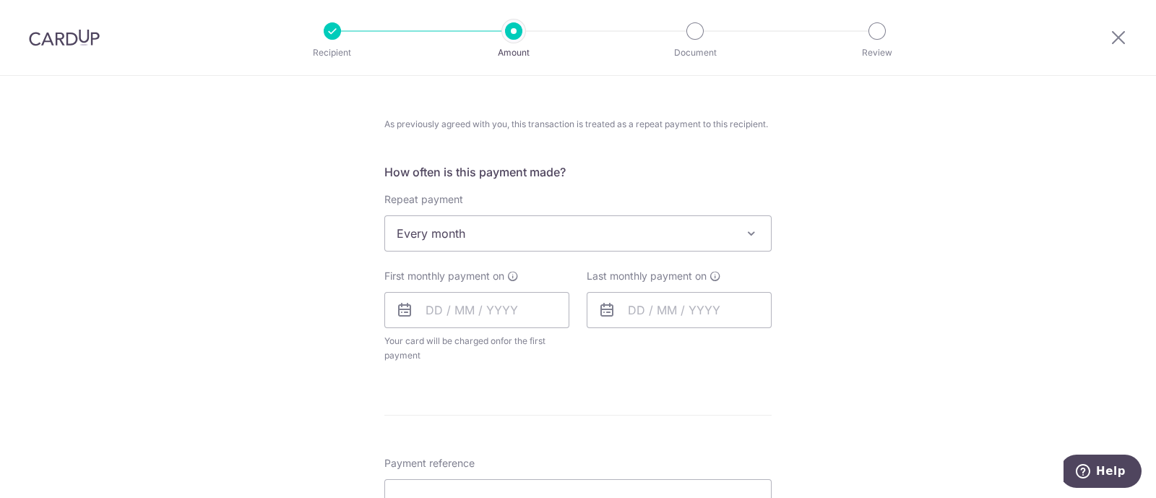
scroll to position [631, 0]
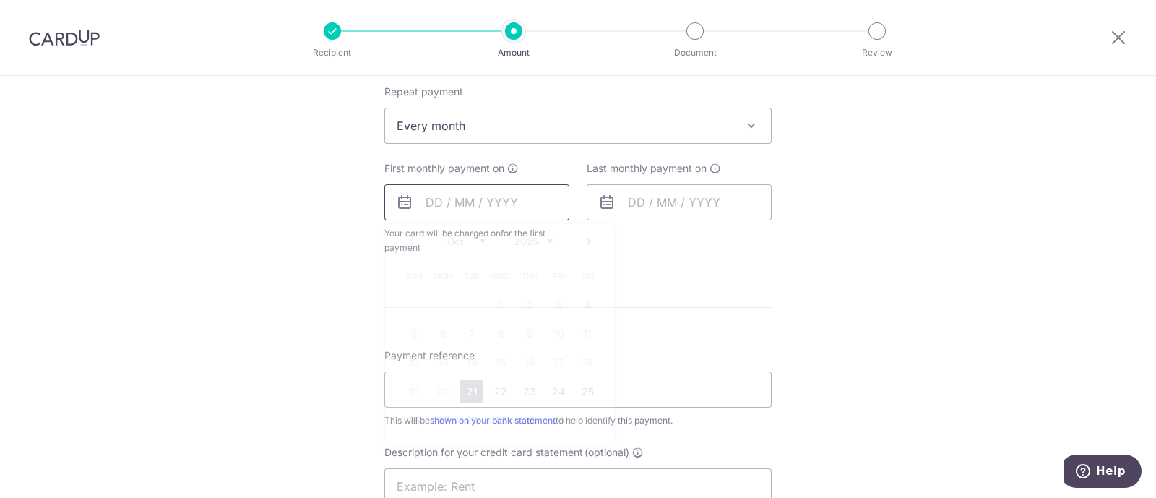
click at [467, 209] on input "text" at bounding box center [476, 202] width 185 height 36
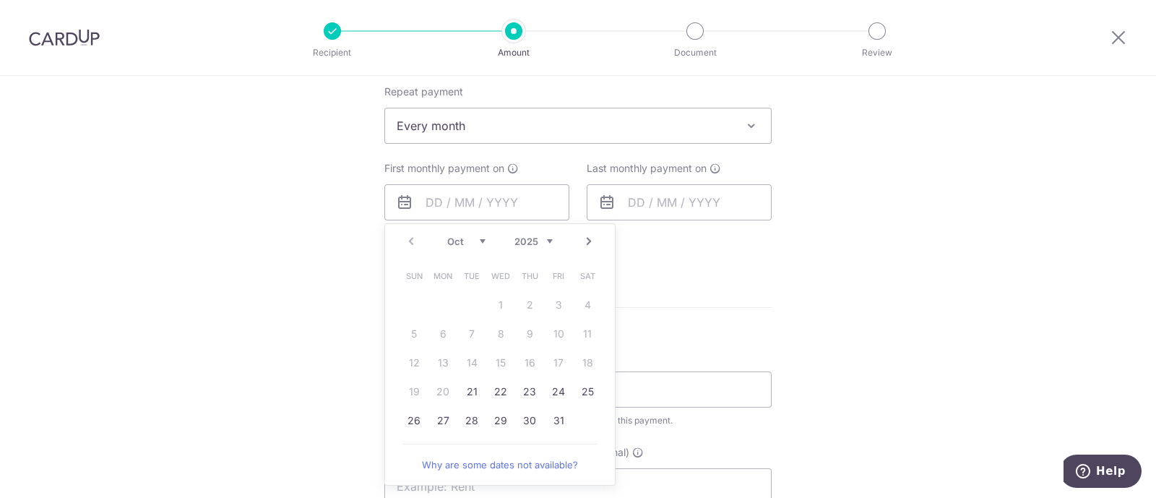
click at [585, 241] on link "Next" at bounding box center [588, 241] width 17 height 17
click at [405, 233] on link "Prev" at bounding box center [410, 241] width 17 height 17
click at [435, 418] on link "27" at bounding box center [442, 420] width 23 height 23
type input "[DATE]"
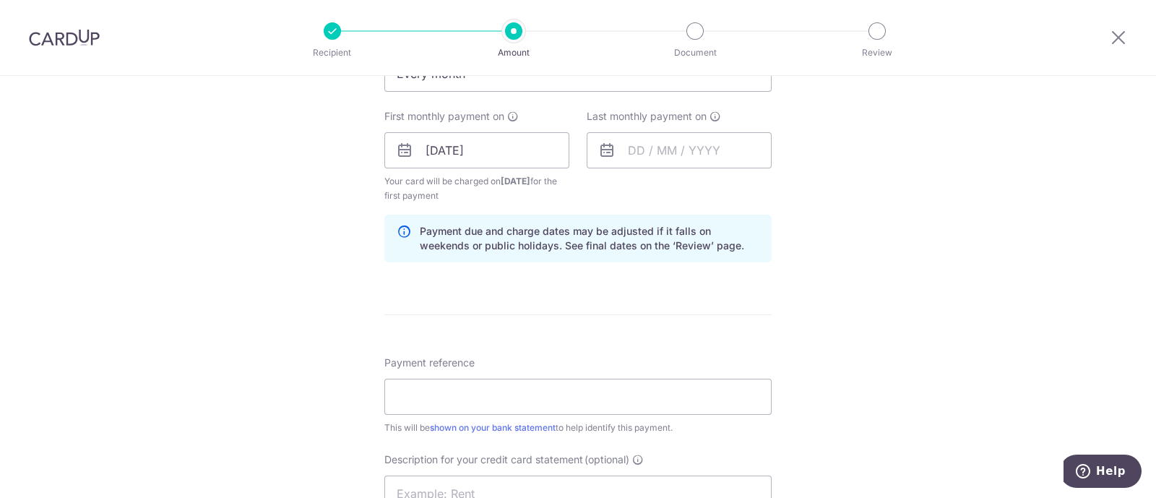
scroll to position [579, 0]
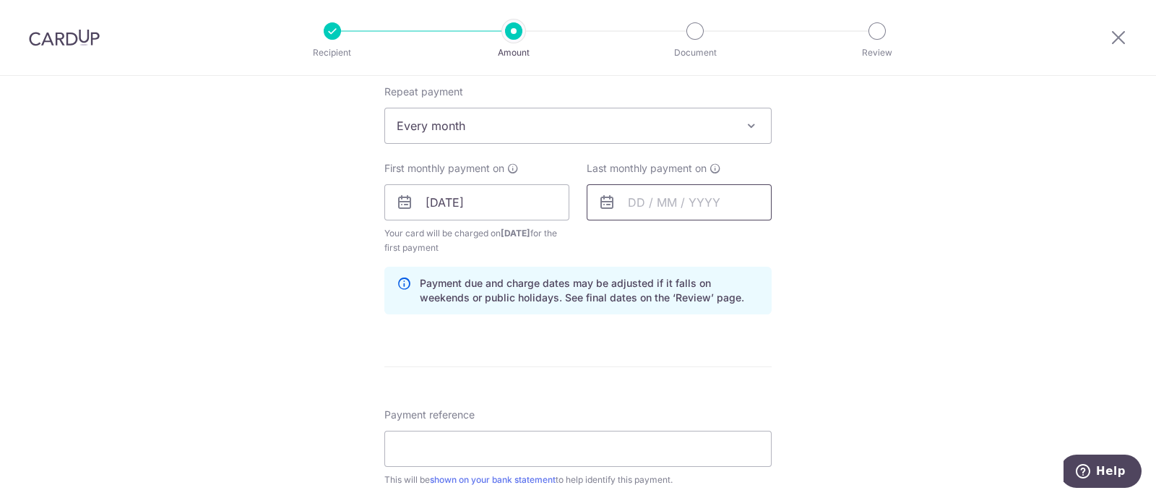
click at [697, 206] on input "text" at bounding box center [679, 202] width 185 height 36
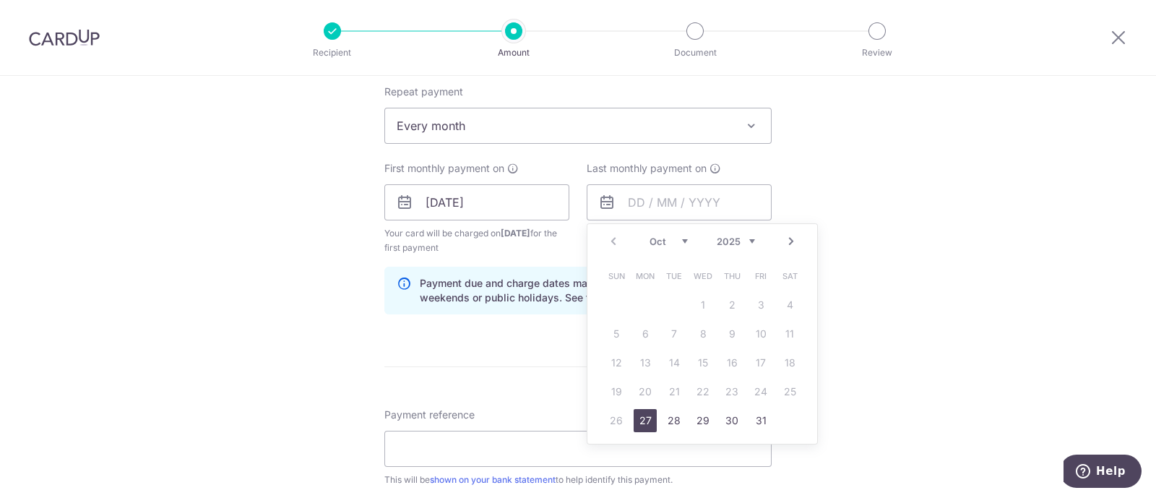
click at [636, 419] on link "27" at bounding box center [644, 420] width 23 height 23
type input "27/10/2025"
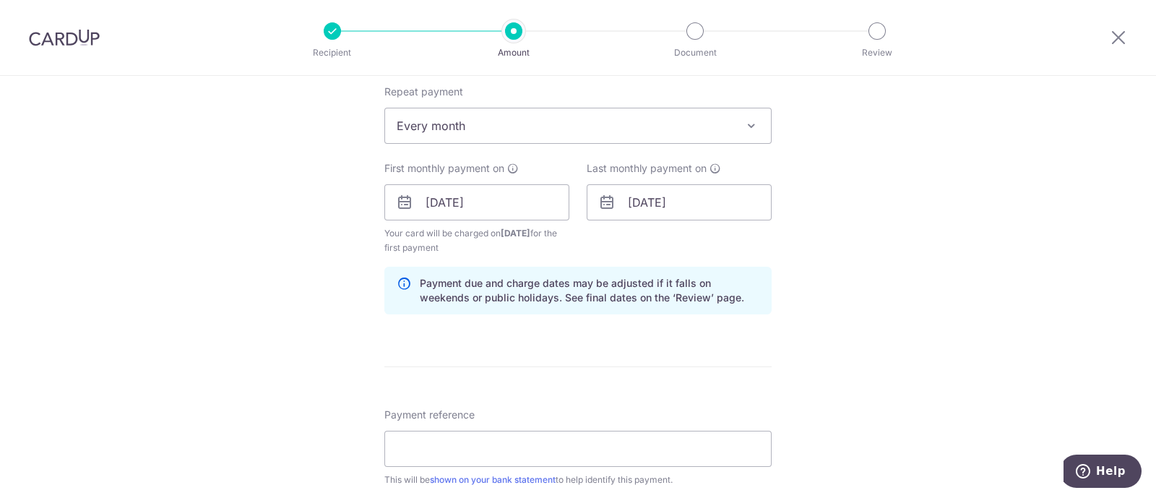
click at [834, 305] on div "Tell us more about your payment Enter payment amount SGD Recipient added succes…" at bounding box center [578, 261] width 1156 height 1528
click at [745, 118] on span at bounding box center [751, 125] width 17 height 17
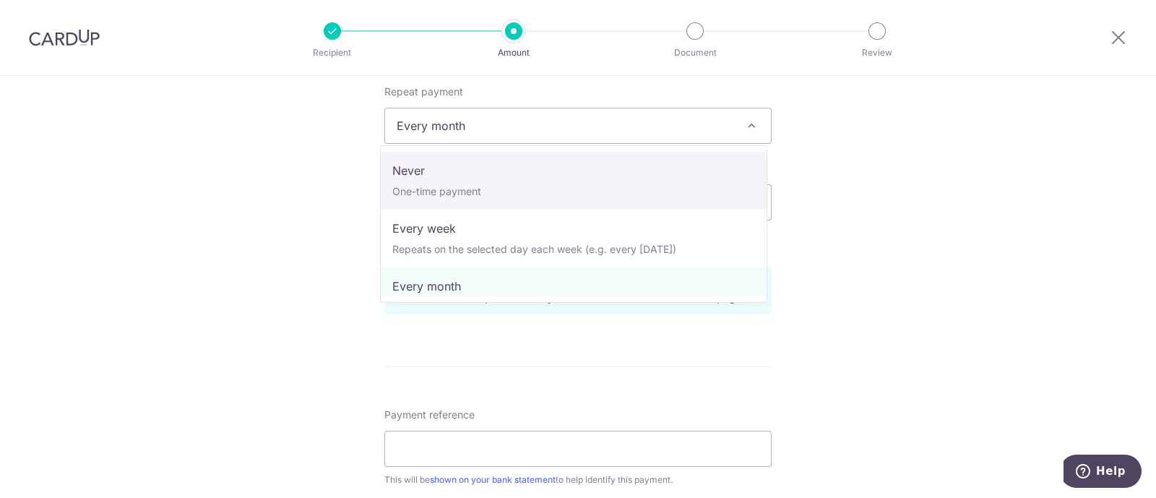
select select "1"
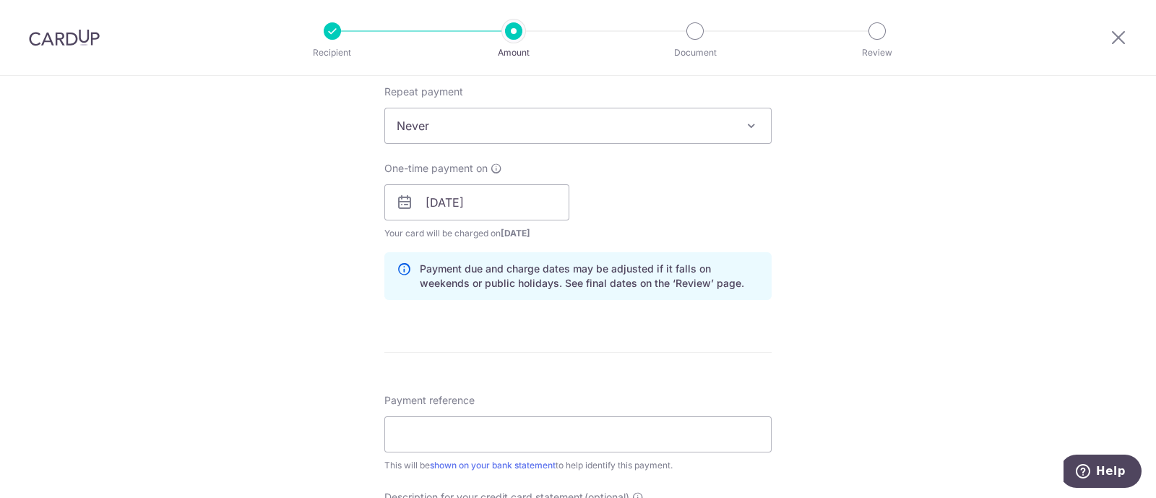
click at [822, 233] on div "Tell us more about your payment Enter payment amount SGD Recipient added succes…" at bounding box center [578, 253] width 1156 height 1513
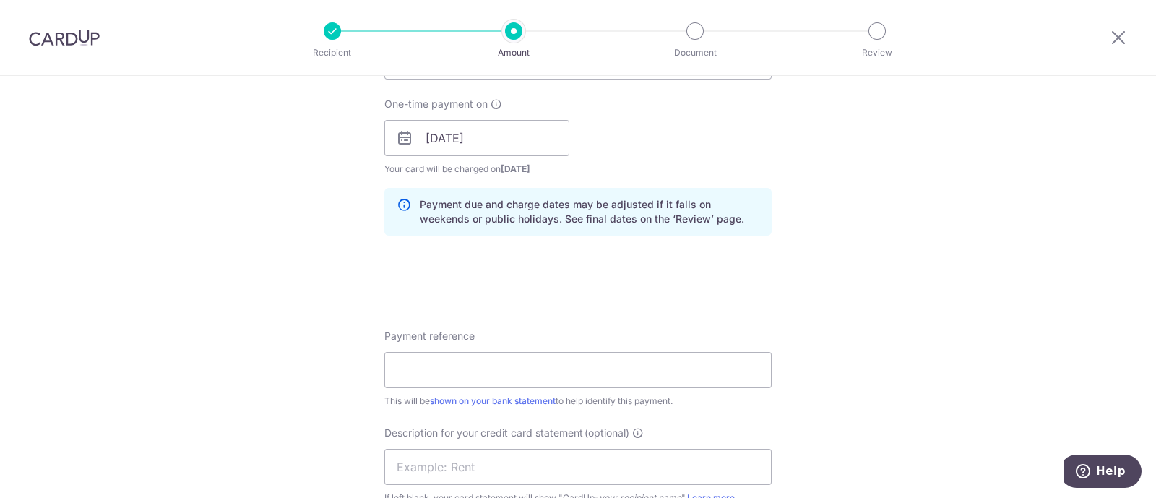
scroll to position [670, 0]
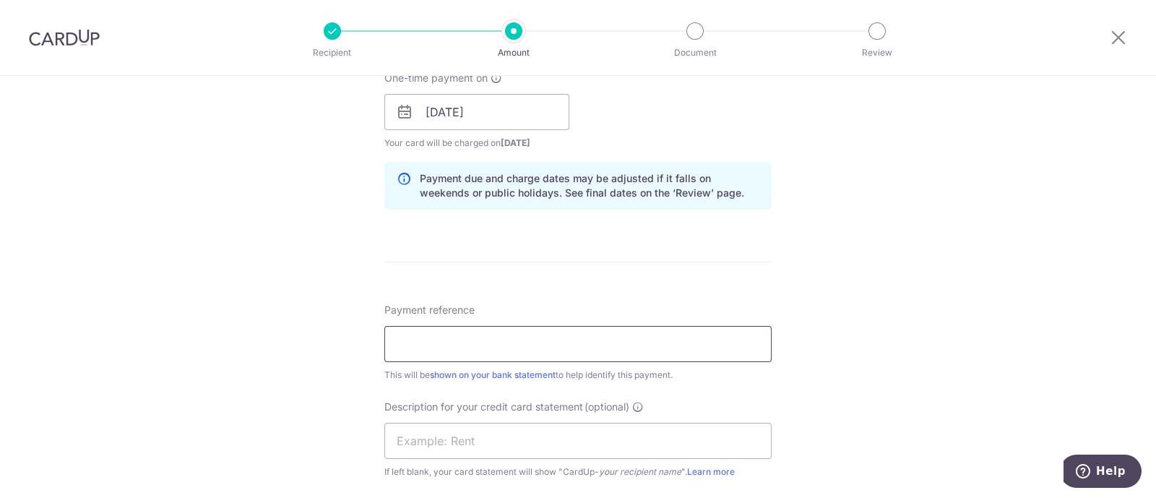
click at [563, 348] on input "Payment reference" at bounding box center [577, 344] width 387 height 36
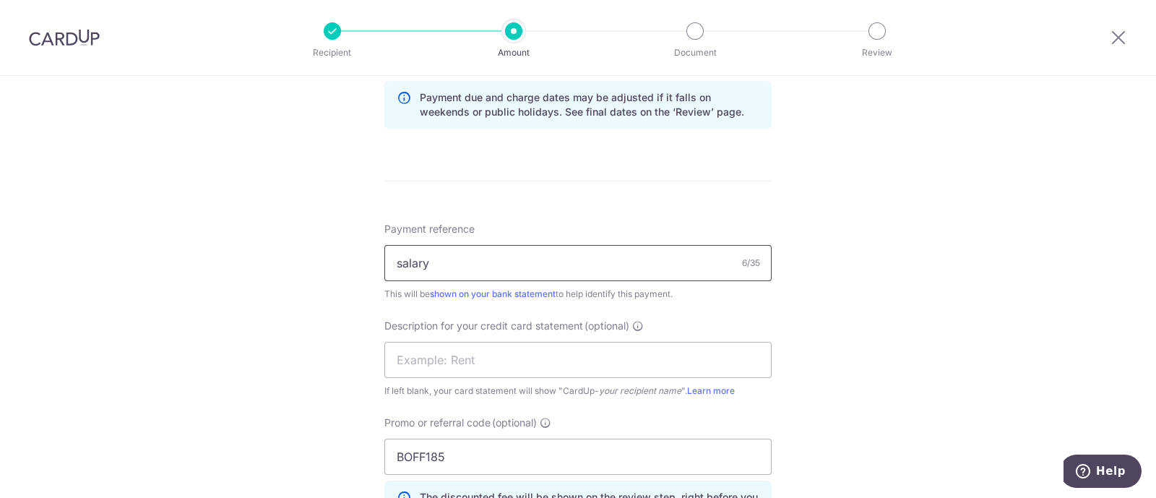
scroll to position [850, 0]
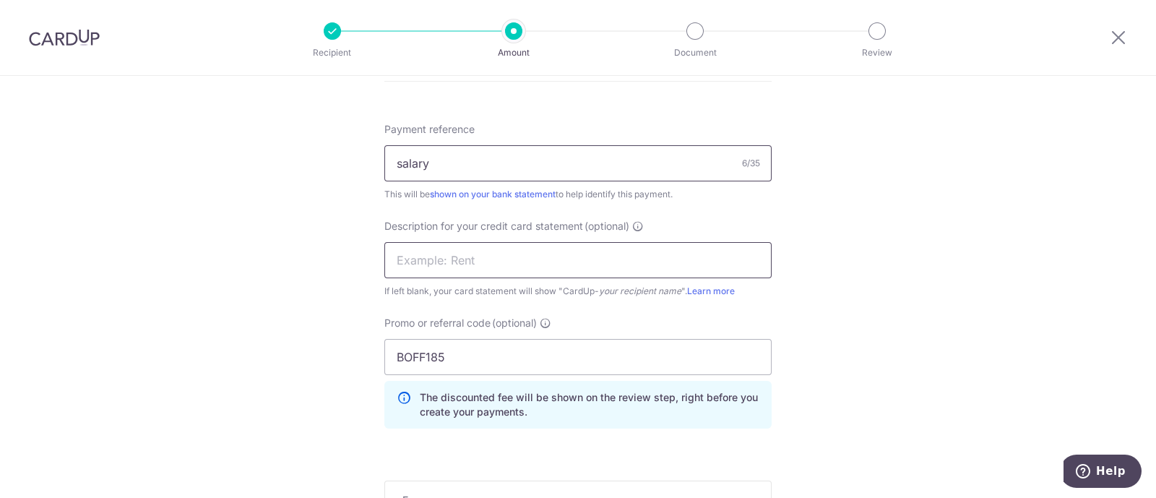
type input "salary"
click at [498, 254] on input "text" at bounding box center [577, 260] width 387 height 36
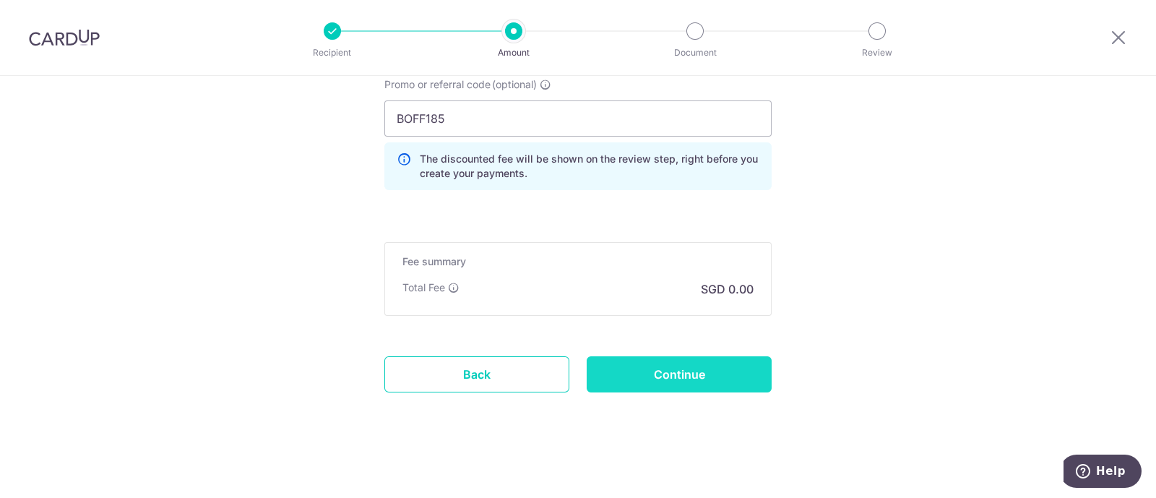
type input "salary"
click at [672, 363] on input "Continue" at bounding box center [679, 374] width 185 height 36
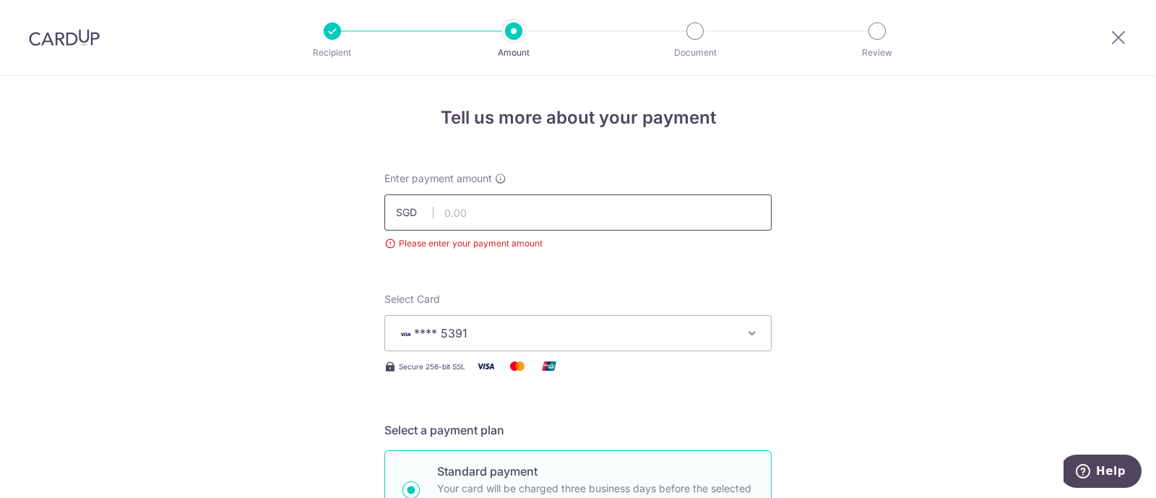
click at [470, 212] on input "text" at bounding box center [577, 212] width 387 height 36
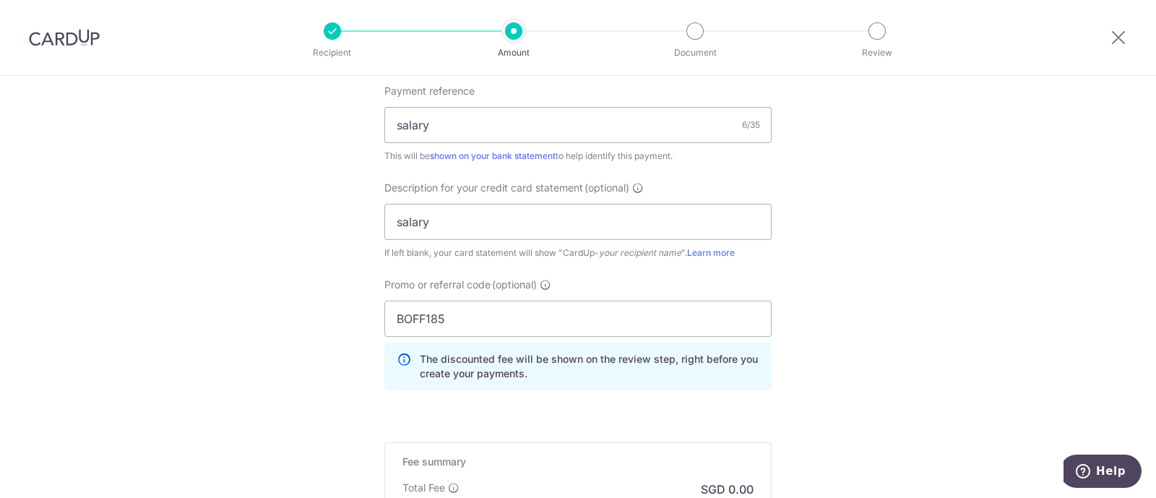
scroll to position [1161, 0]
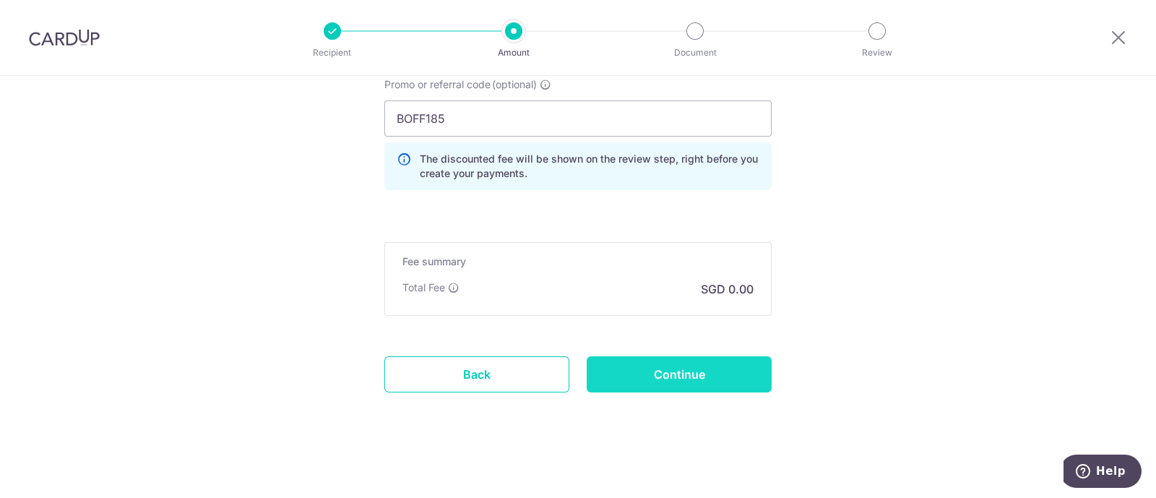
click at [662, 371] on input "Continue" at bounding box center [679, 374] width 185 height 36
type input "15,000.00"
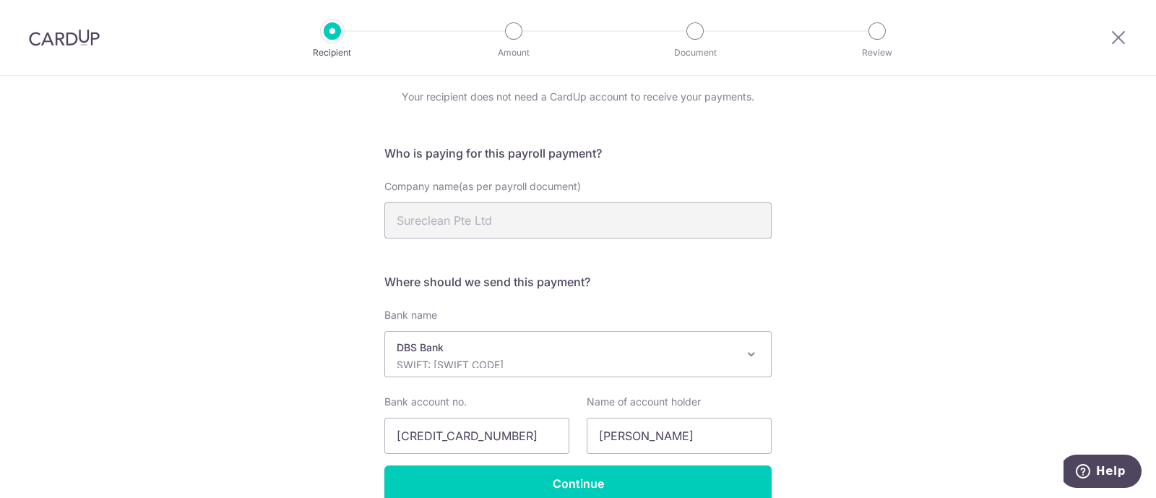
scroll to position [90, 0]
